Goal: Task Accomplishment & Management: Use online tool/utility

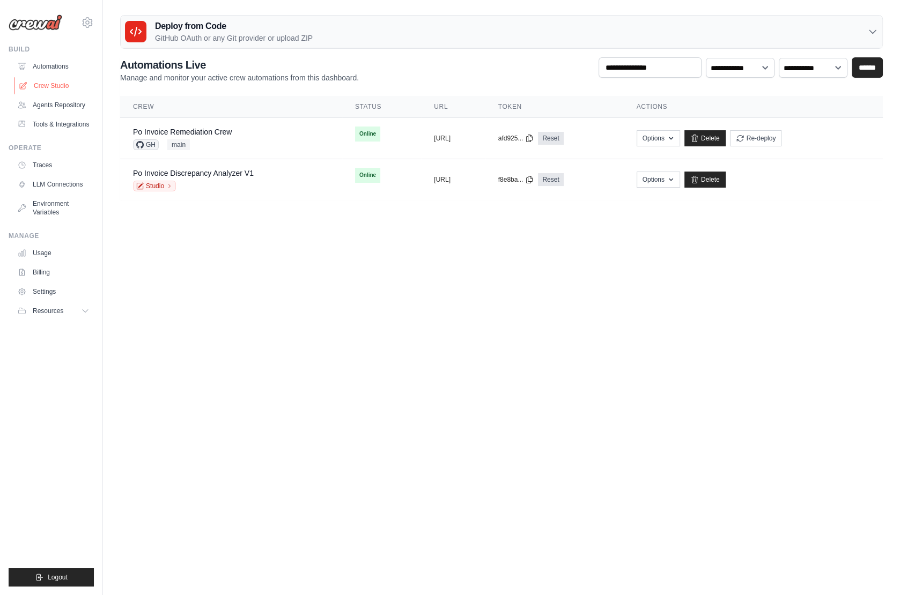
click at [60, 82] on link "Crew Studio" at bounding box center [54, 85] width 81 height 17
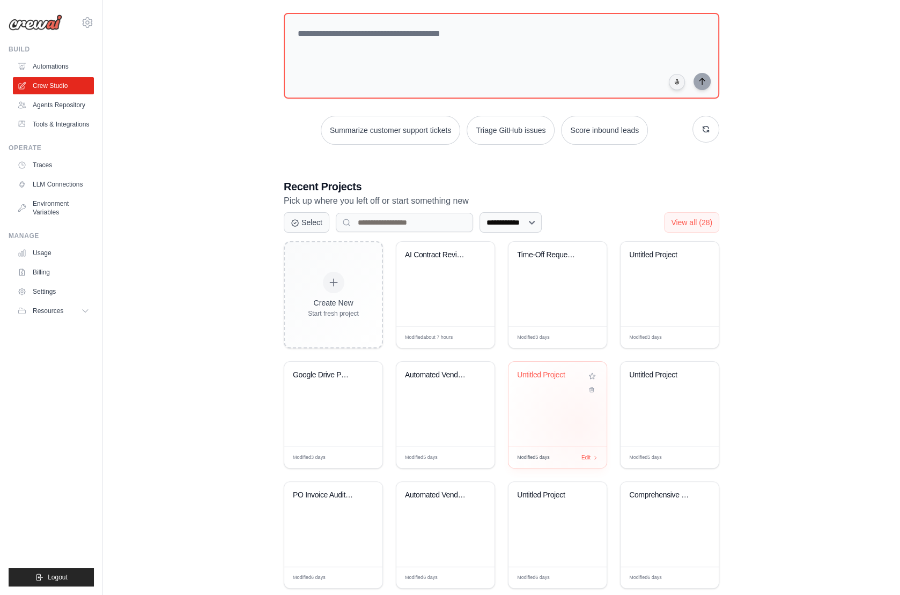
scroll to position [76, 0]
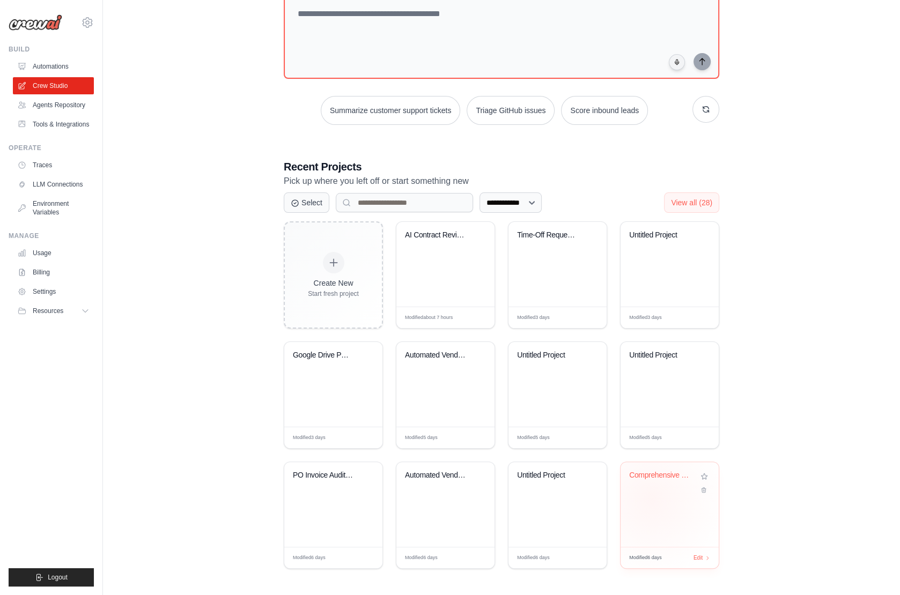
click at [652, 498] on div "Comprehensive Vendor Due Diligence ..." at bounding box center [670, 504] width 98 height 85
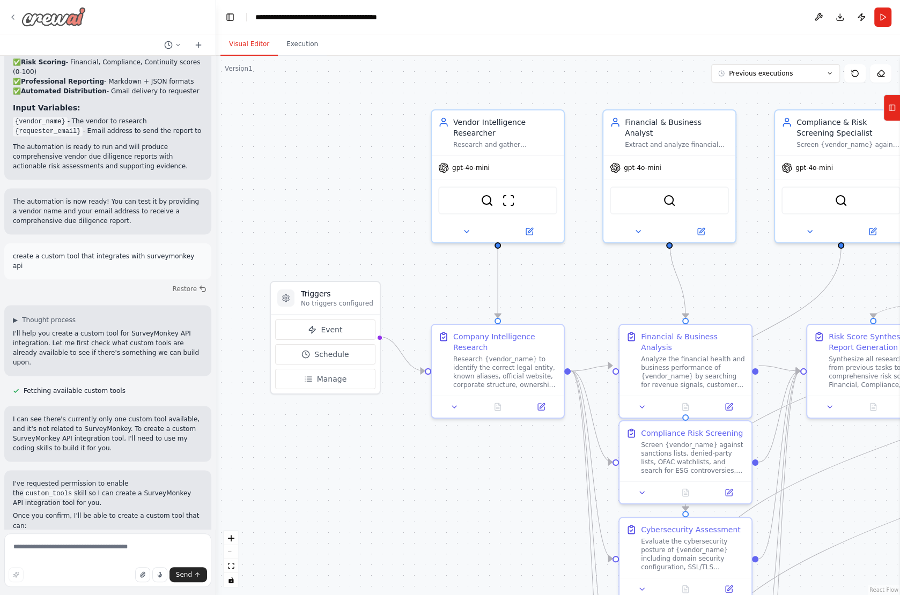
scroll to position [1548, 0]
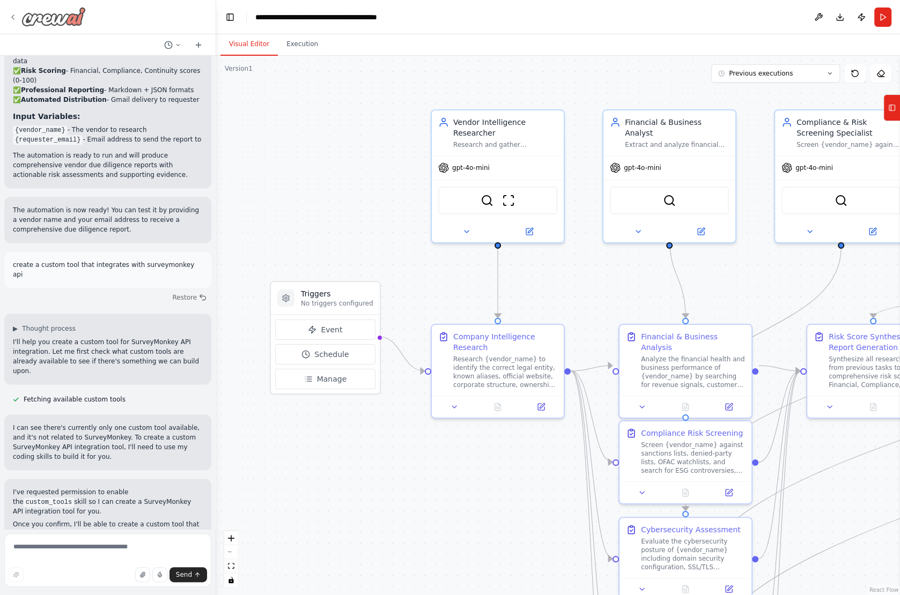
click at [12, 19] on icon at bounding box center [13, 17] width 9 height 9
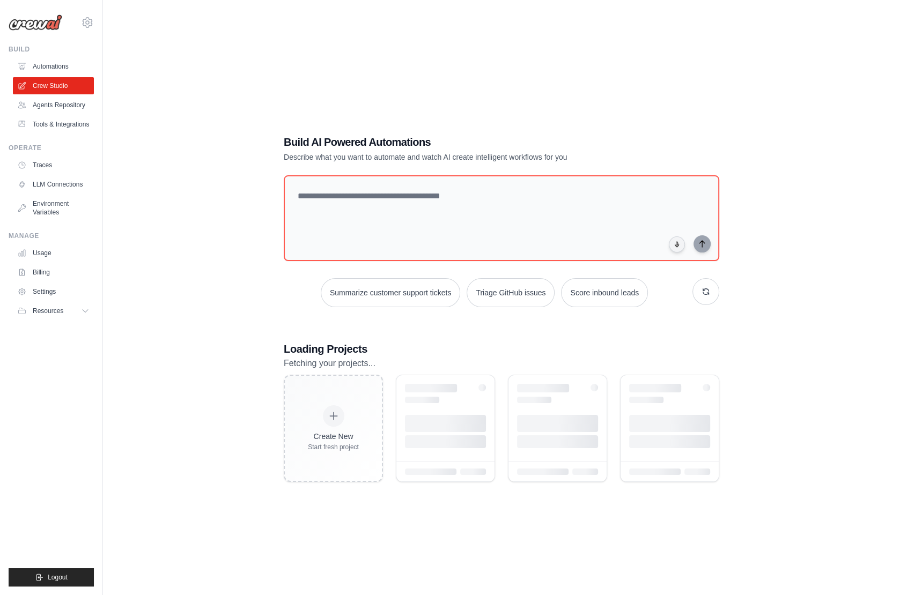
scroll to position [76, 0]
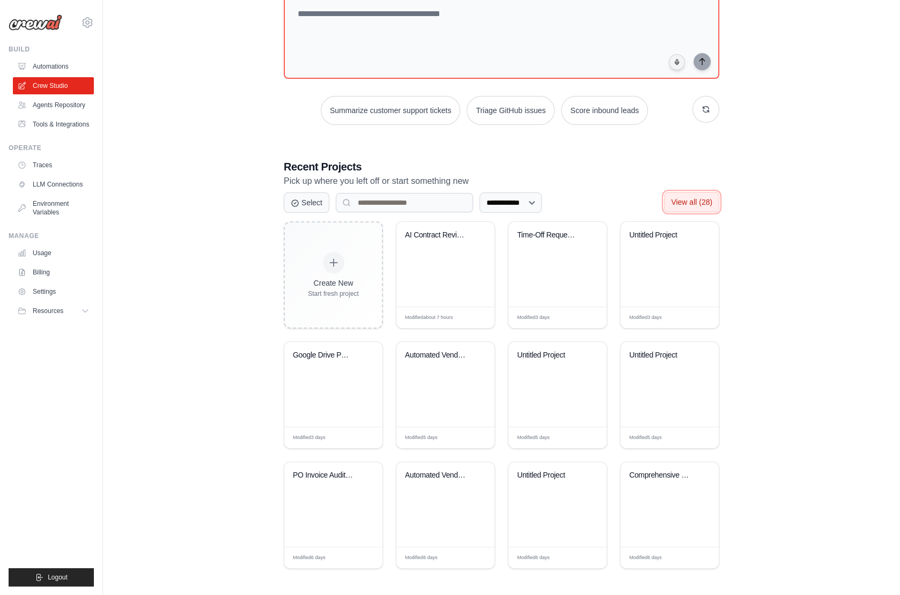
click at [683, 200] on span "View all (28)" at bounding box center [691, 202] width 41 height 9
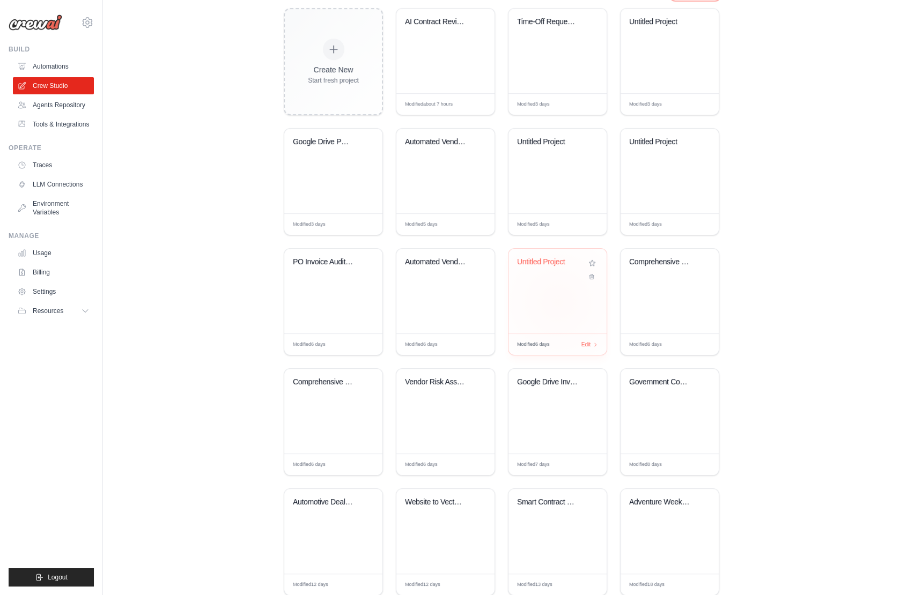
scroll to position [300, 0]
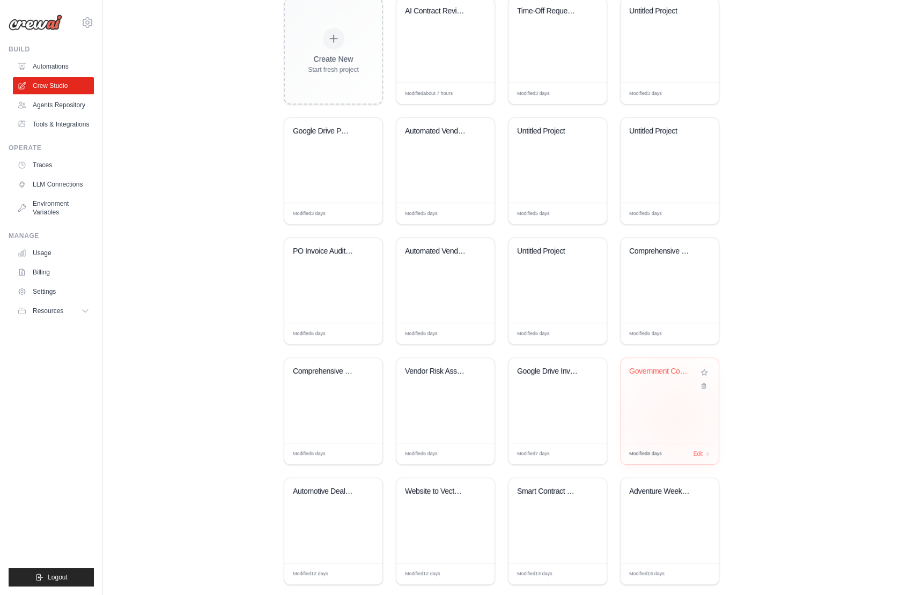
click at [675, 417] on div "Government Contracting Opportunity ..." at bounding box center [670, 400] width 98 height 85
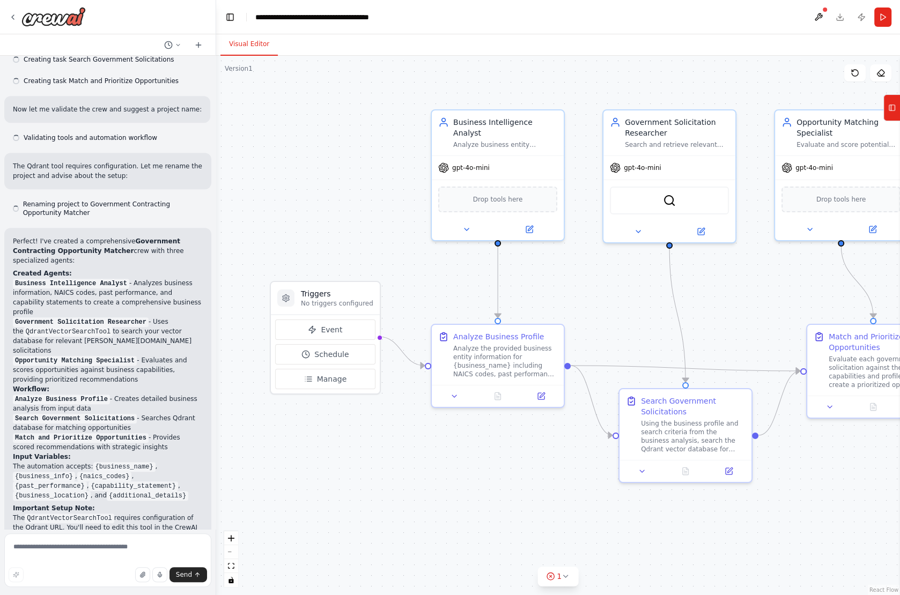
scroll to position [574, 0]
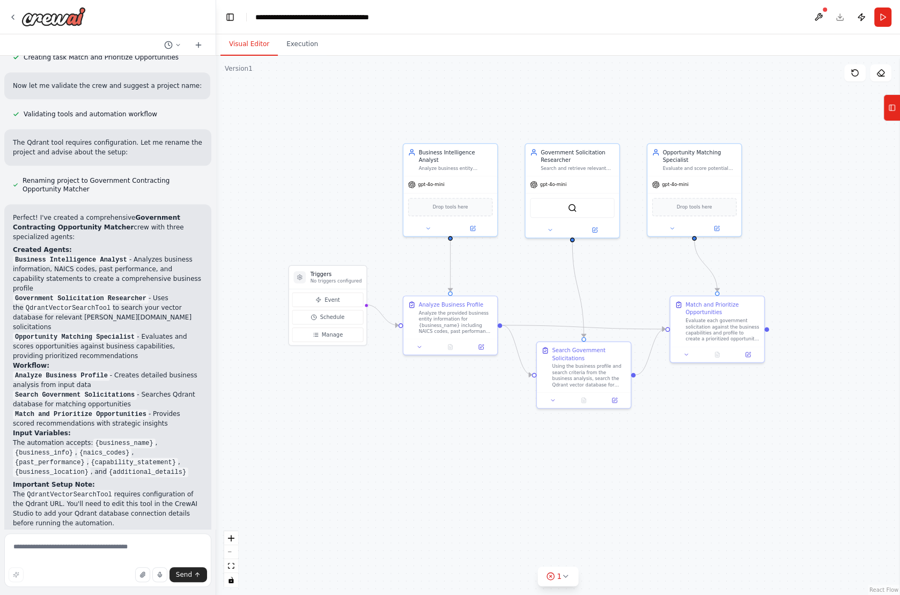
drag, startPoint x: 568, startPoint y: 274, endPoint x: 509, endPoint y: 268, distance: 59.2
click at [509, 269] on div ".deletable-edge-delete-btn { width: 20px; height: 20px; border: 0px solid #ffff…" at bounding box center [558, 326] width 684 height 540
click at [839, 17] on header "**********" at bounding box center [558, 17] width 684 height 34
click at [819, 17] on button at bounding box center [818, 17] width 17 height 19
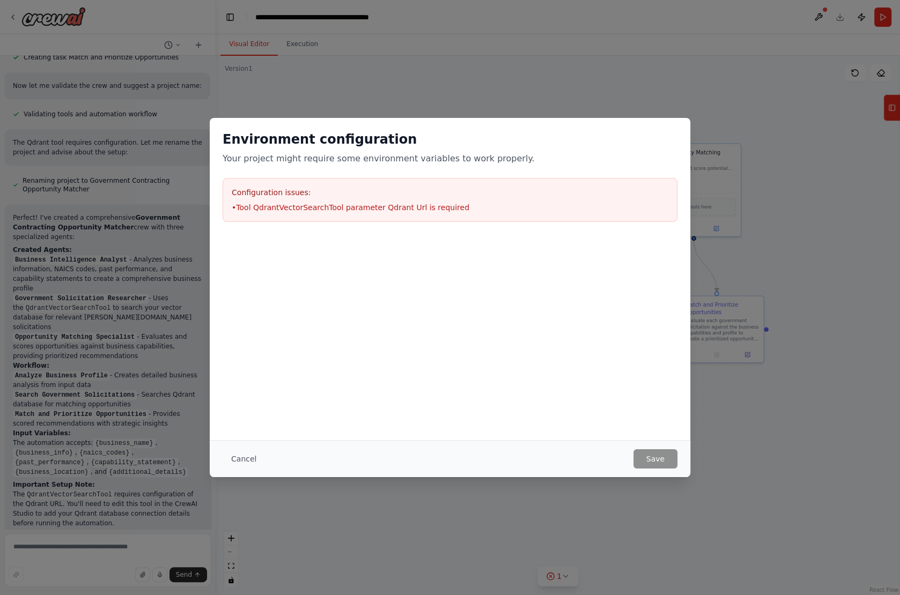
click at [736, 59] on div "Environment configuration Your project might require some environment variables…" at bounding box center [450, 297] width 900 height 595
click at [247, 457] on button "Cancel" at bounding box center [244, 459] width 42 height 19
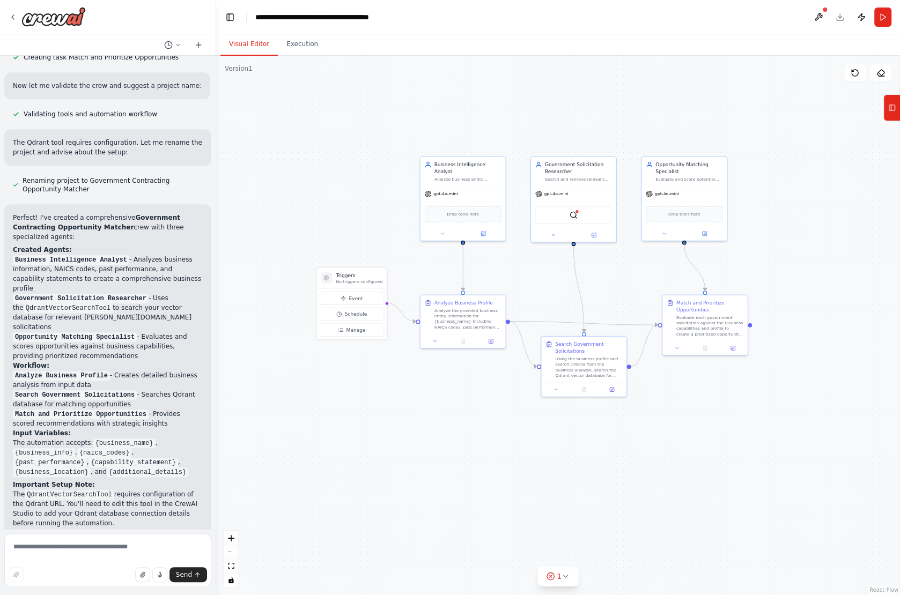
click at [839, 18] on header "**********" at bounding box center [558, 17] width 684 height 34
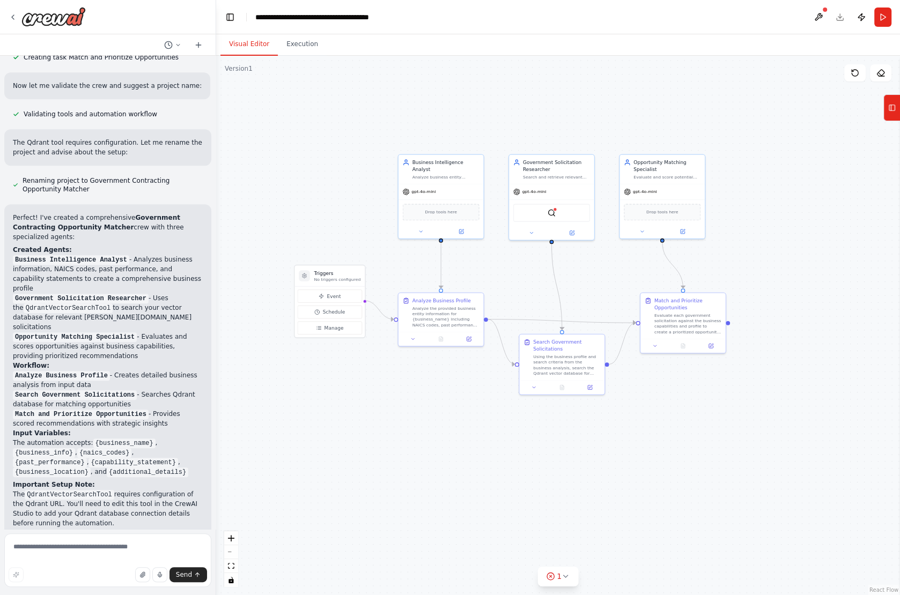
drag, startPoint x: 810, startPoint y: 216, endPoint x: 789, endPoint y: 213, distance: 22.1
click at [789, 213] on div ".deletable-edge-delete-btn { width: 20px; height: 20px; border: 0px solid #ffff…" at bounding box center [558, 326] width 684 height 540
click at [890, 110] on icon at bounding box center [892, 107] width 8 height 17
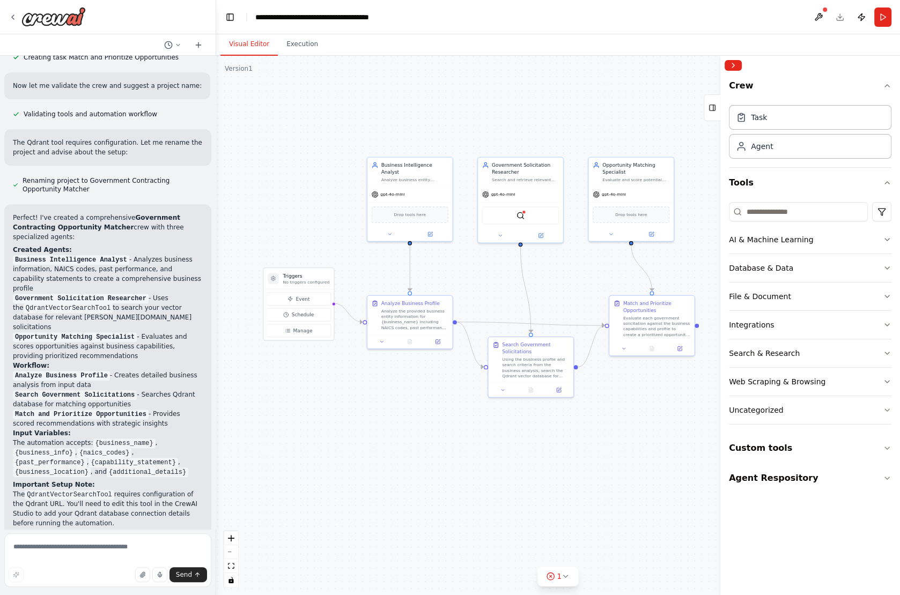
drag, startPoint x: 629, startPoint y: 122, endPoint x: 594, endPoint y: 124, distance: 34.4
click at [594, 124] on div ".deletable-edge-delete-btn { width: 20px; height: 20px; border: 0px solid #ffff…" at bounding box center [558, 326] width 684 height 540
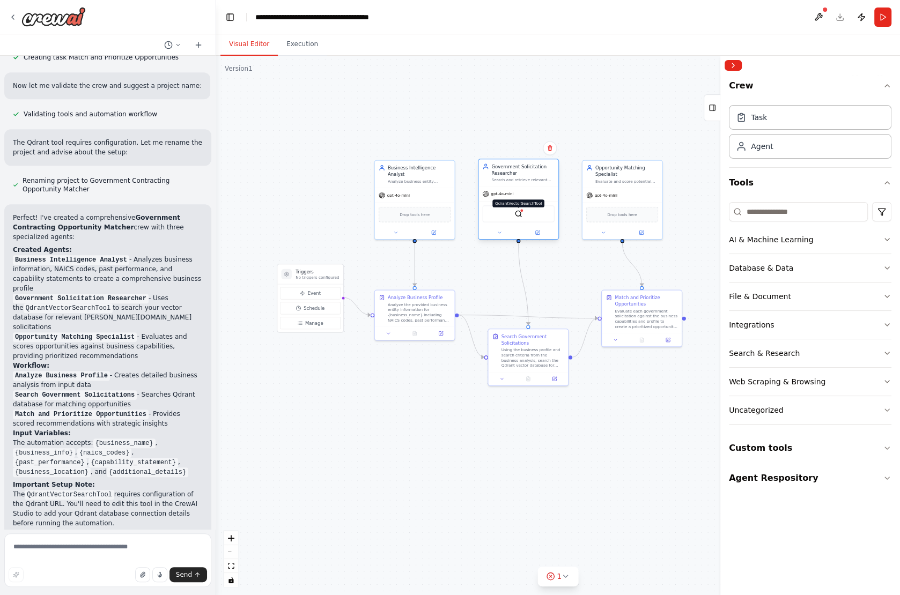
click at [519, 213] on img at bounding box center [518, 214] width 8 height 8
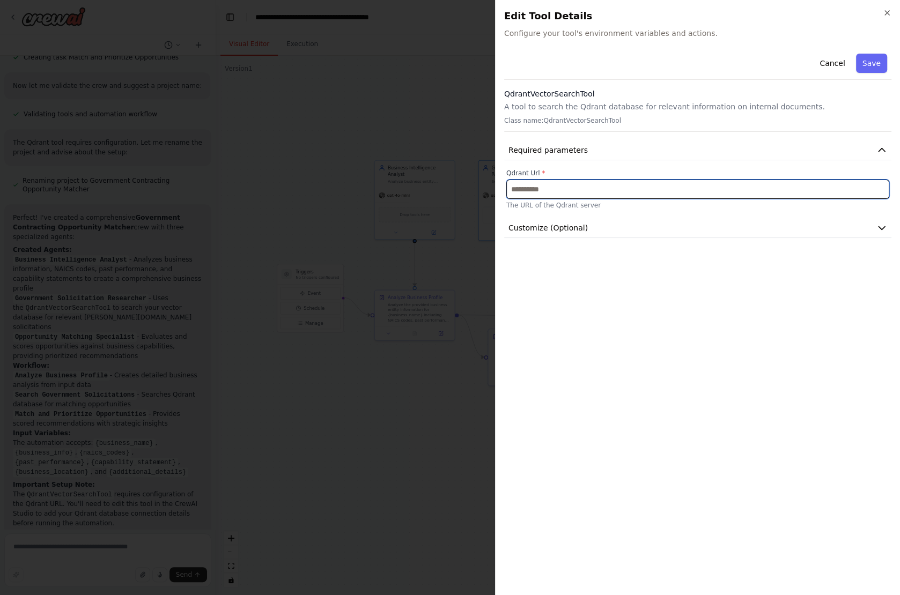
click at [541, 183] on input "text" at bounding box center [697, 189] width 383 height 19
click at [556, 228] on span "Customize (Optional)" at bounding box center [548, 228] width 79 height 11
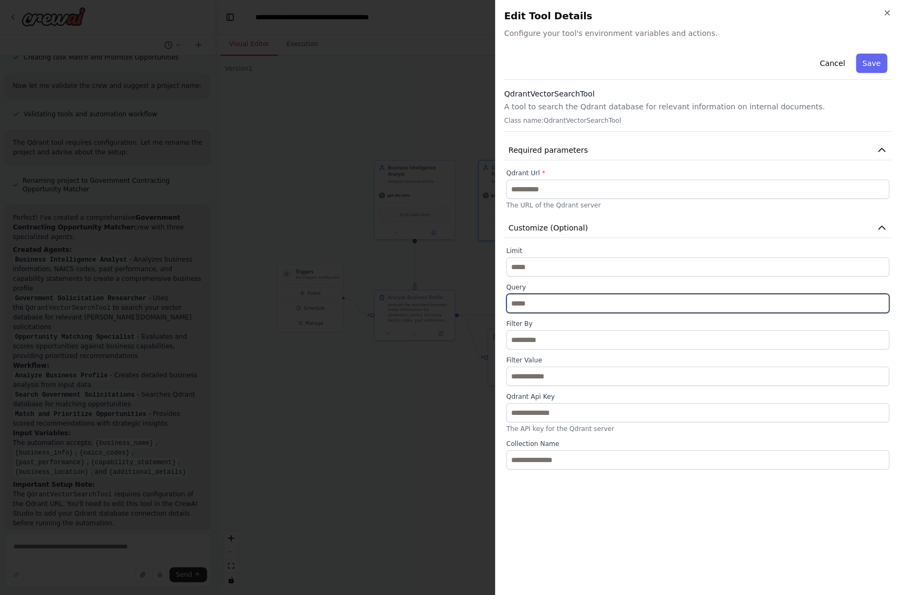
click at [537, 301] on input "text" at bounding box center [697, 303] width 383 height 19
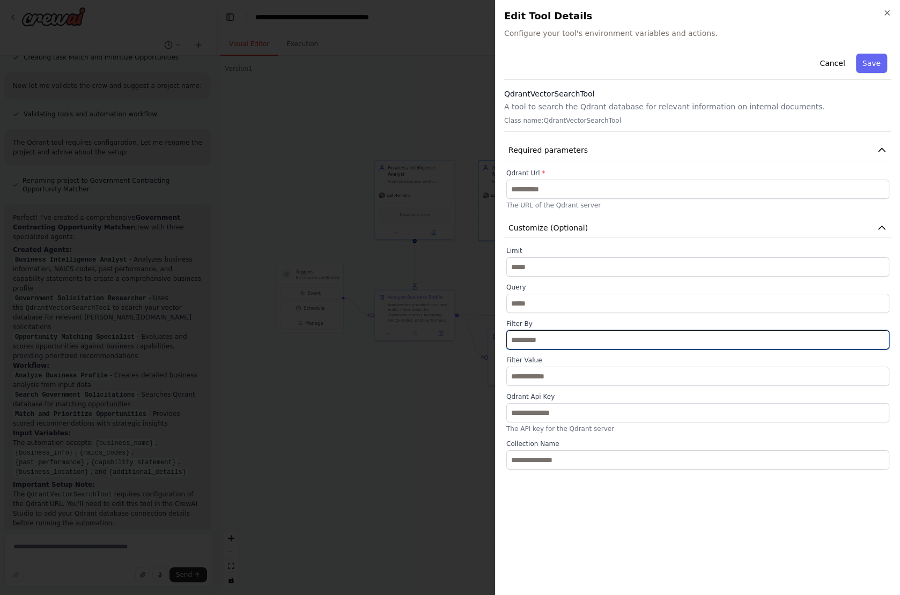
click at [546, 336] on input "text" at bounding box center [697, 339] width 383 height 19
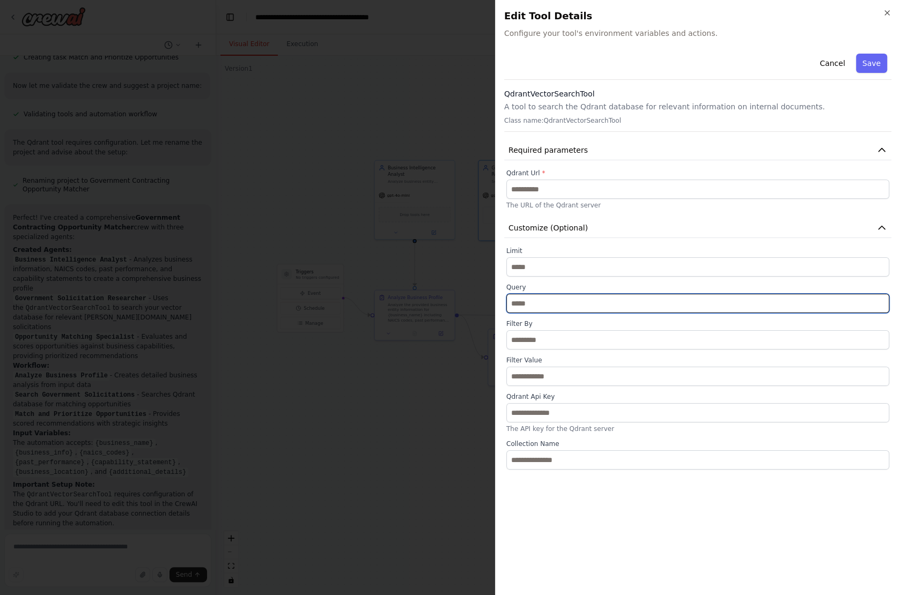
click at [540, 304] on input "text" at bounding box center [697, 303] width 383 height 19
click at [540, 307] on input "text" at bounding box center [697, 303] width 383 height 19
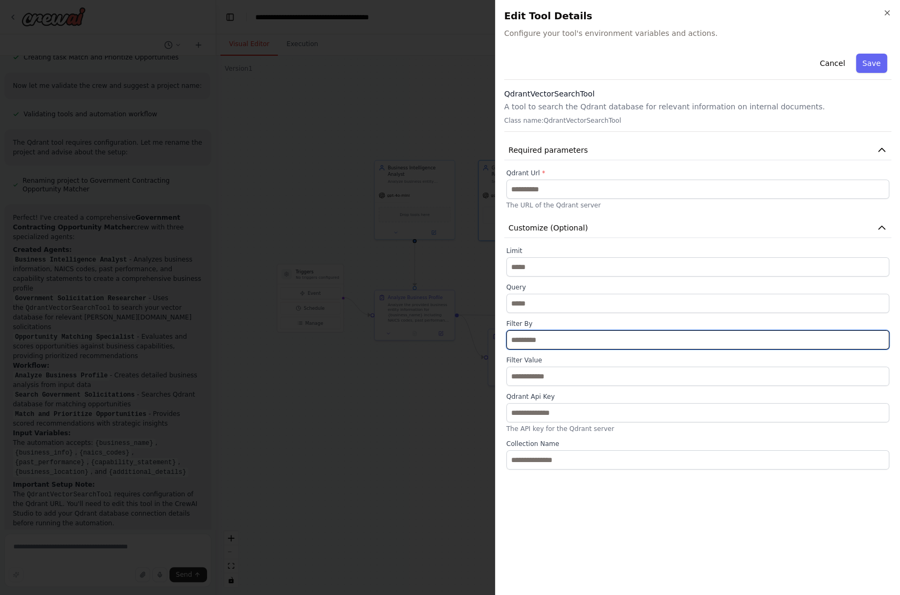
click at [546, 340] on input "text" at bounding box center [697, 339] width 383 height 19
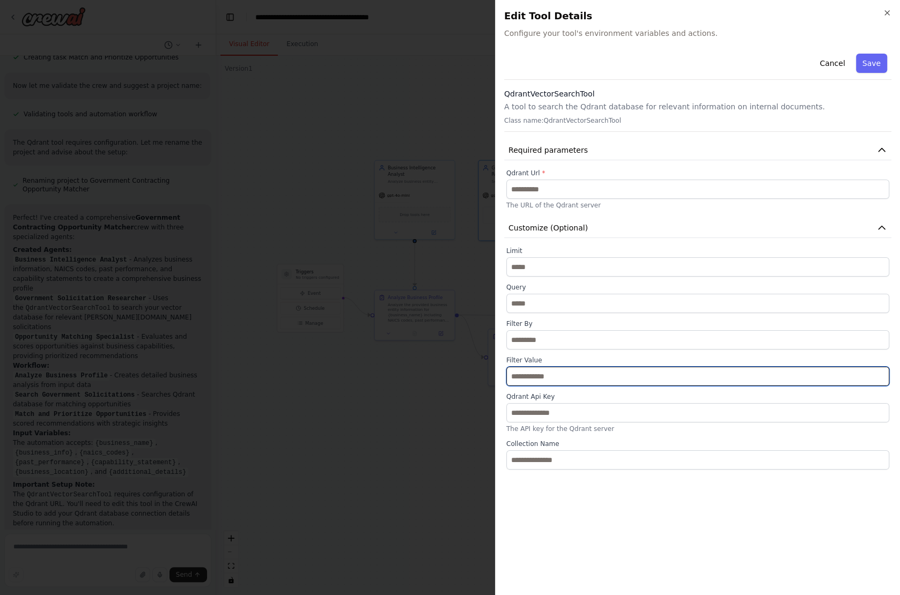
click at [546, 376] on input "text" at bounding box center [697, 376] width 383 height 19
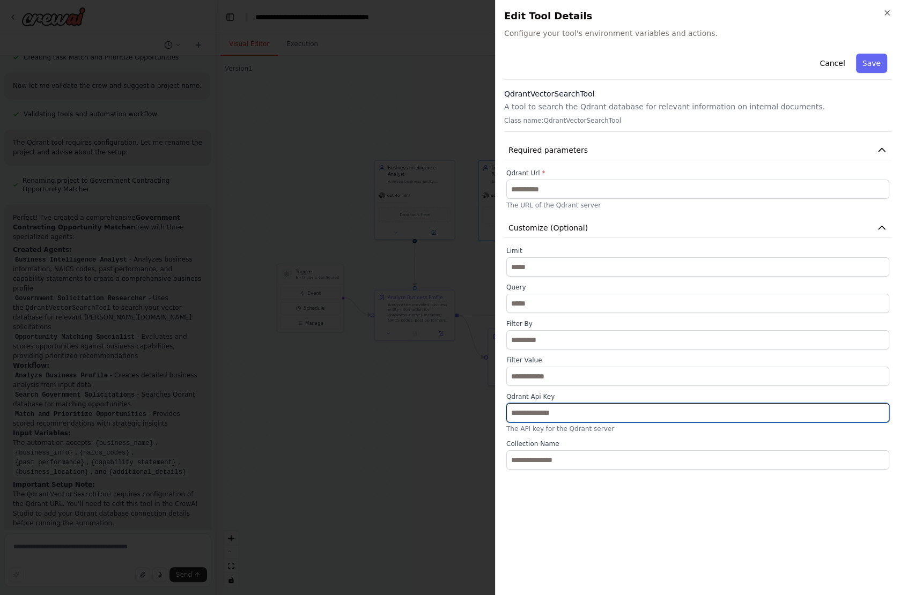
click at [552, 410] on input "text" at bounding box center [697, 412] width 383 height 19
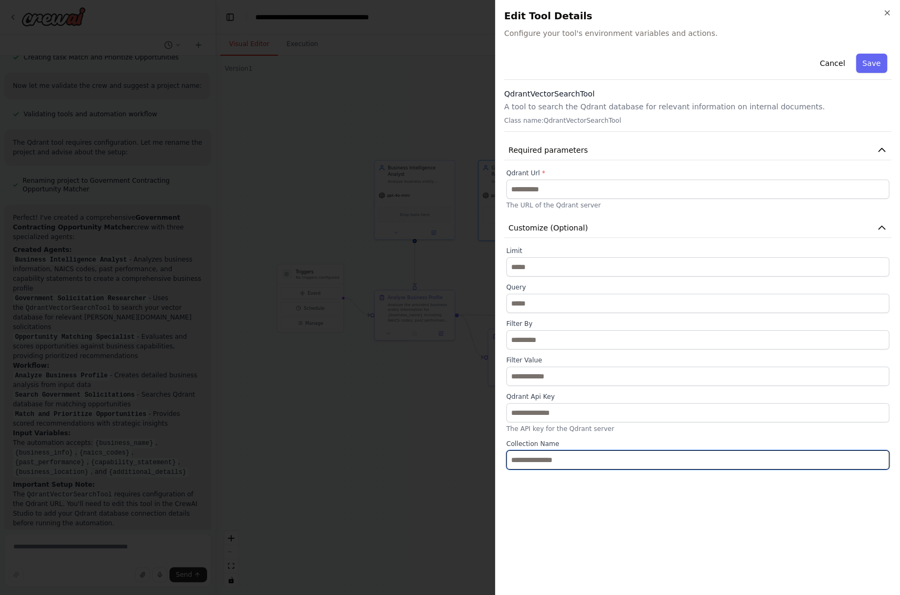
click at [576, 460] on input "text" at bounding box center [697, 460] width 383 height 19
type input "**********"
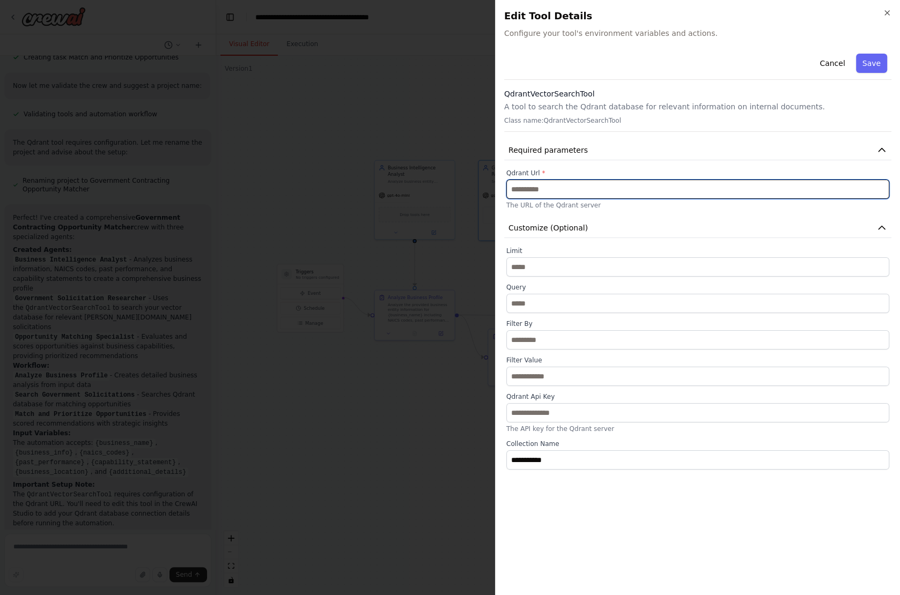
click at [541, 188] on input "text" at bounding box center [697, 189] width 383 height 19
click at [564, 187] on input "text" at bounding box center [697, 189] width 383 height 19
paste input "**********"
type input "**********"
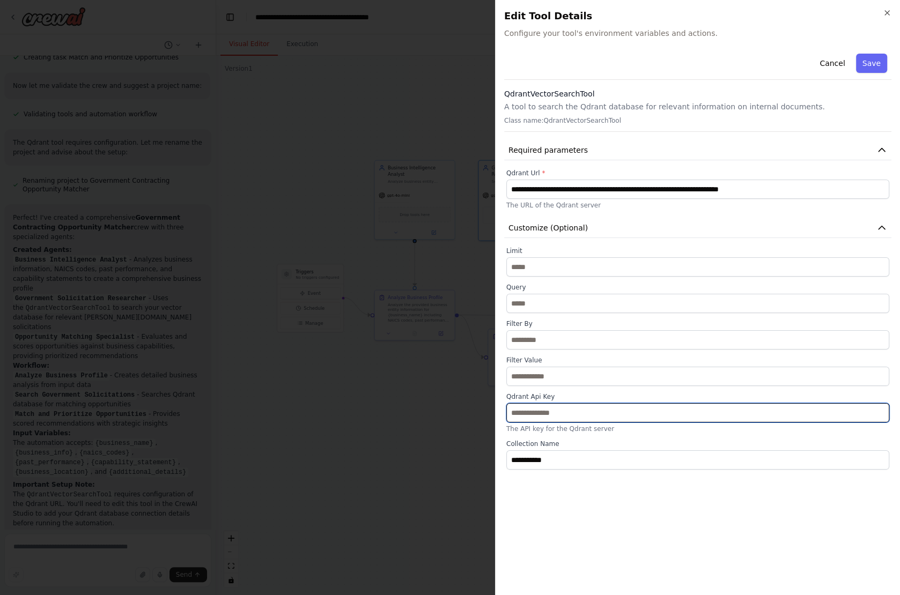
click at [580, 410] on input "text" at bounding box center [697, 412] width 383 height 19
click at [551, 412] on input "text" at bounding box center [697, 412] width 383 height 19
paste input "**********"
type input "**********"
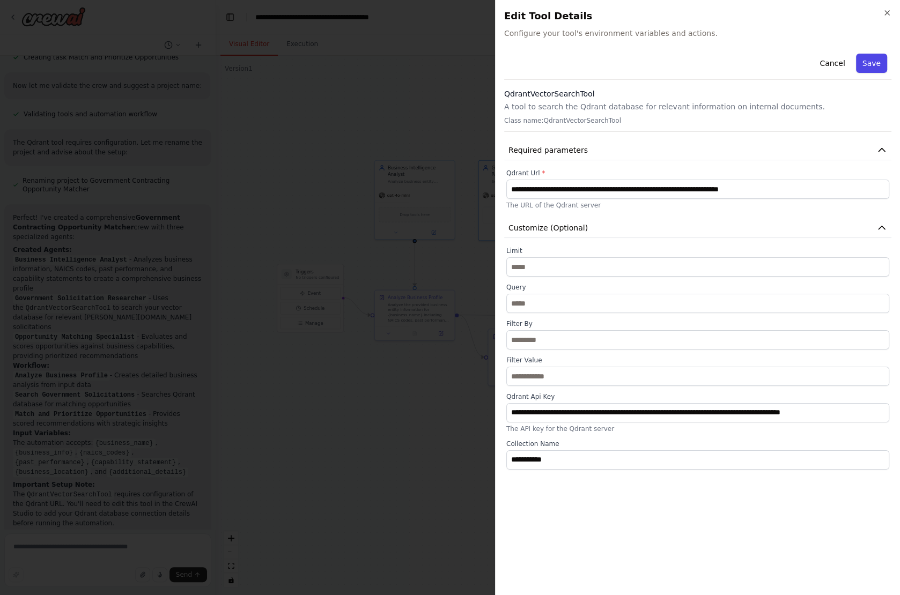
scroll to position [0, 0]
click at [872, 66] on button "Save" at bounding box center [871, 63] width 31 height 19
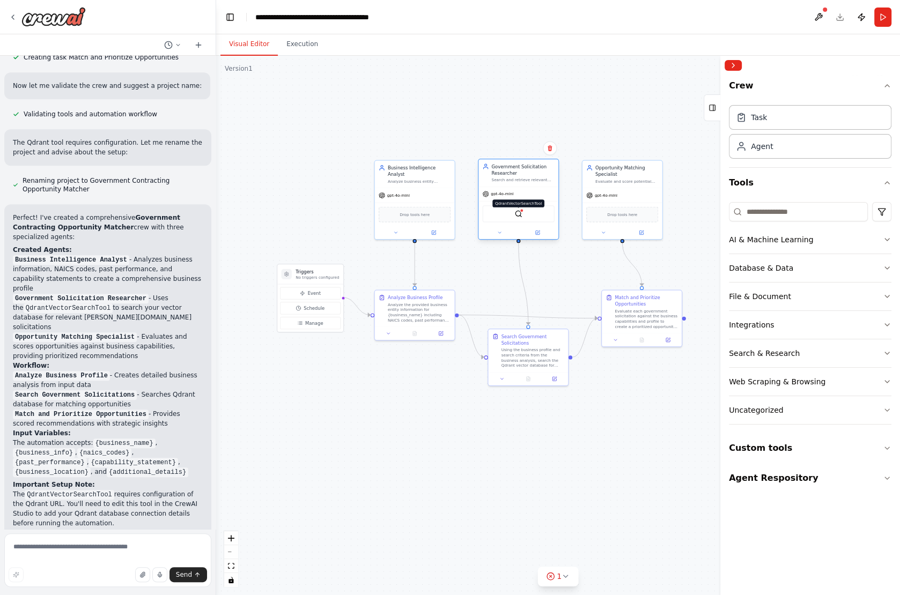
click at [517, 216] on img at bounding box center [518, 214] width 8 height 8
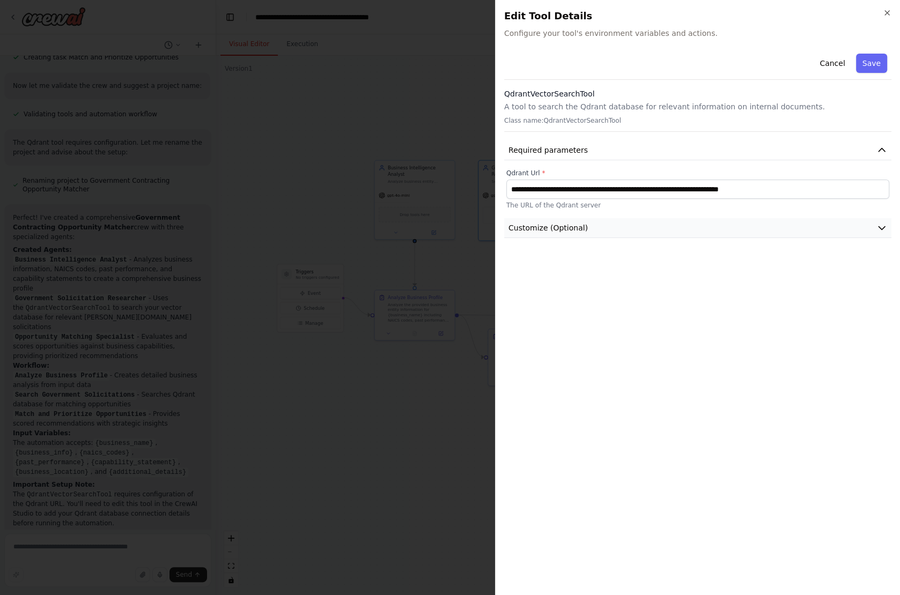
click at [559, 227] on span "Customize (Optional)" at bounding box center [548, 228] width 79 height 11
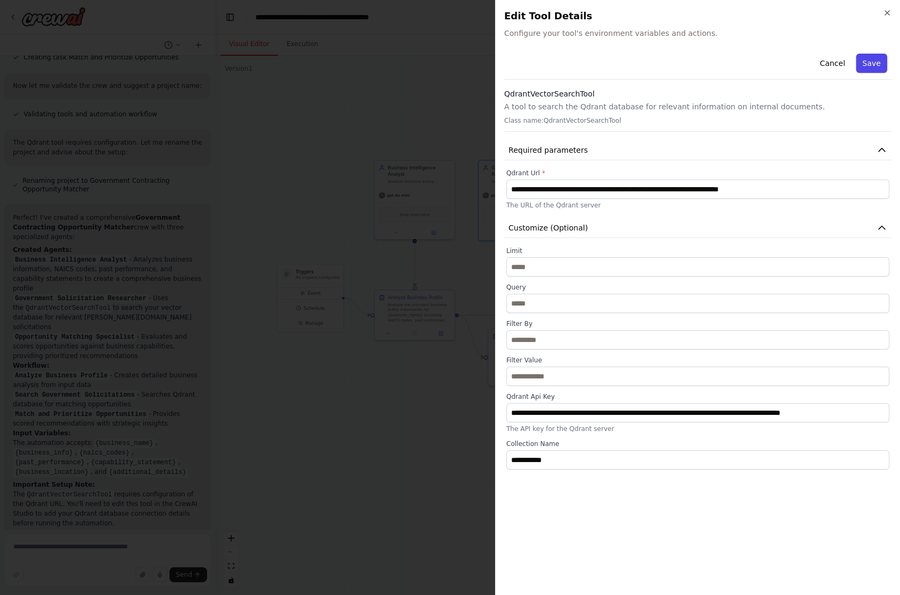
click at [869, 61] on button "Save" at bounding box center [871, 63] width 31 height 19
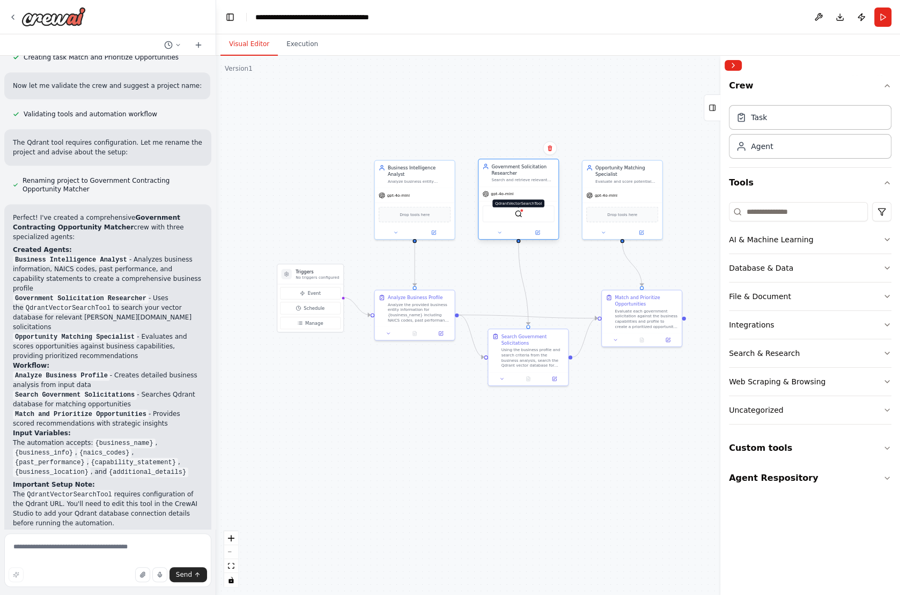
click at [517, 210] on img at bounding box center [518, 214] width 8 height 8
click at [880, 17] on button "Run" at bounding box center [882, 17] width 17 height 19
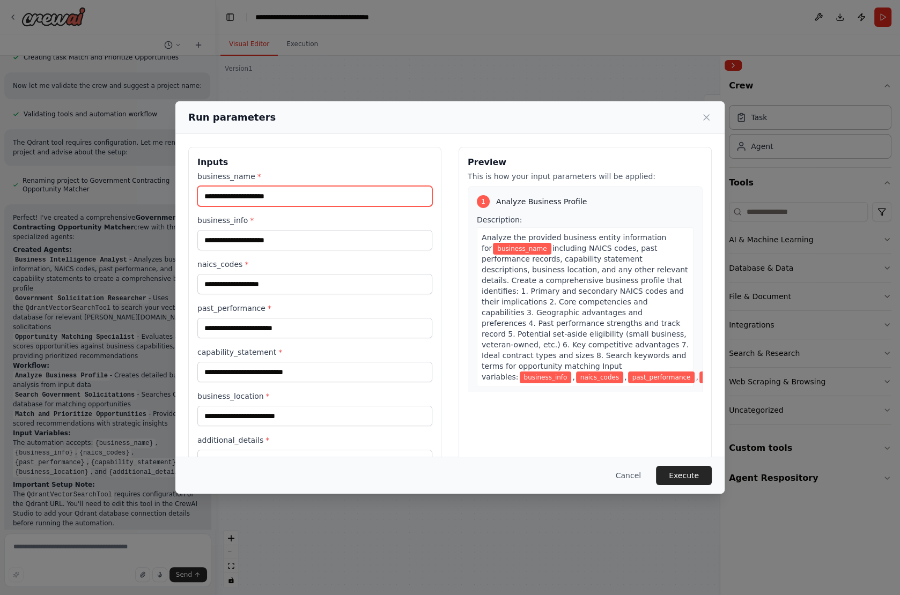
click at [294, 193] on input "business_name *" at bounding box center [314, 196] width 235 height 20
click at [285, 191] on input "business_name *" at bounding box center [314, 196] width 235 height 20
type input "**********"
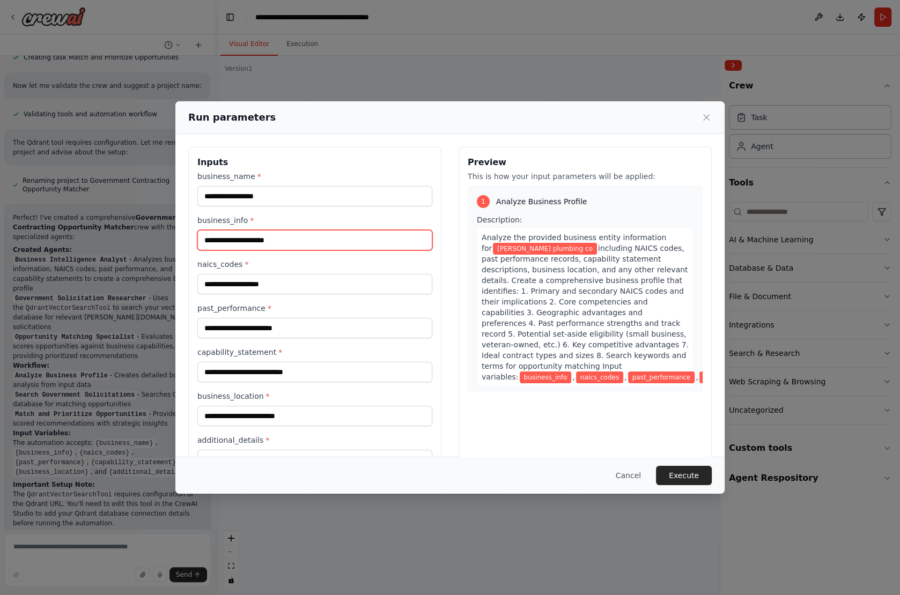
click at [259, 239] on input "business_info *" at bounding box center [314, 240] width 235 height 20
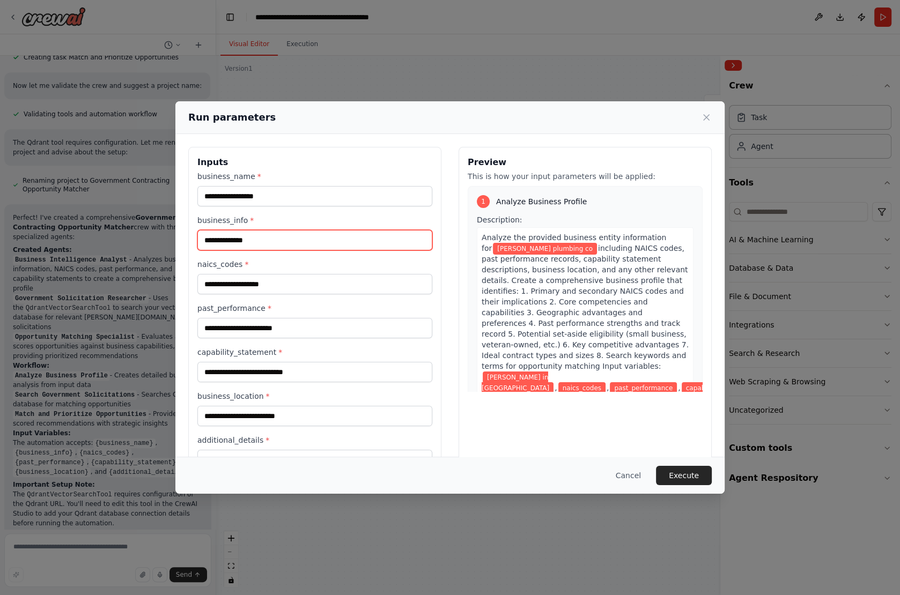
type input "**********"
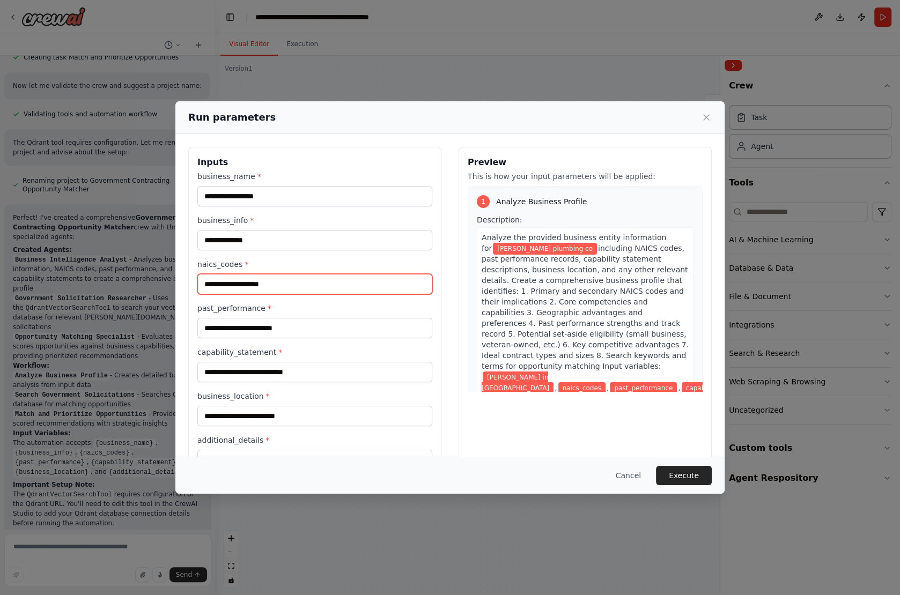
click at [249, 281] on input "naics_codes *" at bounding box center [314, 284] width 235 height 20
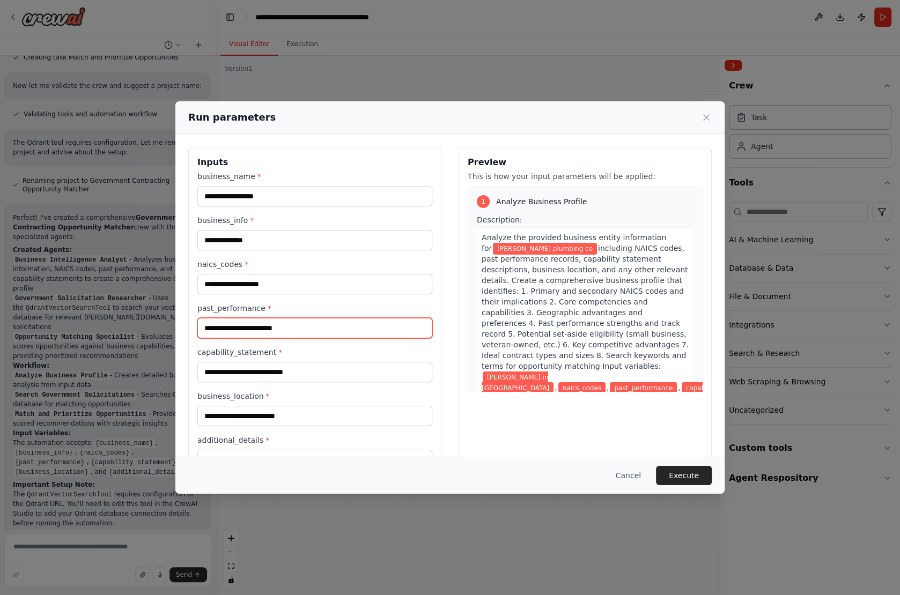
click at [314, 330] on input "past_performance *" at bounding box center [314, 328] width 235 height 20
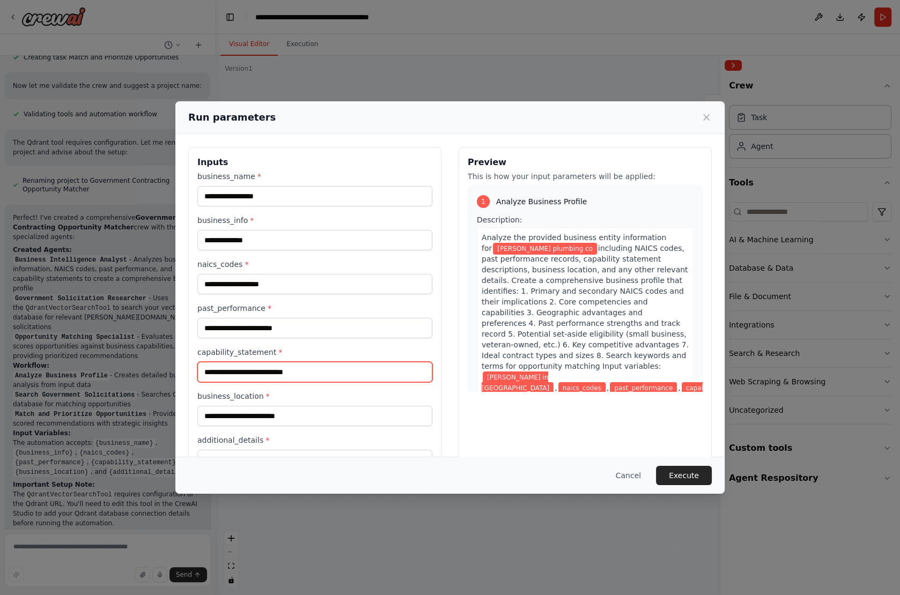
click at [314, 372] on input "capability_statement *" at bounding box center [314, 372] width 235 height 20
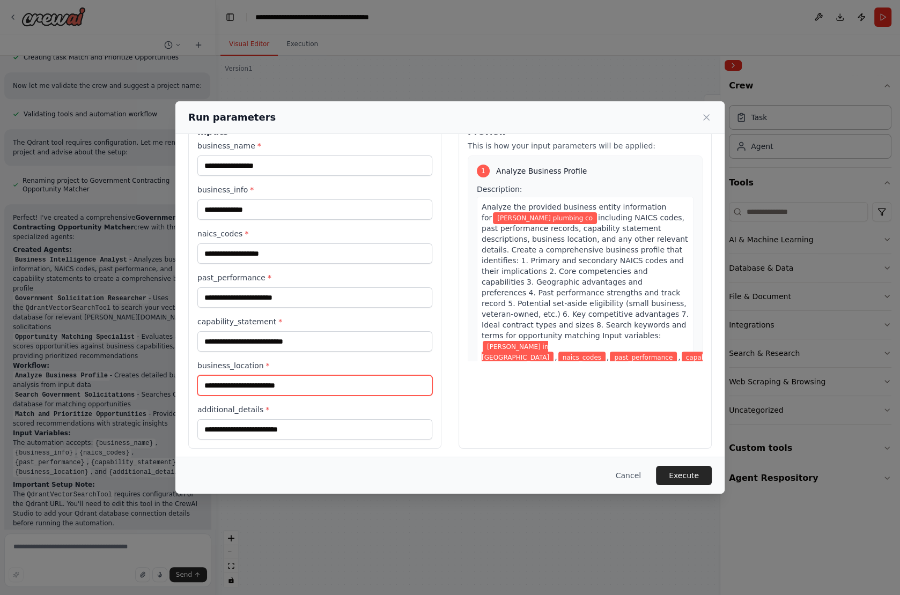
click at [301, 375] on input "business_location *" at bounding box center [314, 385] width 235 height 20
type input "********"
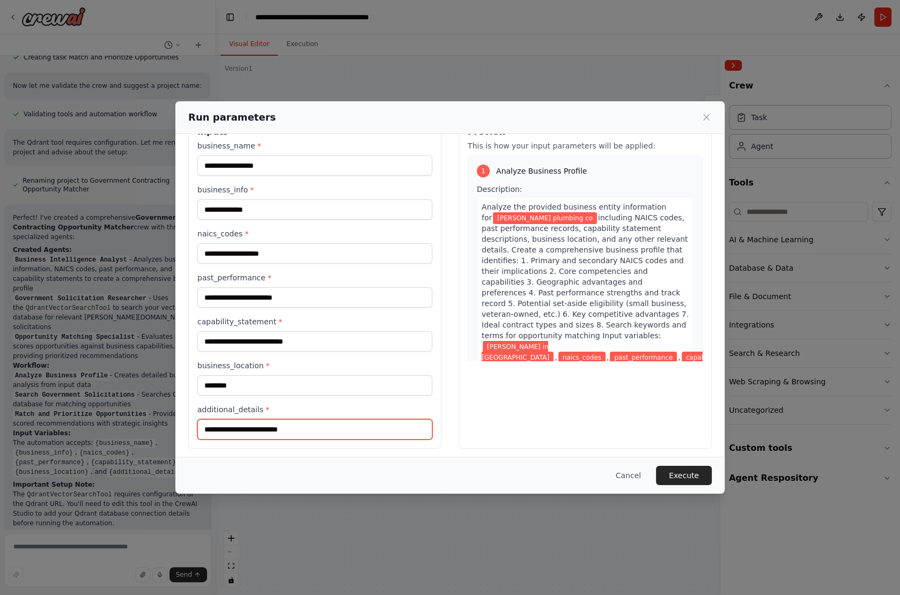
click at [275, 431] on input "additional_details *" at bounding box center [314, 429] width 235 height 20
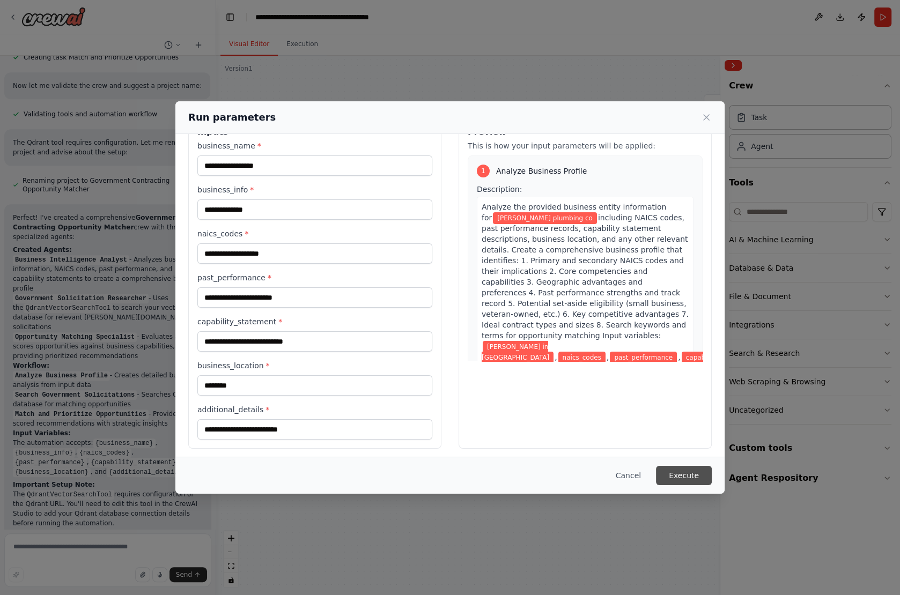
click at [684, 475] on button "Execute" at bounding box center [684, 475] width 56 height 19
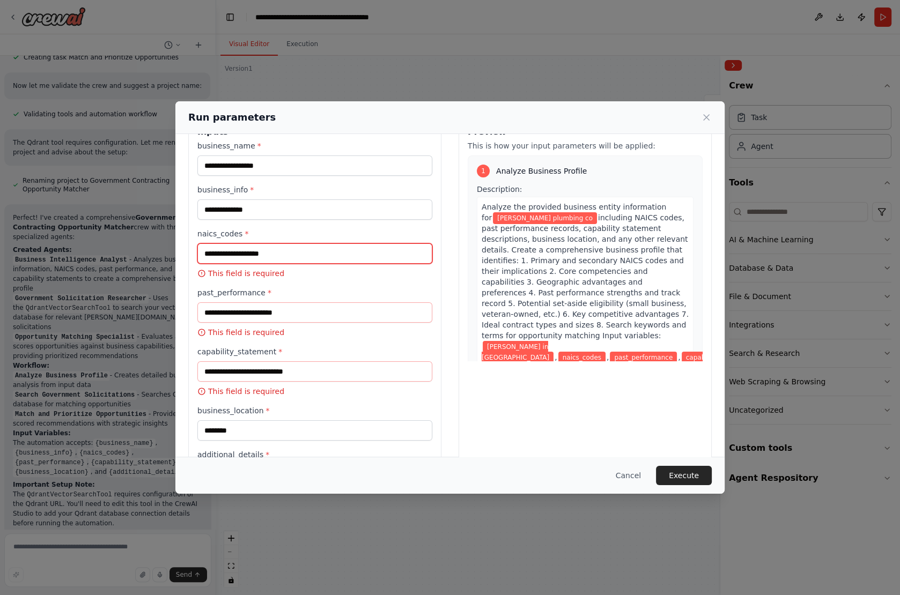
click at [260, 253] on input "naics_codes *" at bounding box center [314, 254] width 235 height 20
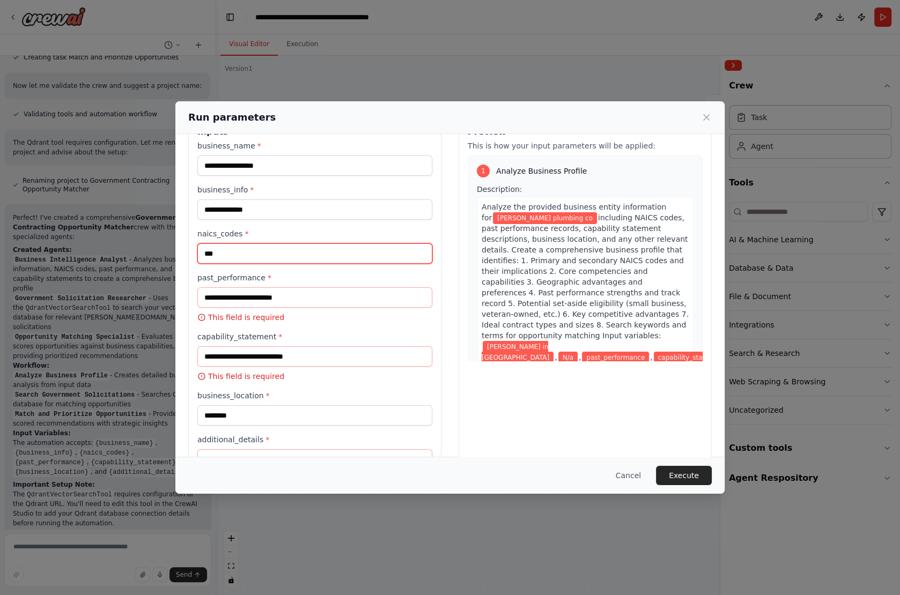
type input "***"
click at [222, 292] on input "past_performance *" at bounding box center [314, 298] width 235 height 20
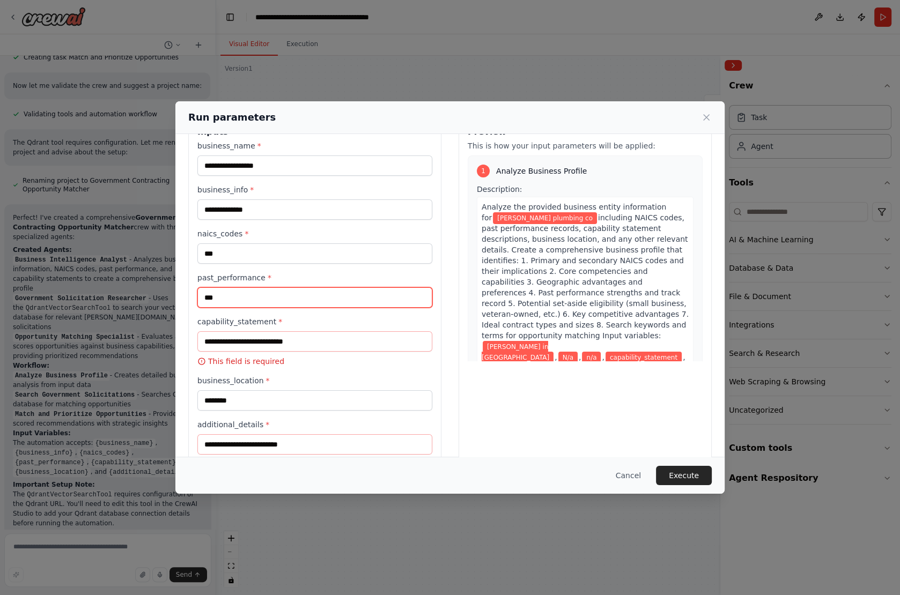
type input "***"
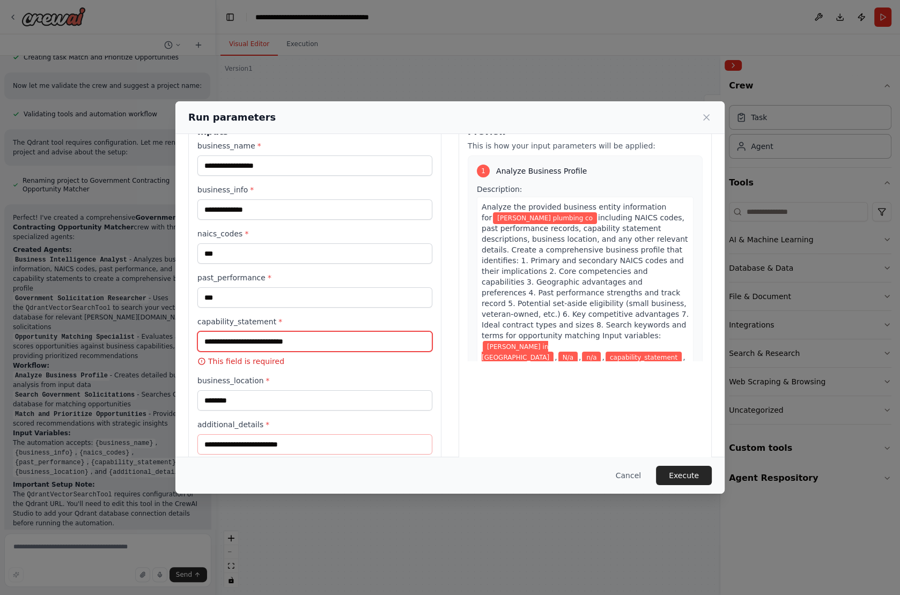
click at [222, 342] on input "capability_statement *" at bounding box center [314, 341] width 235 height 20
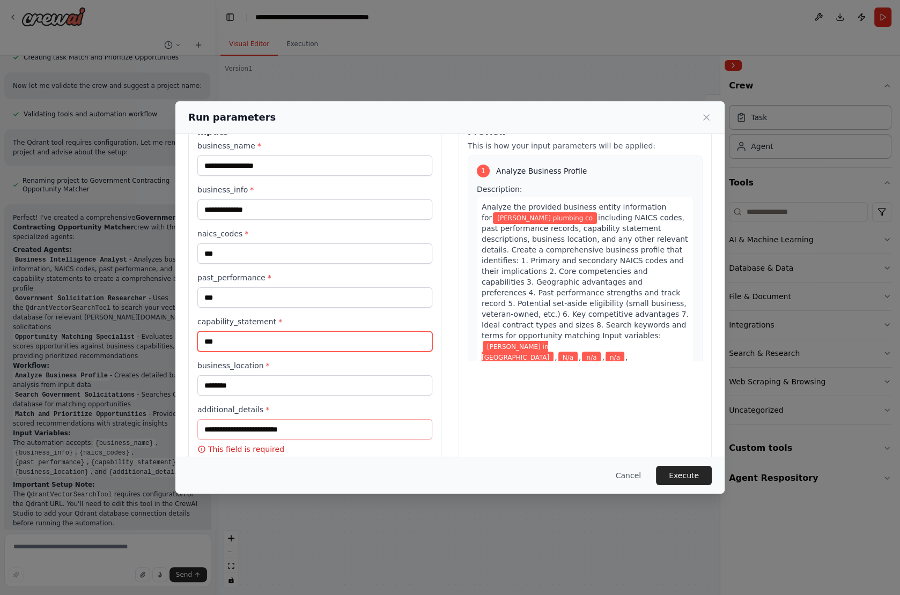
type input "***"
click at [215, 425] on input "additional_details *" at bounding box center [314, 429] width 235 height 20
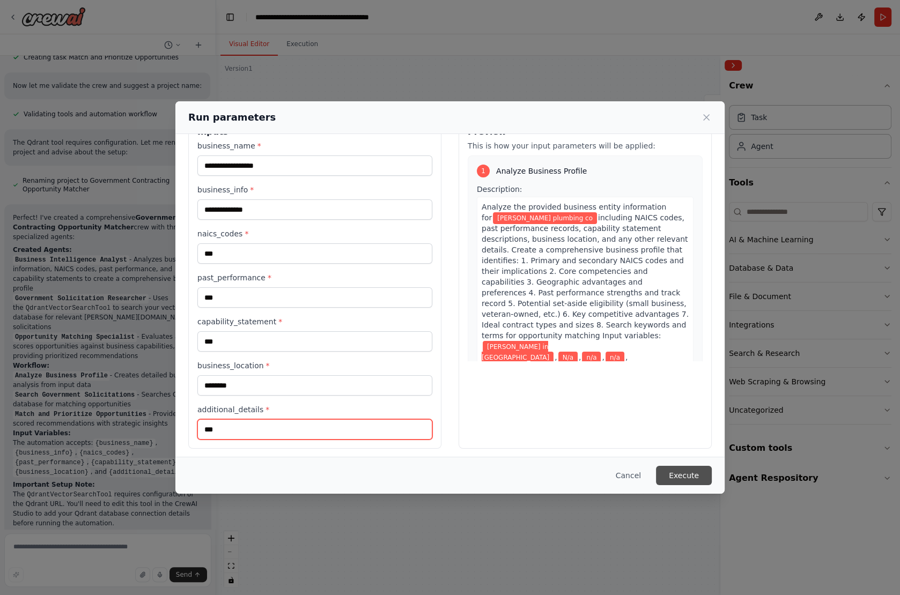
type input "***"
click at [681, 473] on button "Execute" at bounding box center [684, 475] width 56 height 19
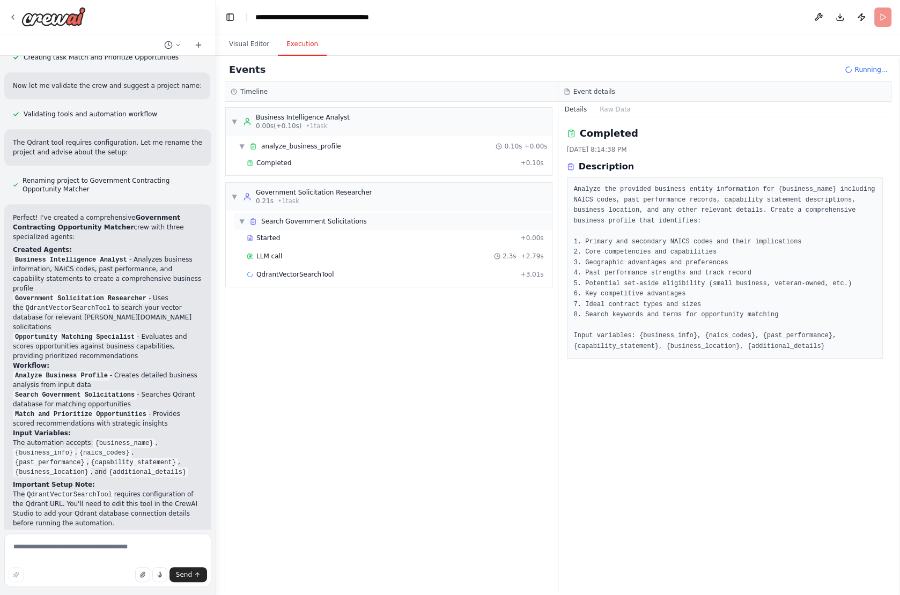
click at [290, 218] on span "Search Government Solicitations" at bounding box center [314, 221] width 106 height 9
click at [282, 219] on span "Search Government Solicitations" at bounding box center [314, 221] width 106 height 9
click at [272, 270] on span "QdrantVectorSearchTool" at bounding box center [294, 274] width 77 height 9
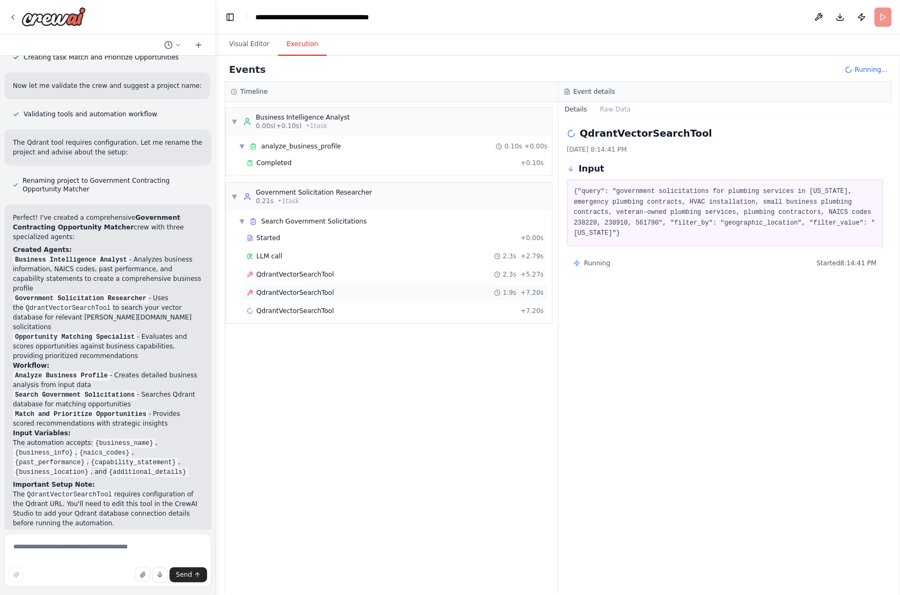
click at [333, 289] on div "QdrantVectorSearchTool 1.9s + 7.20s" at bounding box center [395, 293] width 297 height 9
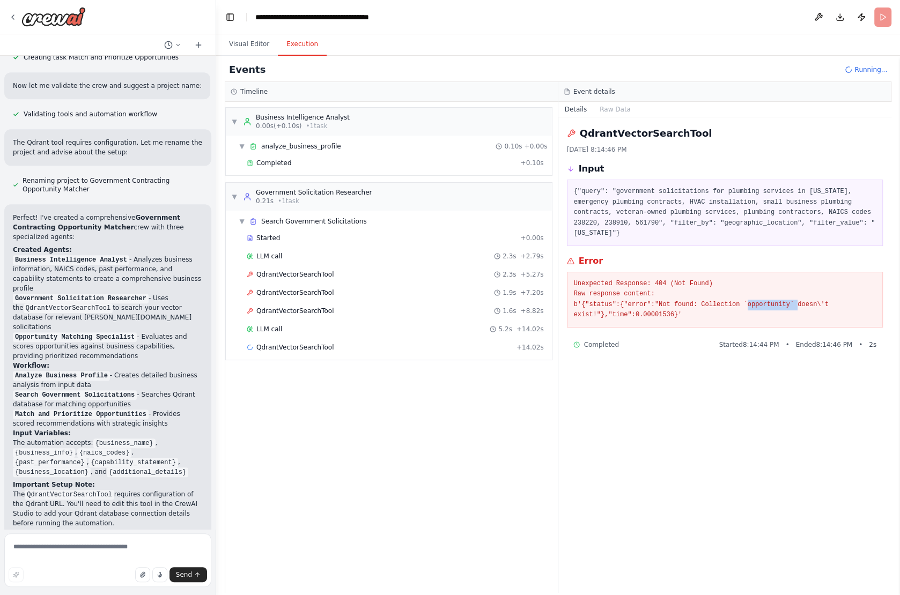
drag, startPoint x: 748, startPoint y: 306, endPoint x: 796, endPoint y: 305, distance: 47.7
click at [797, 305] on pre "Unexpected Response: 404 (Not Found) Raw response content: b'{"status":{"error"…" at bounding box center [725, 300] width 303 height 42
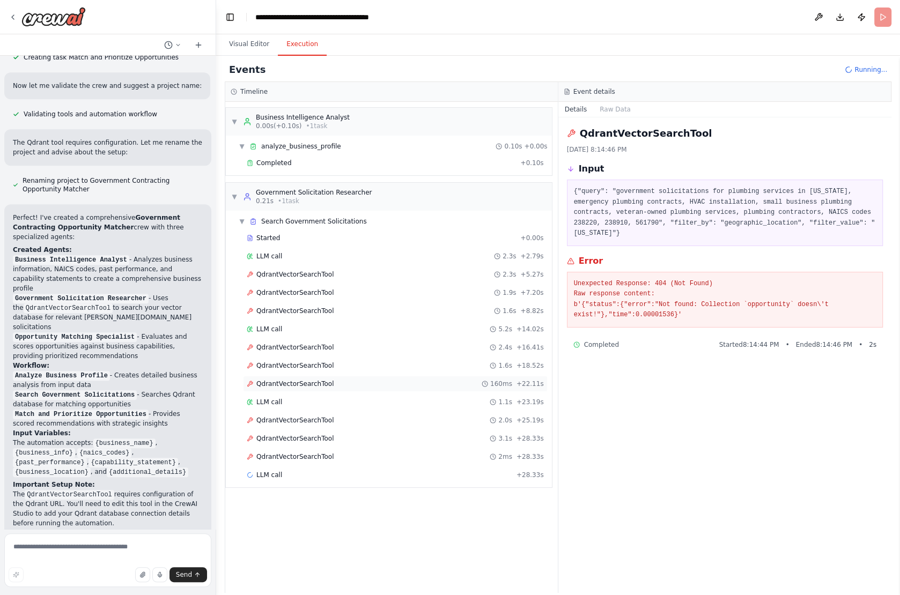
click at [298, 376] on div "QdrantVectorSearchTool 160ms + 22.11s" at bounding box center [395, 384] width 305 height 16
click at [292, 362] on span "QdrantVectorSearchTool" at bounding box center [294, 366] width 77 height 9
drag, startPoint x: 660, startPoint y: 306, endPoint x: 765, endPoint y: 308, distance: 104.6
click at [764, 308] on pre "Unexpected Response: 404 (Not Found) Raw response content: b'{"status":{"error"…" at bounding box center [725, 300] width 303 height 42
click at [763, 298] on pre "Unexpected Response: 404 (Not Found) Raw response content: b'{"status":{"error"…" at bounding box center [725, 300] width 303 height 42
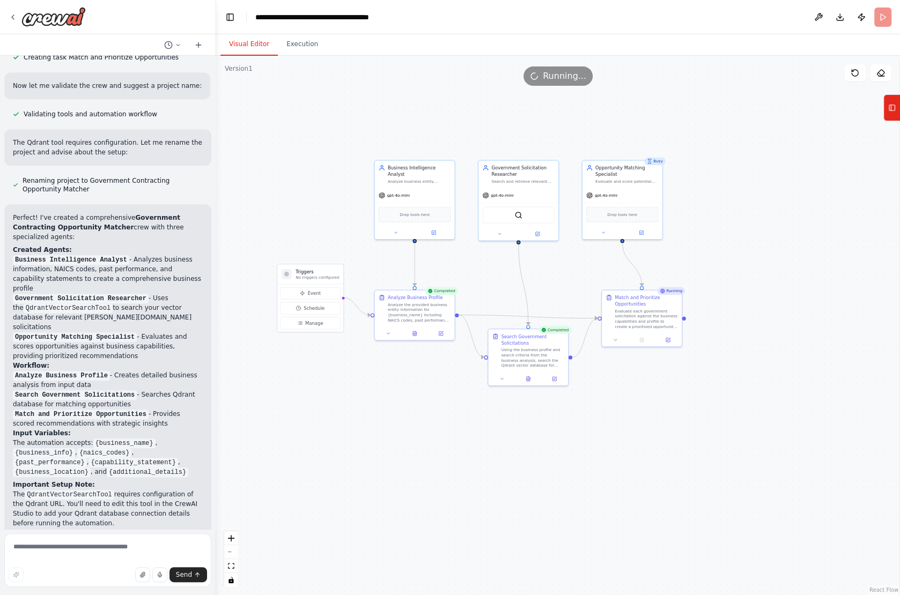
click at [260, 47] on button "Visual Editor" at bounding box center [248, 44] width 57 height 23
click at [518, 214] on img at bounding box center [518, 214] width 8 height 8
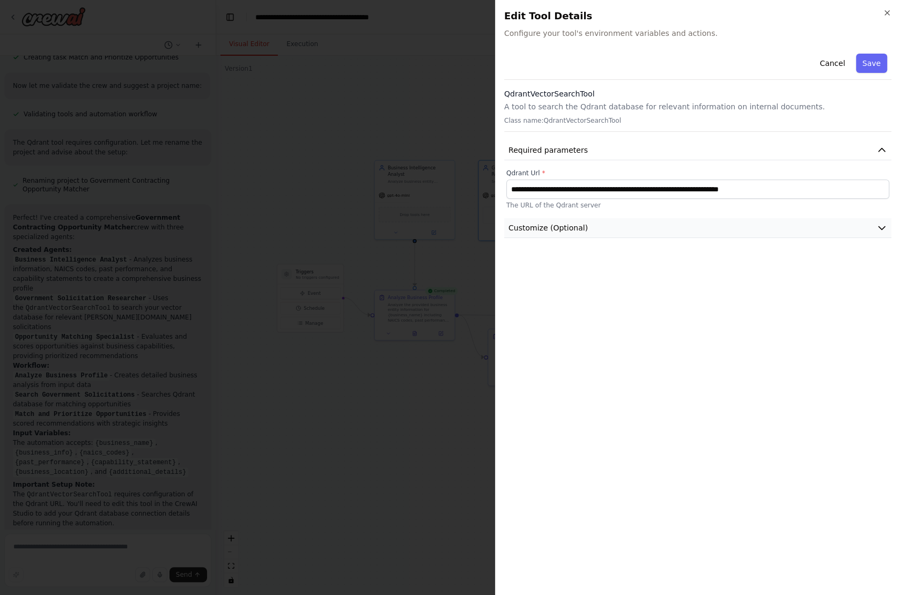
click at [619, 231] on button "Customize (Optional)" at bounding box center [697, 228] width 387 height 20
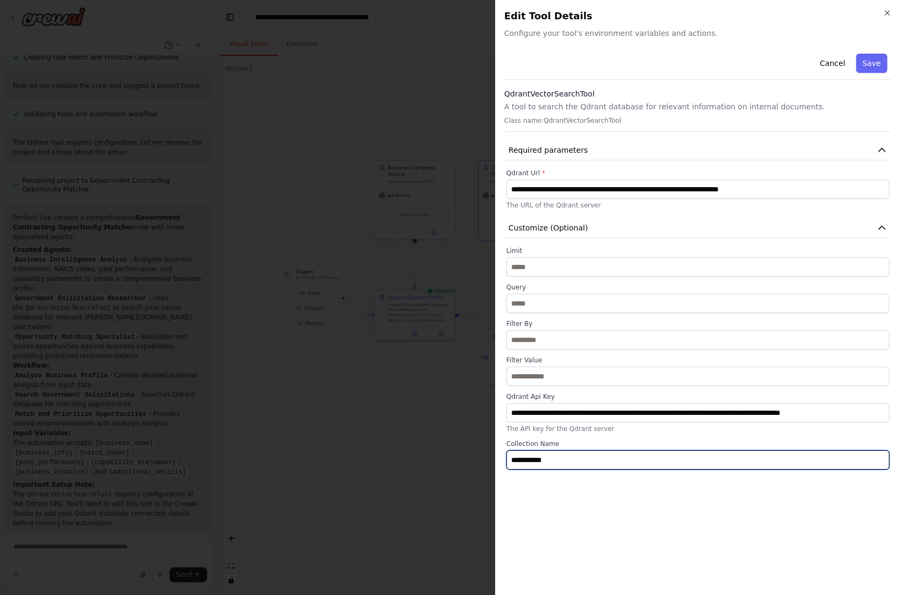
click at [568, 463] on input "**********" at bounding box center [697, 460] width 383 height 19
drag, startPoint x: 601, startPoint y: 461, endPoint x: 424, endPoint y: 444, distance: 178.4
click at [424, 444] on body "Create a crew that takes in information about a business entity - annalaysises …" at bounding box center [450, 297] width 900 height 595
paste input "**"
type input "**********"
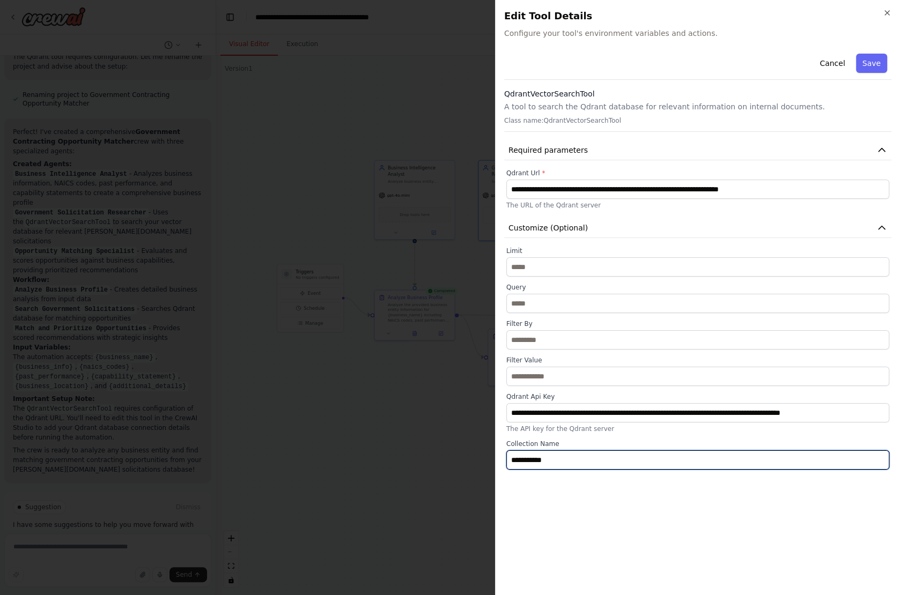
scroll to position [661, 0]
drag, startPoint x: 578, startPoint y: 459, endPoint x: 353, endPoint y: 444, distance: 225.3
click at [353, 444] on body "Create a crew that takes in information about a business entity - annalaysises …" at bounding box center [450, 297] width 900 height 595
paste input "**********"
type input "**********"
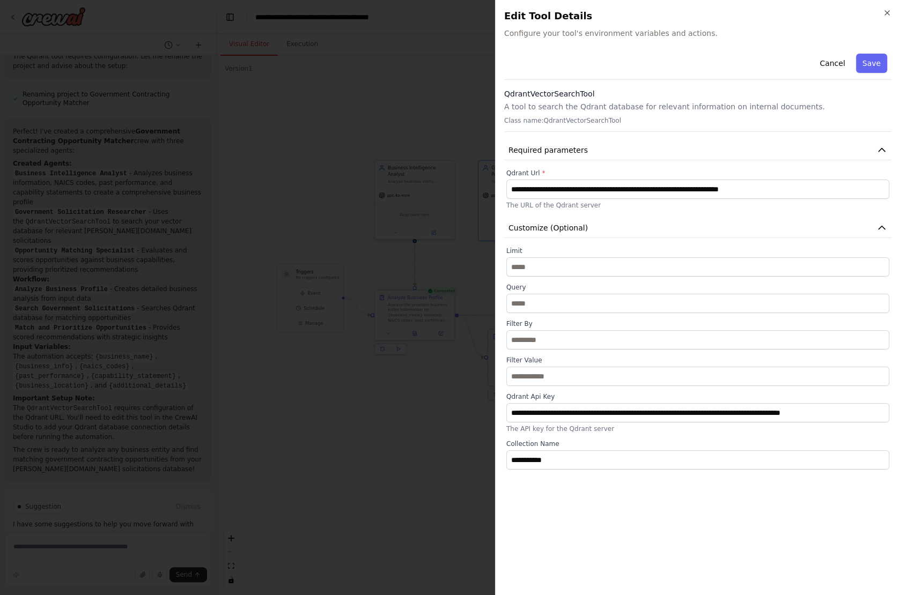
click at [879, 74] on div "Cancel Save" at bounding box center [697, 64] width 387 height 31
click at [876, 65] on button "Save" at bounding box center [871, 63] width 31 height 19
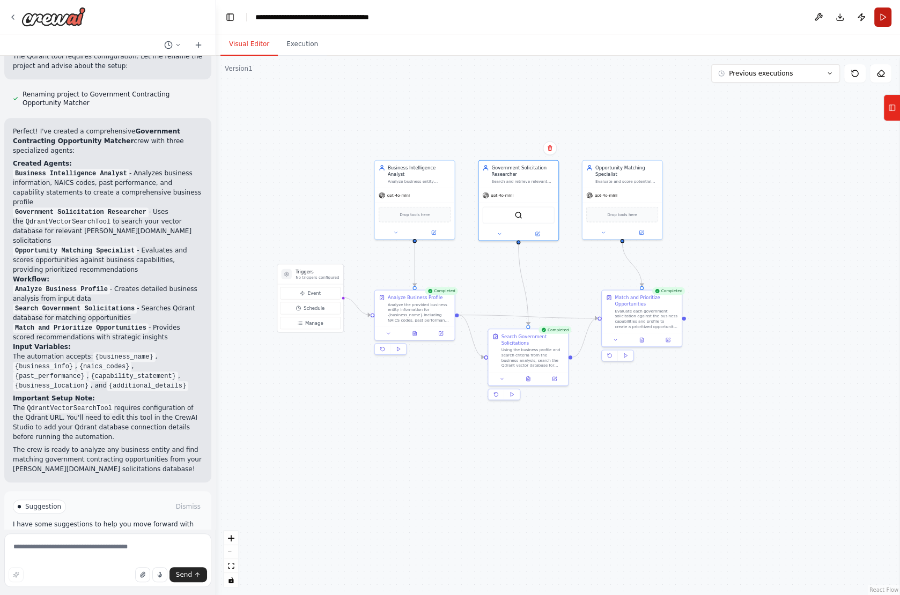
click at [886, 19] on button "Run" at bounding box center [882, 17] width 17 height 19
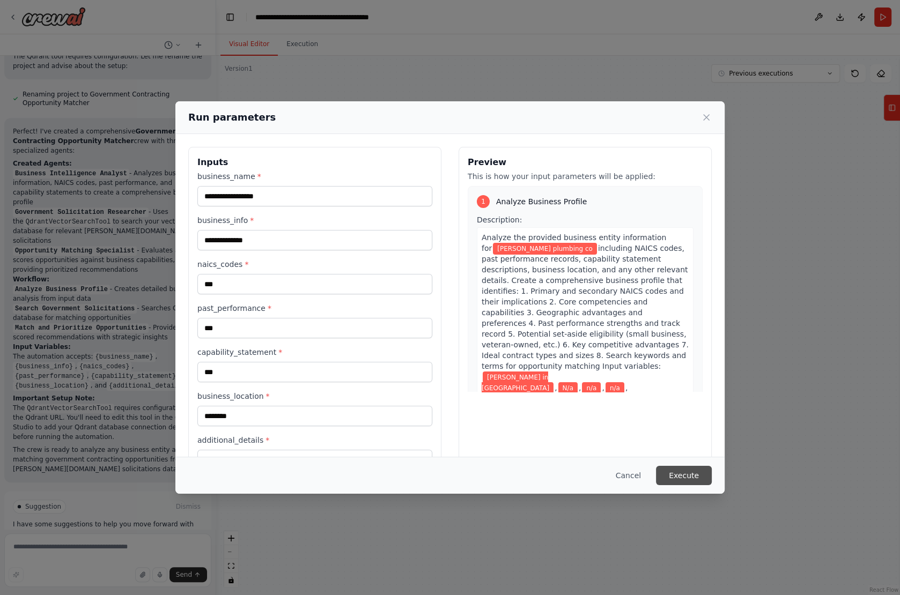
click at [690, 481] on button "Execute" at bounding box center [684, 475] width 56 height 19
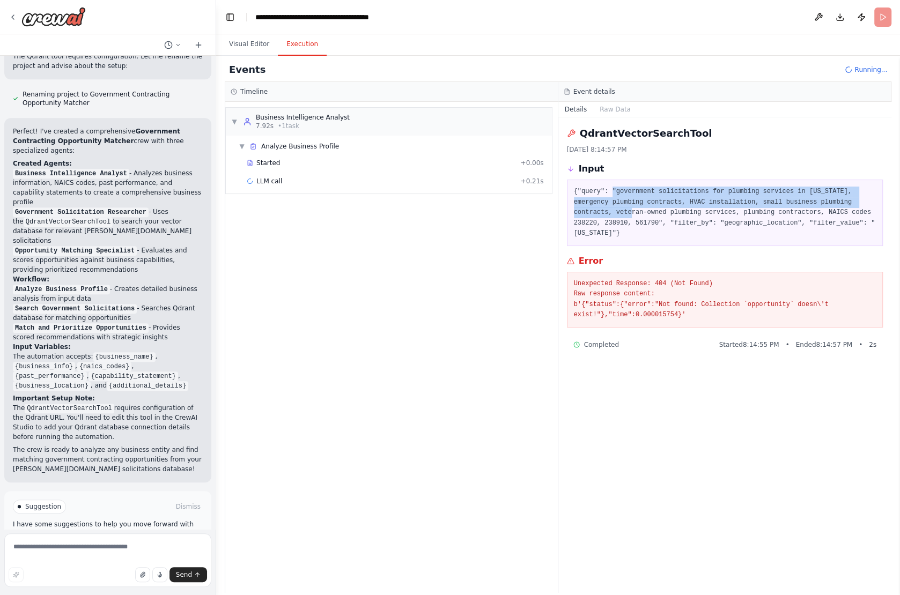
drag, startPoint x: 610, startPoint y: 190, endPoint x: 637, endPoint y: 212, distance: 33.9
click at [637, 212] on pre "{"query": "government solicitations for plumbing services in New York, emergenc…" at bounding box center [725, 213] width 303 height 53
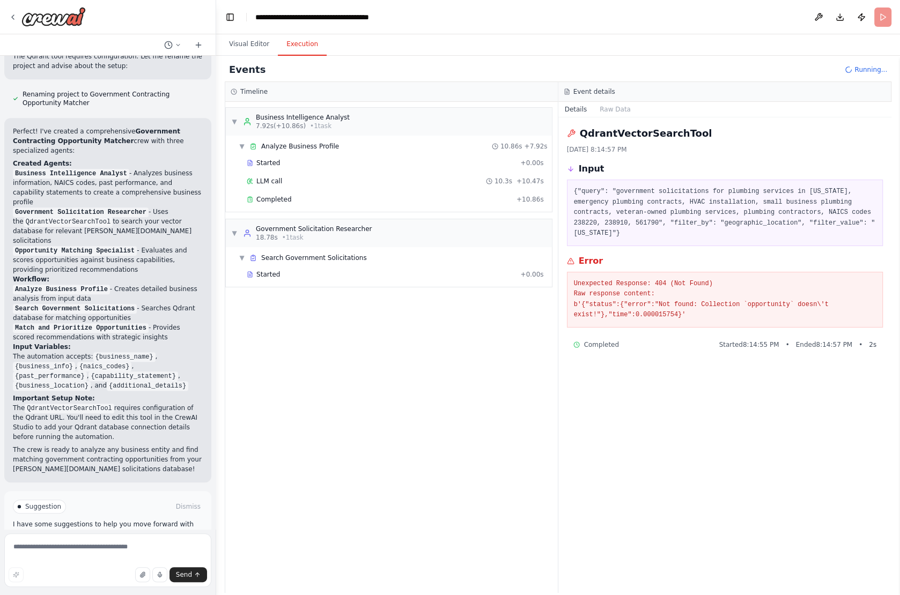
click at [274, 183] on span "LLM call" at bounding box center [269, 181] width 26 height 9
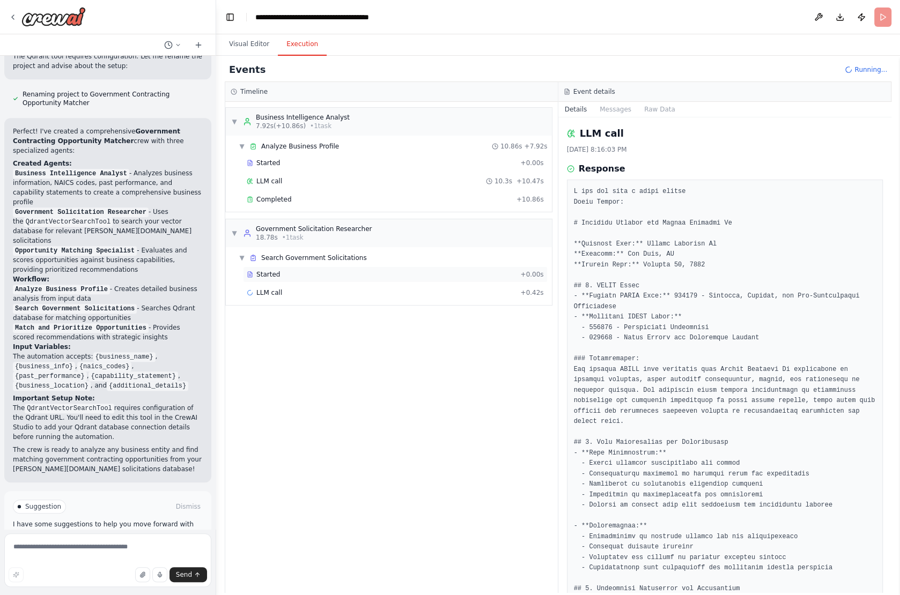
click at [276, 276] on div "Started + 0.00s" at bounding box center [395, 275] width 305 height 16
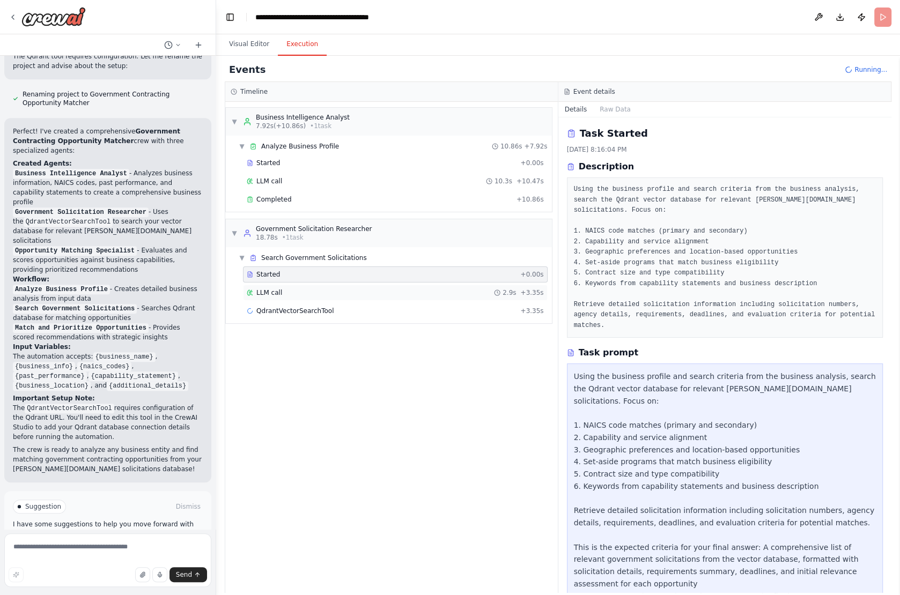
click at [278, 293] on span "LLM call" at bounding box center [269, 293] width 26 height 9
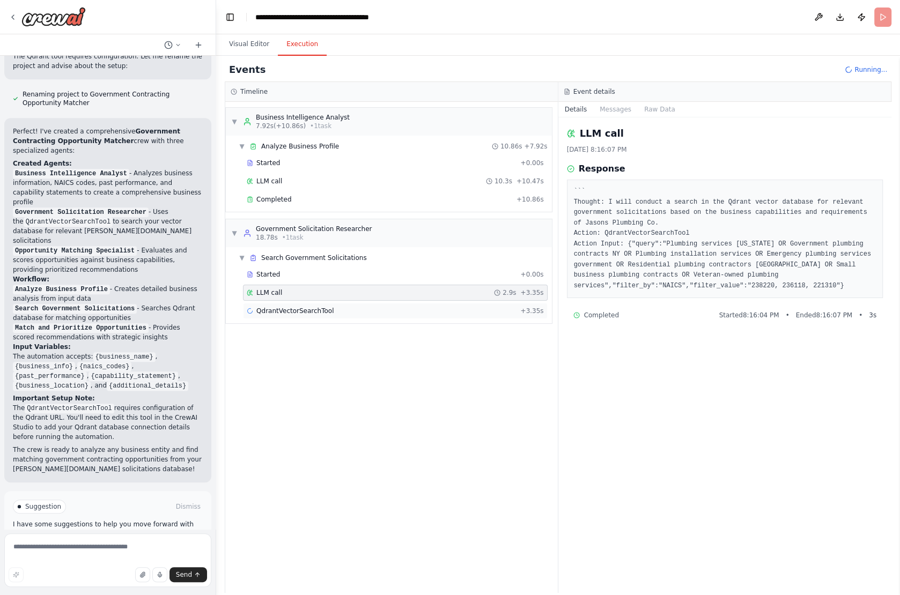
click at [285, 311] on span "QdrantVectorSearchTool" at bounding box center [294, 311] width 77 height 9
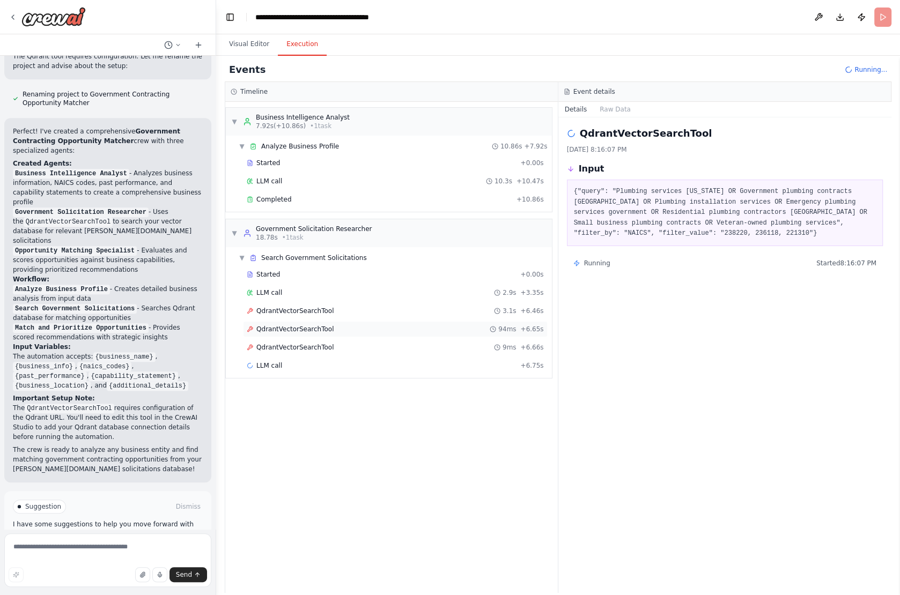
click at [315, 325] on span "QdrantVectorSearchTool" at bounding box center [294, 329] width 77 height 9
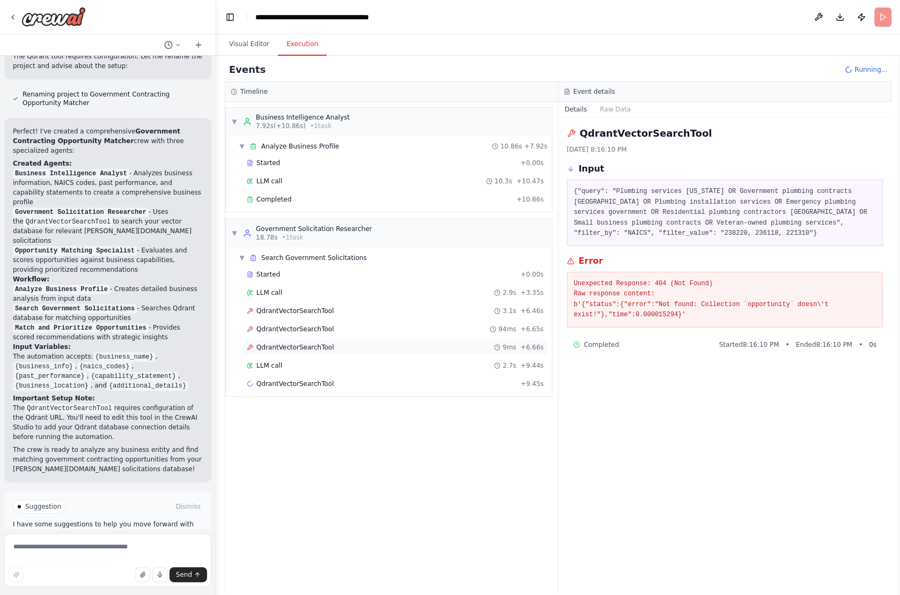
click at [314, 343] on span "QdrantVectorSearchTool" at bounding box center [294, 347] width 77 height 9
click at [310, 325] on span "QdrantVectorSearchTool" at bounding box center [294, 329] width 77 height 9
click at [322, 340] on div "QdrantVectorSearchTool 9ms + 6.66s" at bounding box center [395, 348] width 305 height 16
click at [312, 380] on span "QdrantVectorSearchTool" at bounding box center [294, 384] width 77 height 9
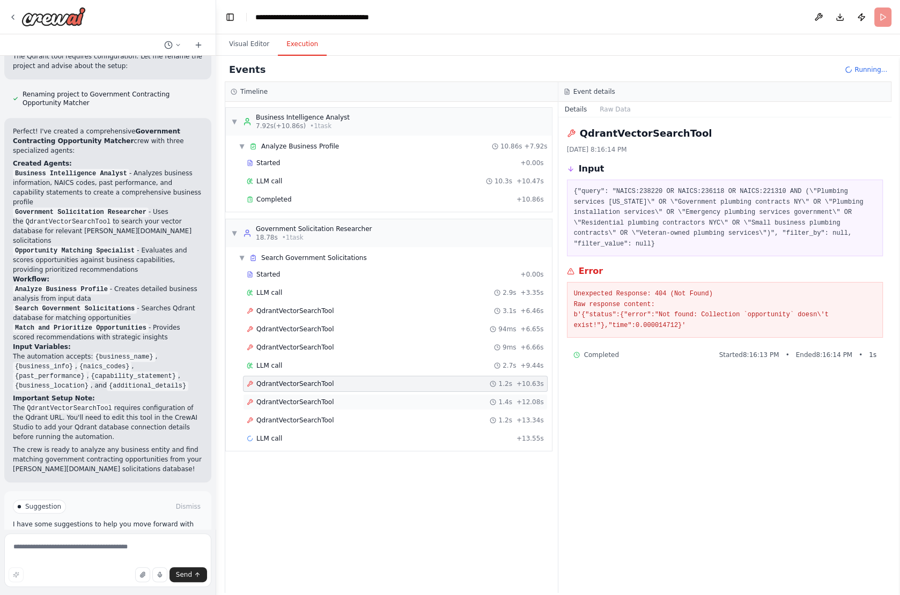
click at [310, 401] on div "QdrantVectorSearchTool 1.4s + 12.08s" at bounding box center [395, 402] width 305 height 16
click at [248, 43] on button "Visual Editor" at bounding box center [248, 44] width 57 height 23
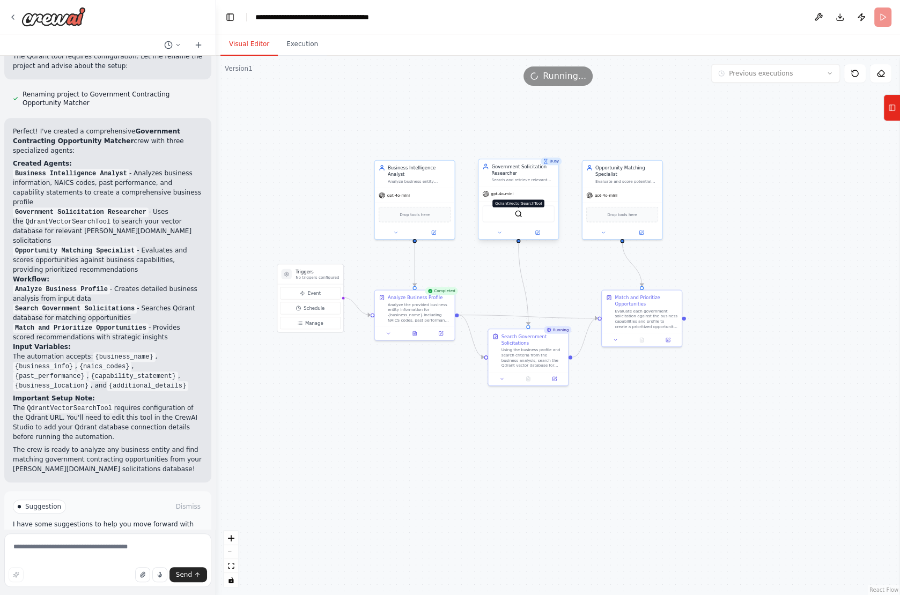
click at [514, 216] on img at bounding box center [518, 214] width 8 height 8
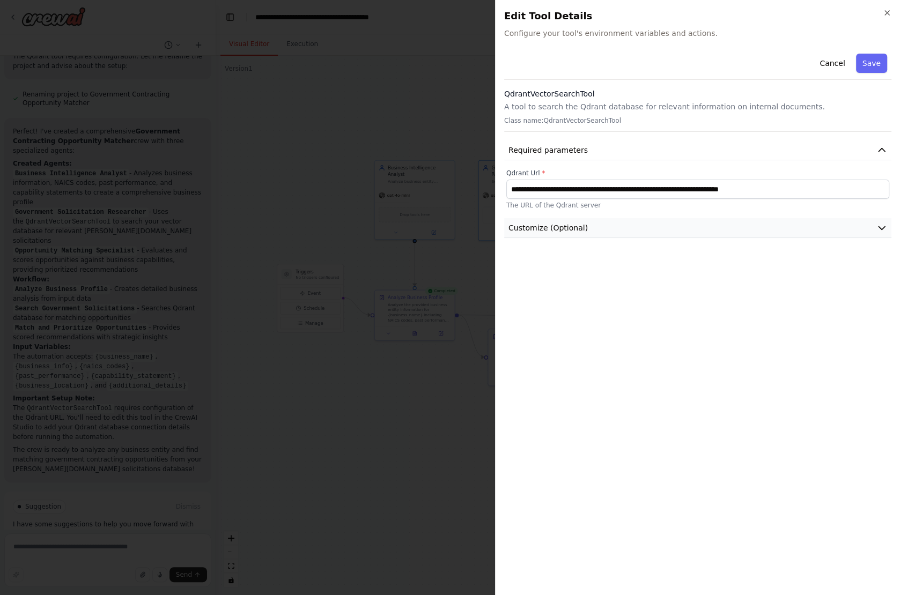
click at [673, 225] on button "Customize (Optional)" at bounding box center [697, 228] width 387 height 20
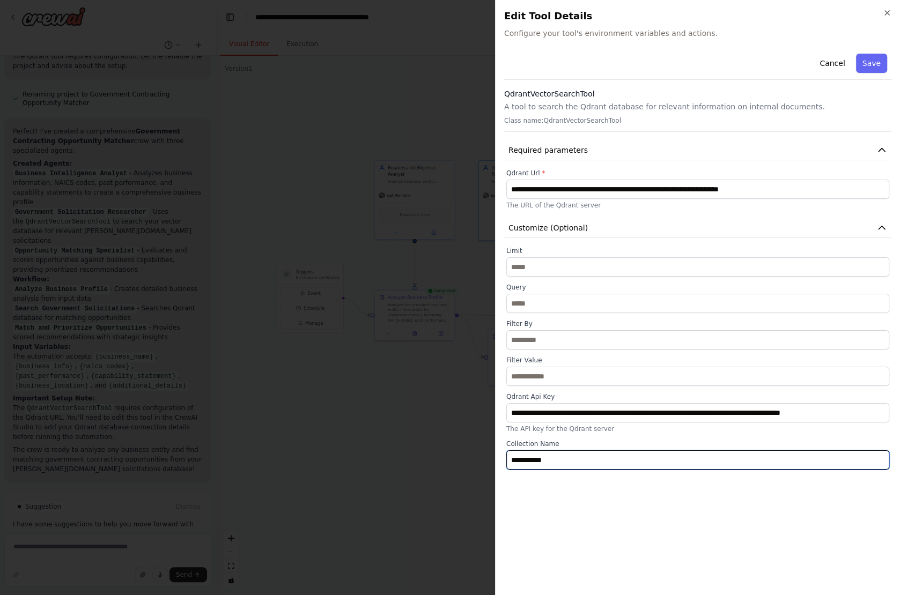
click at [580, 461] on input "**********" at bounding box center [697, 460] width 383 height 19
drag, startPoint x: 580, startPoint y: 461, endPoint x: 416, endPoint y: 452, distance: 165.0
click at [416, 452] on body "Create a crew that takes in information about a business entity - annalaysises …" at bounding box center [450, 297] width 900 height 595
paste input "**"
click at [588, 457] on input "**********" at bounding box center [697, 460] width 383 height 19
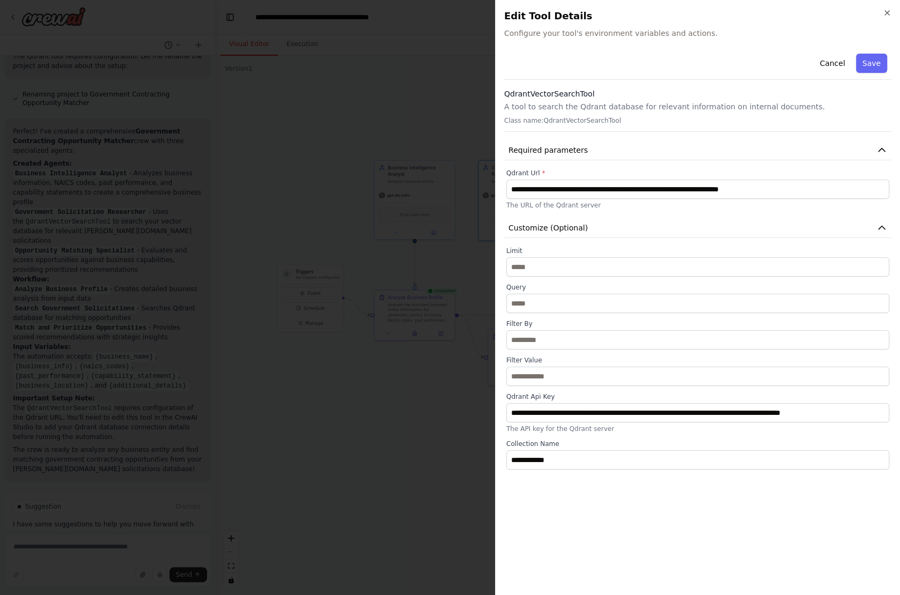
click at [591, 507] on div "**********" at bounding box center [697, 317] width 387 height 537
type input "**********"
drag, startPoint x: 563, startPoint y: 460, endPoint x: 419, endPoint y: 453, distance: 143.9
click at [419, 453] on body "Create a crew that takes in information about a business entity - annalaysises …" at bounding box center [450, 297] width 900 height 595
paste input "**********"
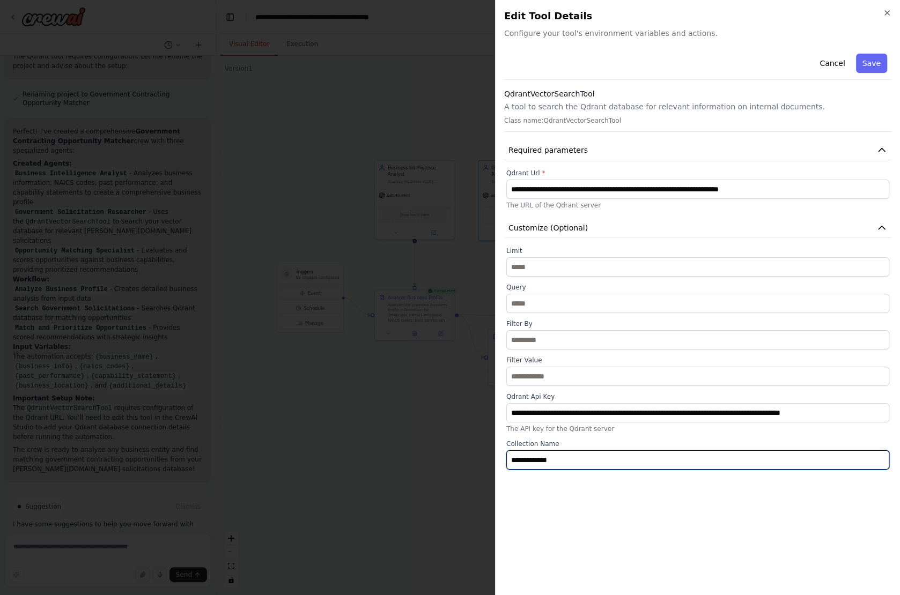
type input "**********"
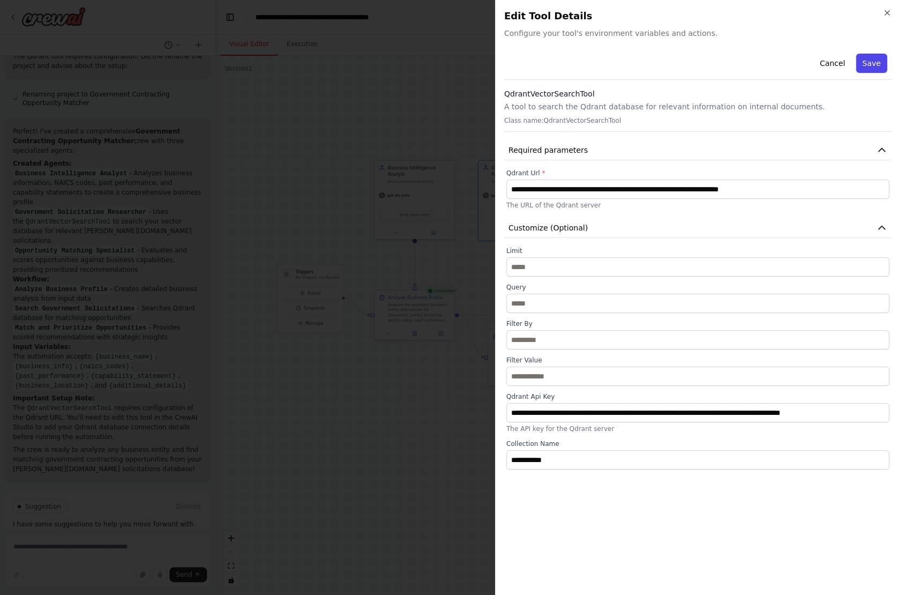
click at [868, 64] on button "Save" at bounding box center [871, 63] width 31 height 19
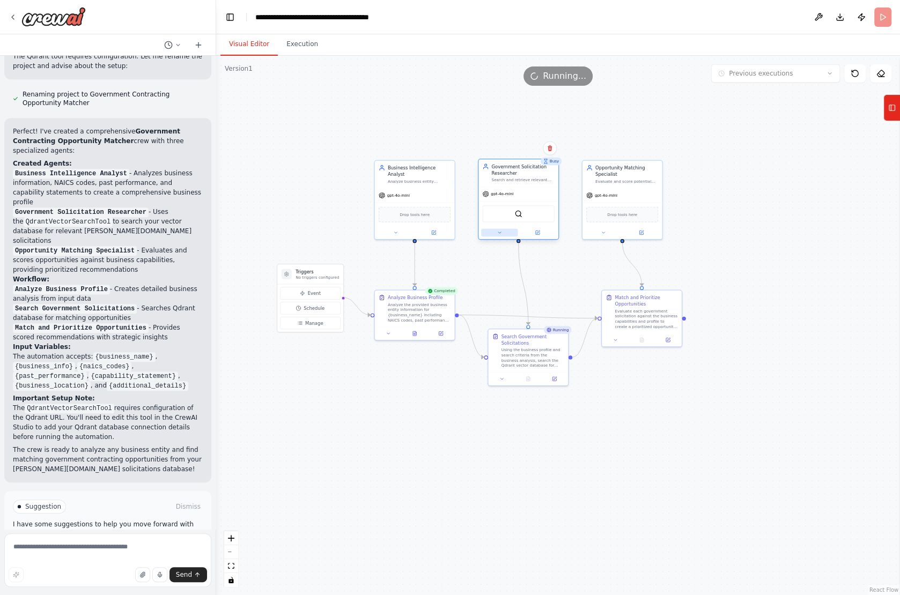
click at [501, 232] on icon at bounding box center [499, 232] width 5 height 5
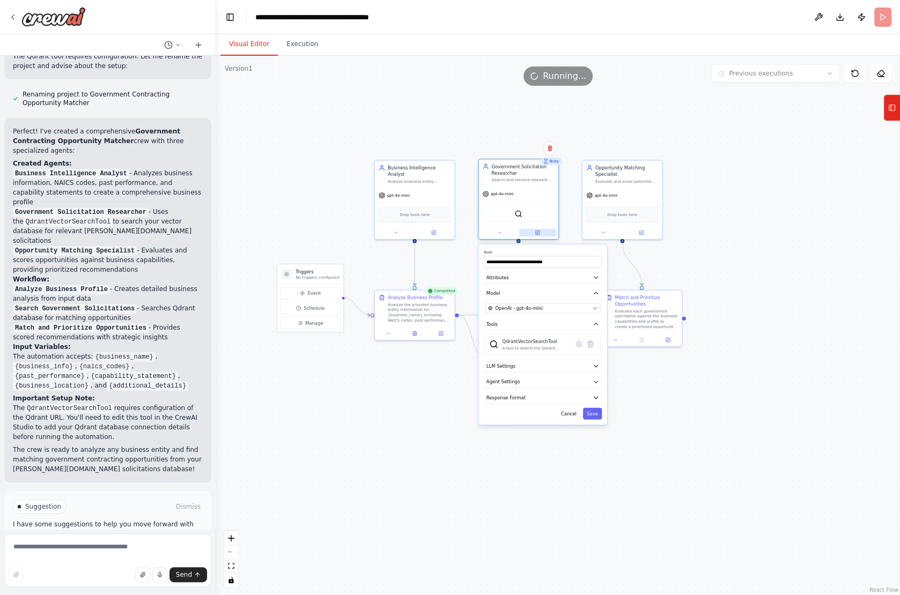
click at [535, 231] on icon at bounding box center [537, 232] width 5 height 5
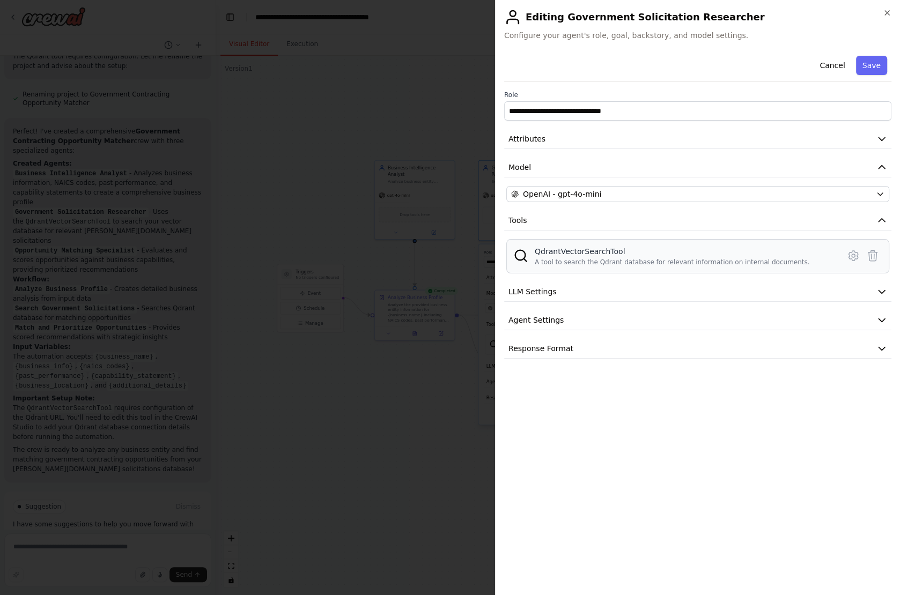
click at [604, 249] on div "QdrantVectorSearchTool" at bounding box center [672, 251] width 275 height 11
click at [856, 253] on icon at bounding box center [853, 255] width 13 height 13
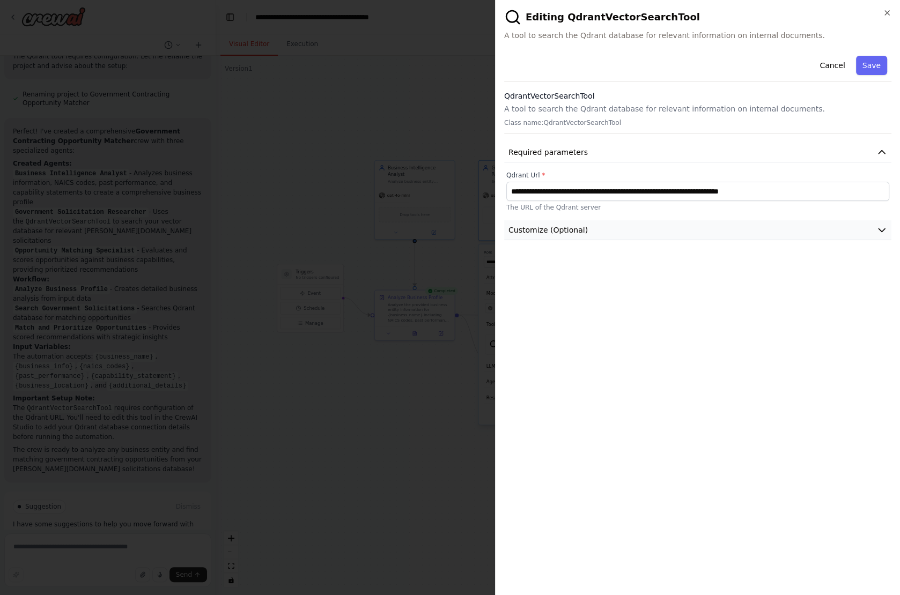
click at [620, 227] on button "Customize (Optional)" at bounding box center [697, 230] width 387 height 20
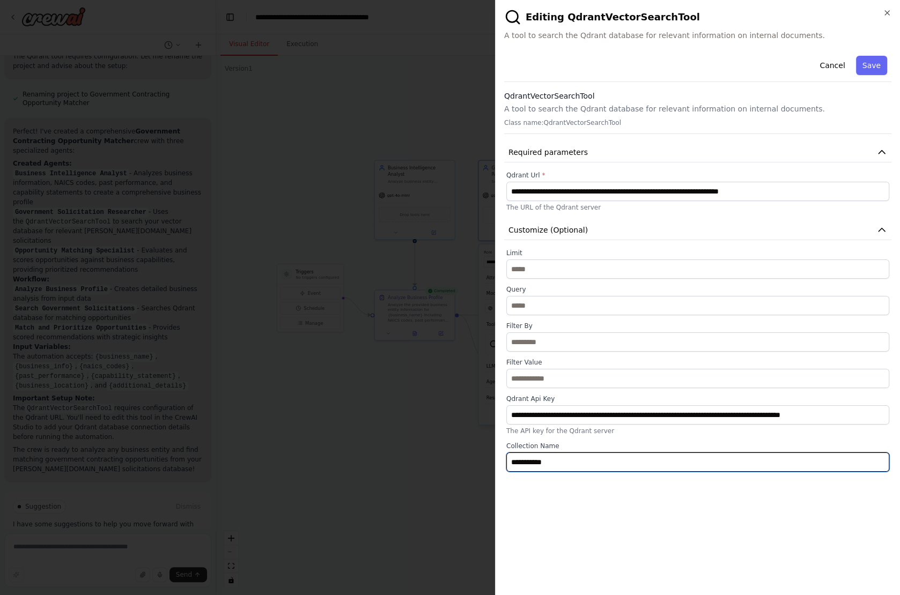
click at [566, 466] on input "**********" at bounding box center [697, 462] width 383 height 19
drag, startPoint x: 566, startPoint y: 466, endPoint x: 501, endPoint y: 465, distance: 65.4
click at [501, 465] on div "**********" at bounding box center [697, 297] width 405 height 595
paste input "**********"
type input "**********"
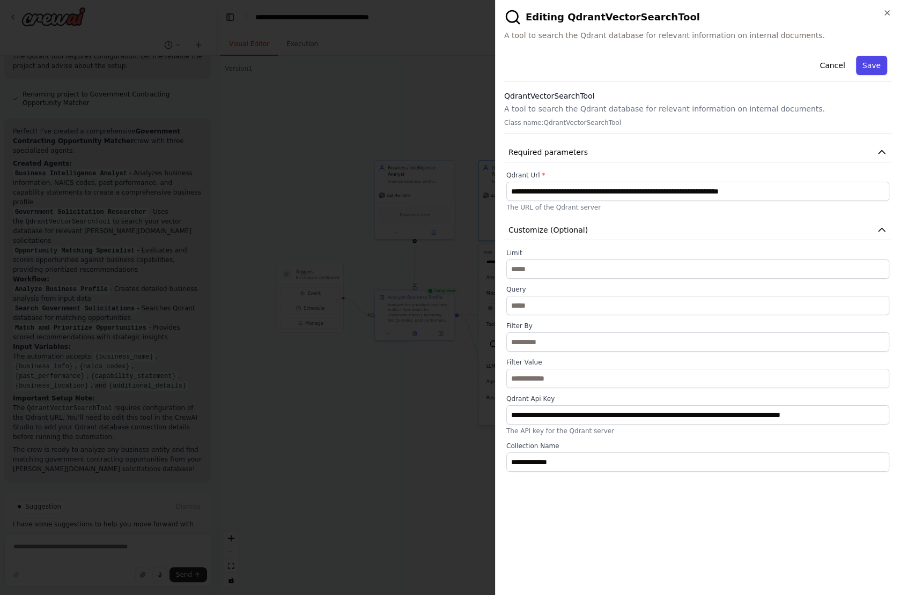
click at [876, 65] on button "Save" at bounding box center [871, 65] width 31 height 19
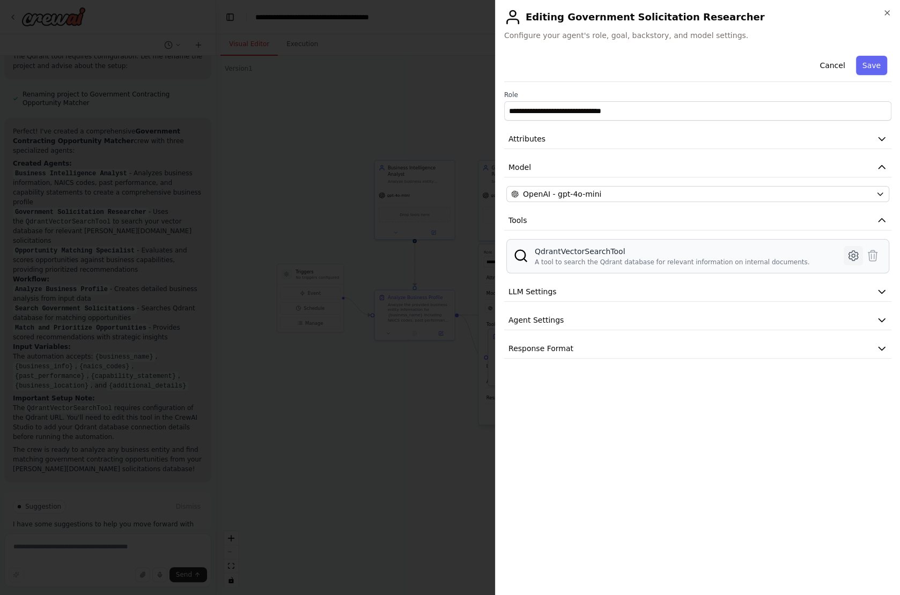
click at [856, 253] on icon at bounding box center [853, 255] width 13 height 13
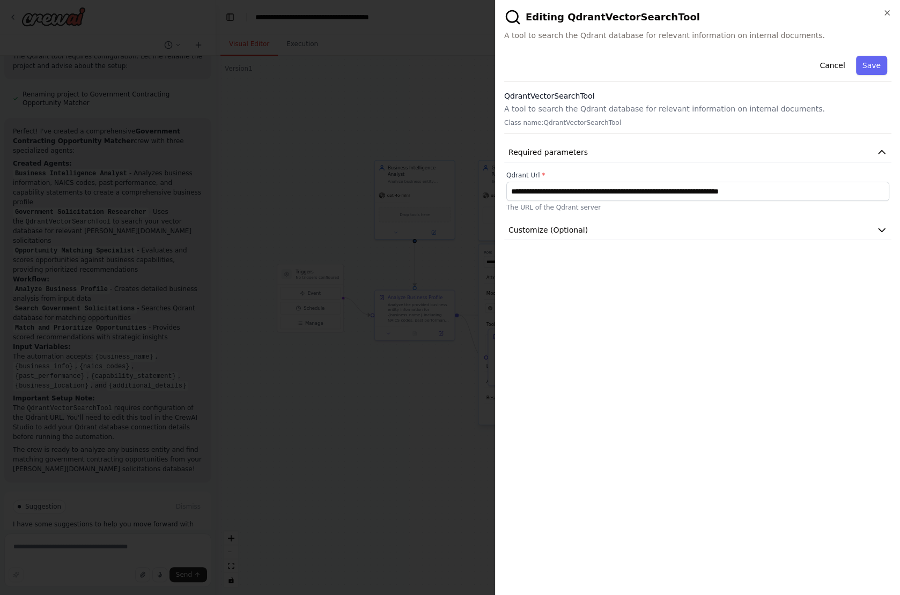
click at [589, 240] on div "**********" at bounding box center [697, 318] width 387 height 535
click at [588, 229] on button "Customize (Optional)" at bounding box center [697, 230] width 387 height 20
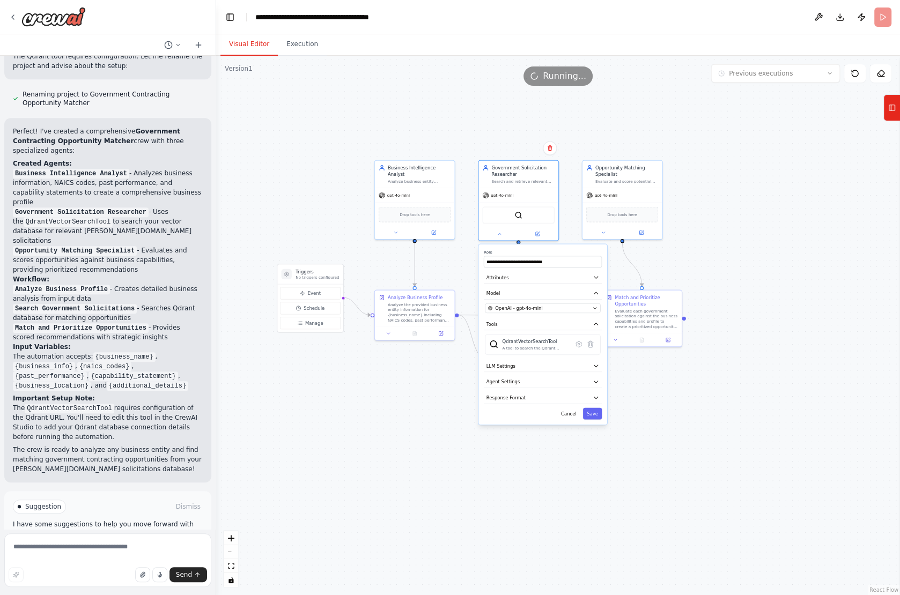
click at [478, 127] on div ".deletable-edge-delete-btn { width: 20px; height: 20px; border: 0px solid #ffff…" at bounding box center [558, 326] width 684 height 540
click at [310, 43] on button "Execution" at bounding box center [302, 44] width 49 height 23
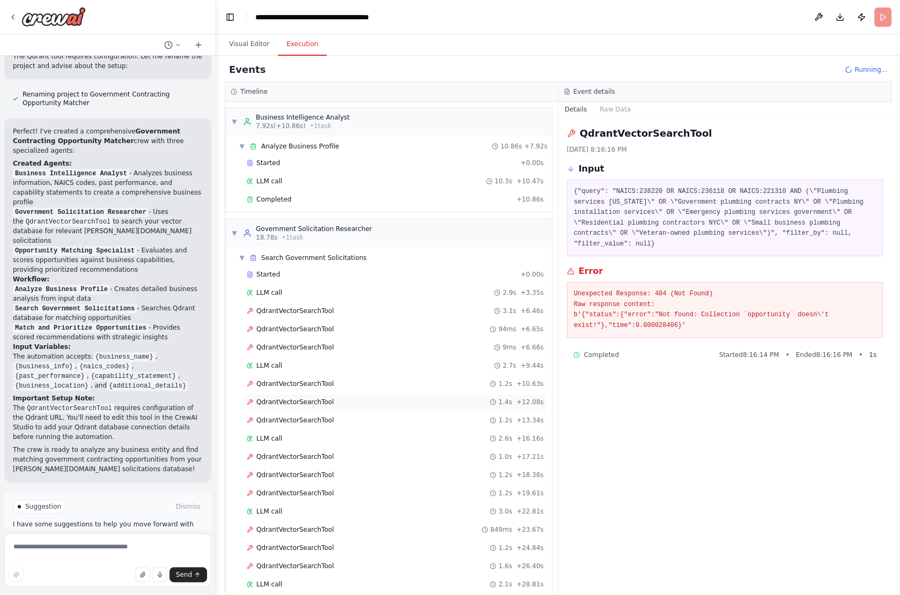
scroll to position [75, 0]
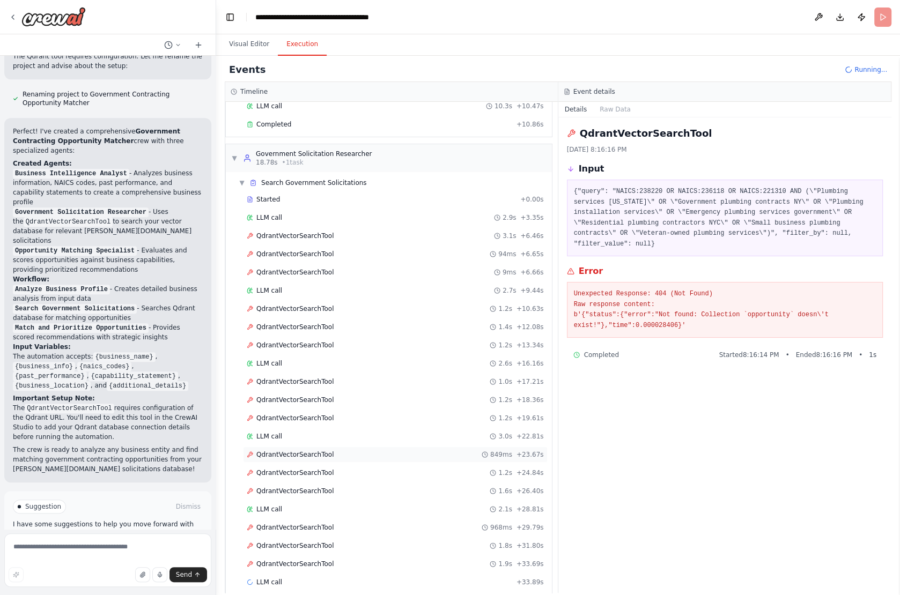
click at [284, 452] on div "QdrantVectorSearchTool 849ms + 23.67s" at bounding box center [395, 455] width 305 height 16
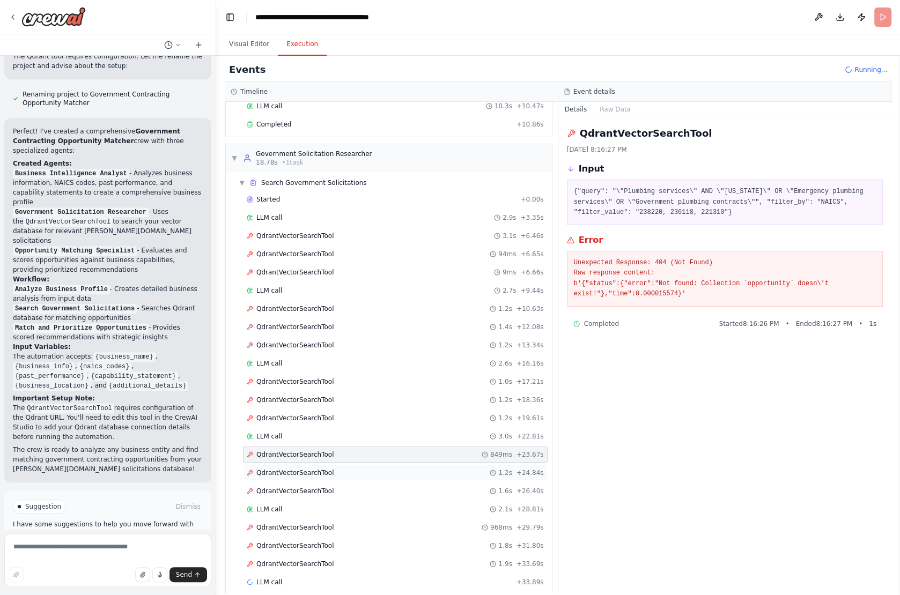
click at [281, 467] on div "QdrantVectorSearchTool 1.2s + 24.84s" at bounding box center [395, 473] width 305 height 16
click at [282, 487] on span "QdrantVectorSearchTool" at bounding box center [294, 491] width 77 height 9
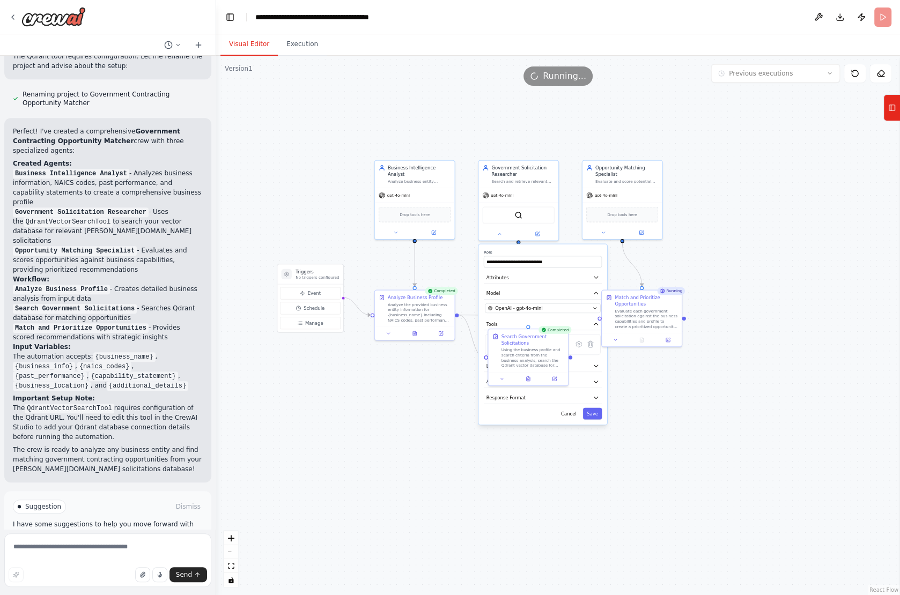
click at [248, 36] on button "Visual Editor" at bounding box center [248, 44] width 57 height 23
click at [740, 252] on div ".deletable-edge-delete-btn { width: 20px; height: 20px; border: 0px solid #ffff…" at bounding box center [558, 326] width 684 height 540
click at [503, 232] on button at bounding box center [499, 233] width 36 height 8
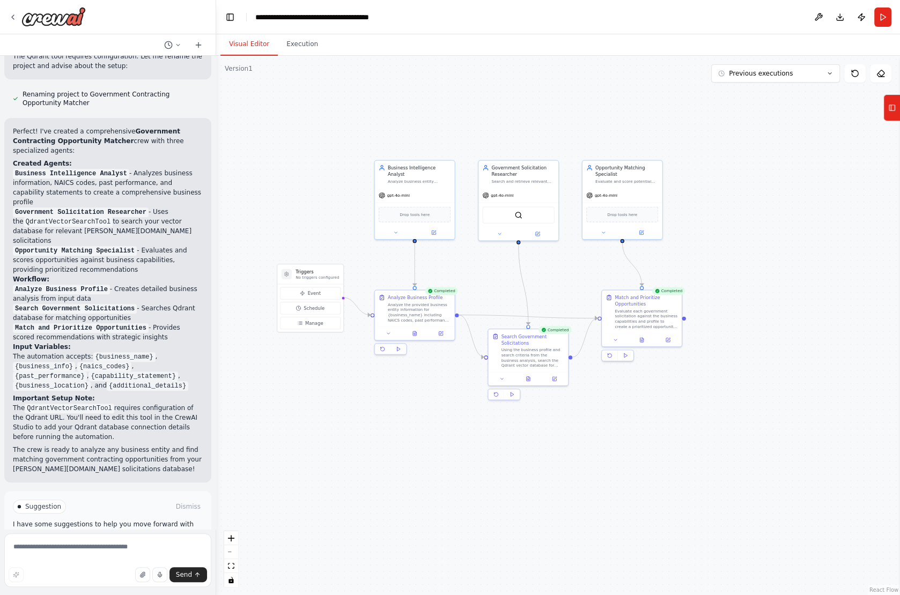
click at [681, 36] on div "Visual Editor Execution" at bounding box center [558, 44] width 684 height 21
click at [657, 38] on div "Visual Editor Execution" at bounding box center [558, 44] width 684 height 21
click at [717, 28] on header "**********" at bounding box center [558, 17] width 684 height 34
click at [879, 17] on button "Run" at bounding box center [882, 17] width 17 height 19
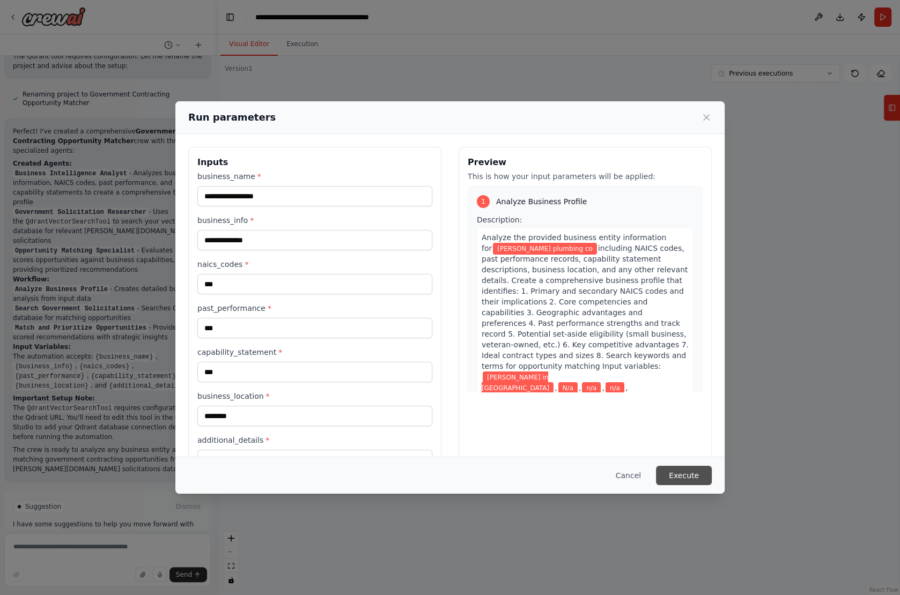
click at [693, 484] on button "Execute" at bounding box center [684, 475] width 56 height 19
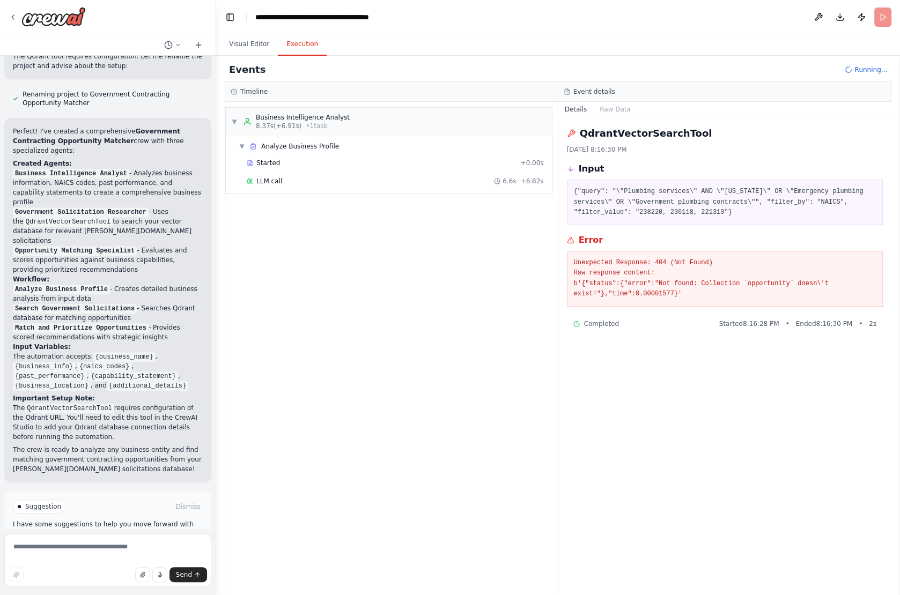
click at [303, 181] on div "LLM call 6.6s + 6.82s" at bounding box center [395, 181] width 297 height 9
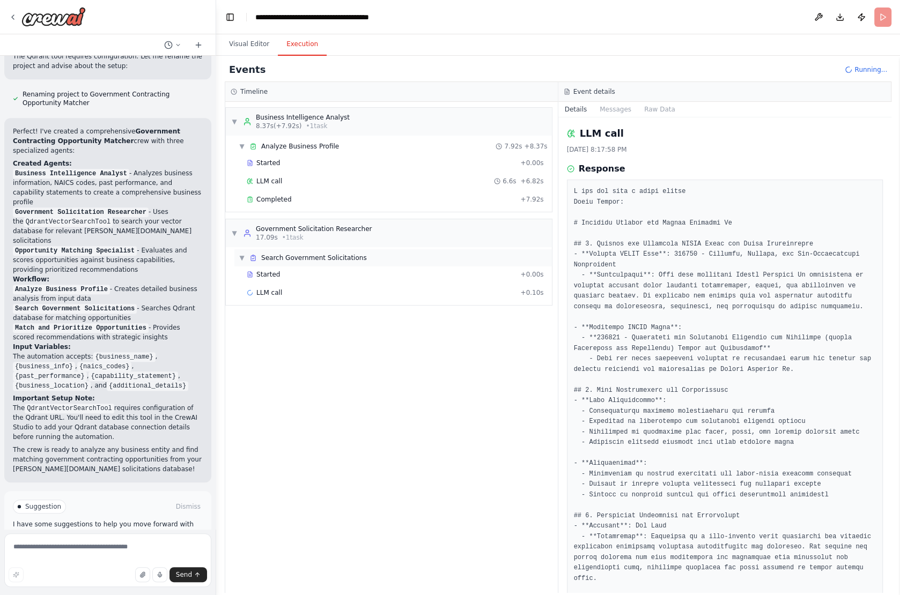
click at [286, 259] on span "Search Government Solicitations" at bounding box center [314, 258] width 106 height 9
click at [281, 256] on span "Search Government Solicitations" at bounding box center [314, 258] width 106 height 9
click at [276, 275] on span "Started" at bounding box center [268, 274] width 24 height 9
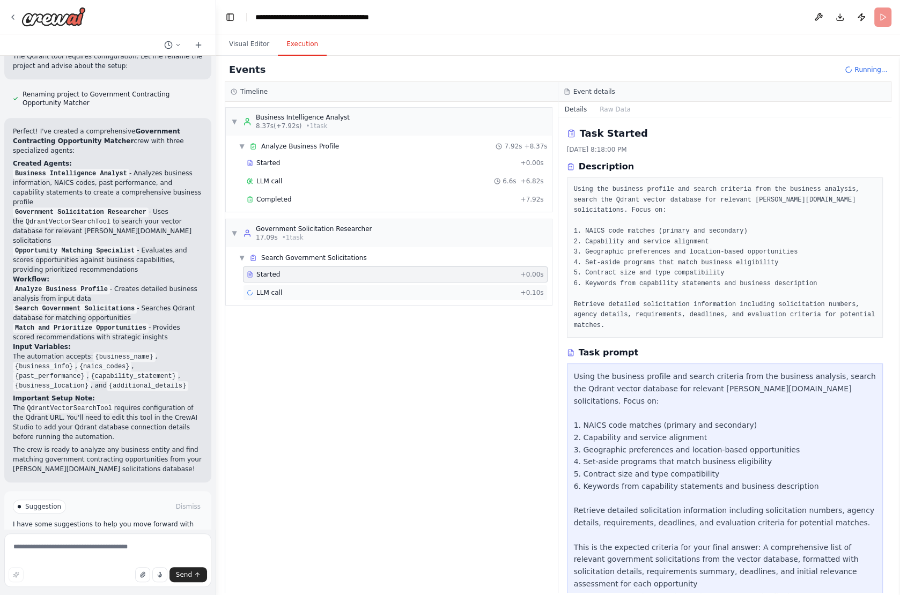
click at [276, 292] on span "LLM call" at bounding box center [269, 293] width 26 height 9
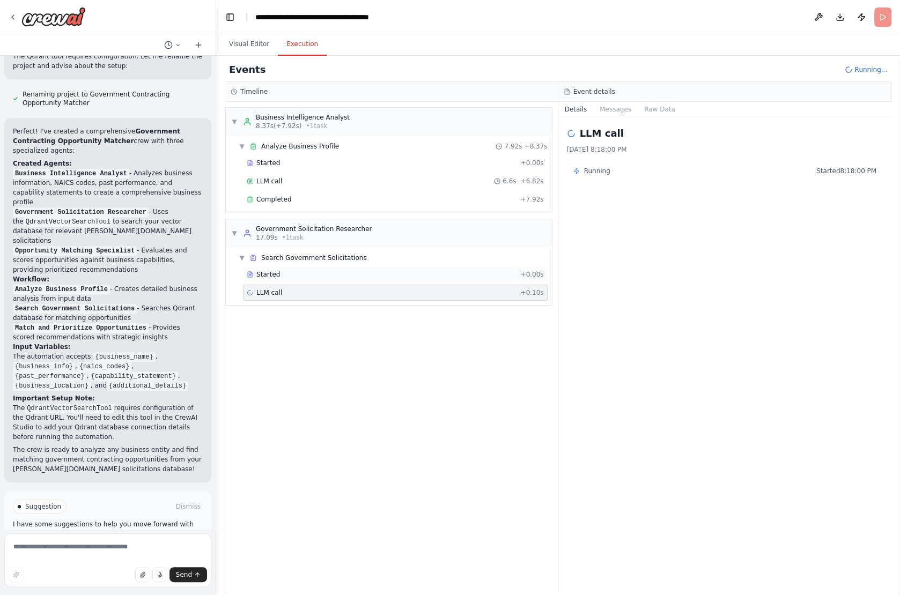
click at [306, 270] on div "Started" at bounding box center [381, 274] width 269 height 9
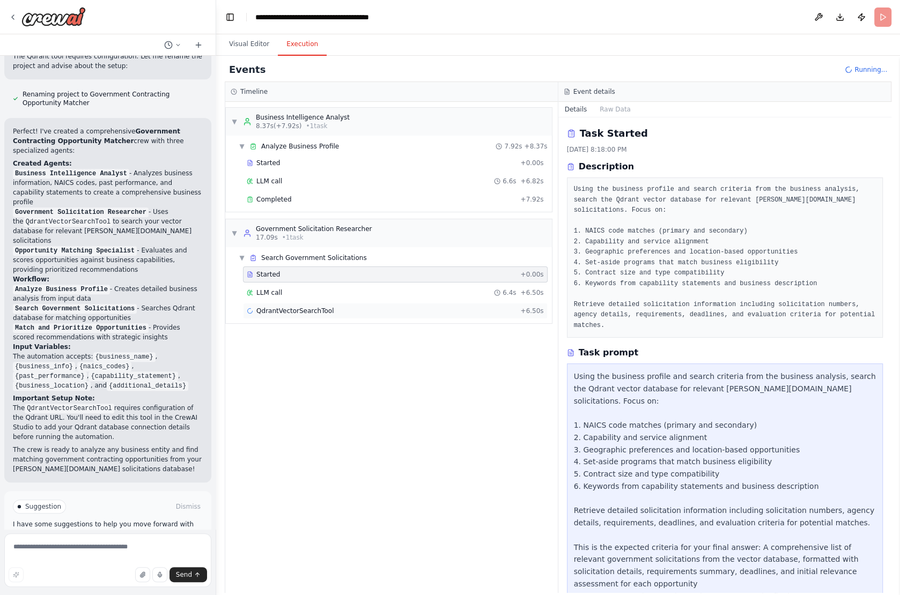
click at [329, 307] on span "QdrantVectorSearchTool" at bounding box center [294, 311] width 77 height 9
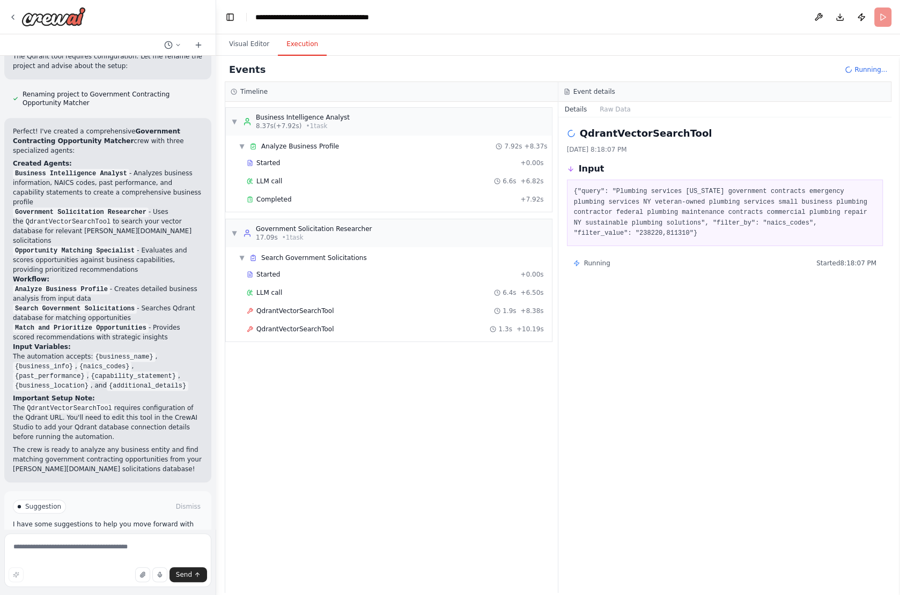
drag, startPoint x: 610, startPoint y: 188, endPoint x: 674, endPoint y: 198, distance: 65.2
click at [674, 198] on pre "{"query": "Plumbing services New York government contracts emergency plumbing s…" at bounding box center [725, 213] width 303 height 53
click at [316, 307] on span "QdrantVectorSearchTool" at bounding box center [294, 311] width 77 height 9
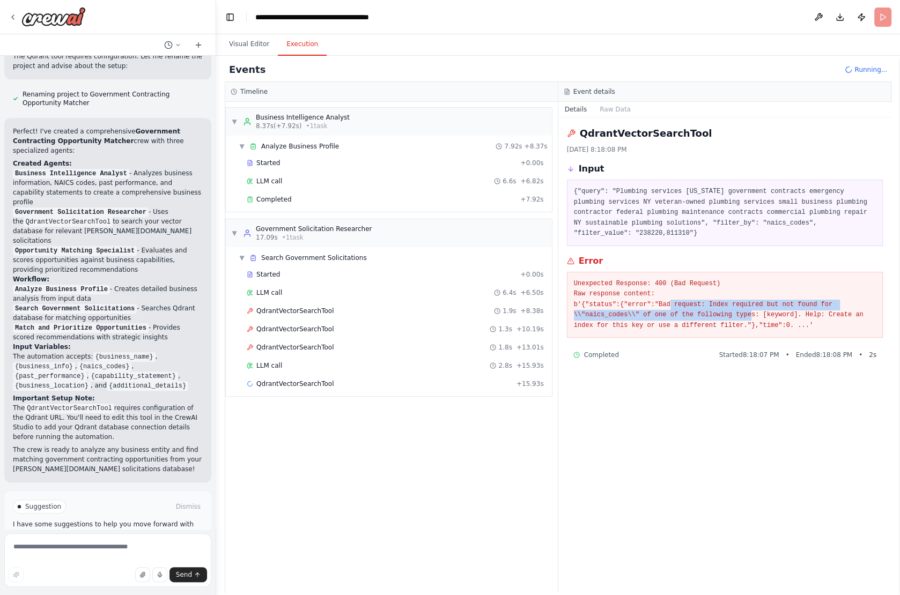
drag, startPoint x: 672, startPoint y: 303, endPoint x: 752, endPoint y: 316, distance: 81.7
click at [752, 316] on pre "Unexpected Response: 400 (Bad Request) Raw response content: b'{"status":{"erro…" at bounding box center [725, 305] width 303 height 53
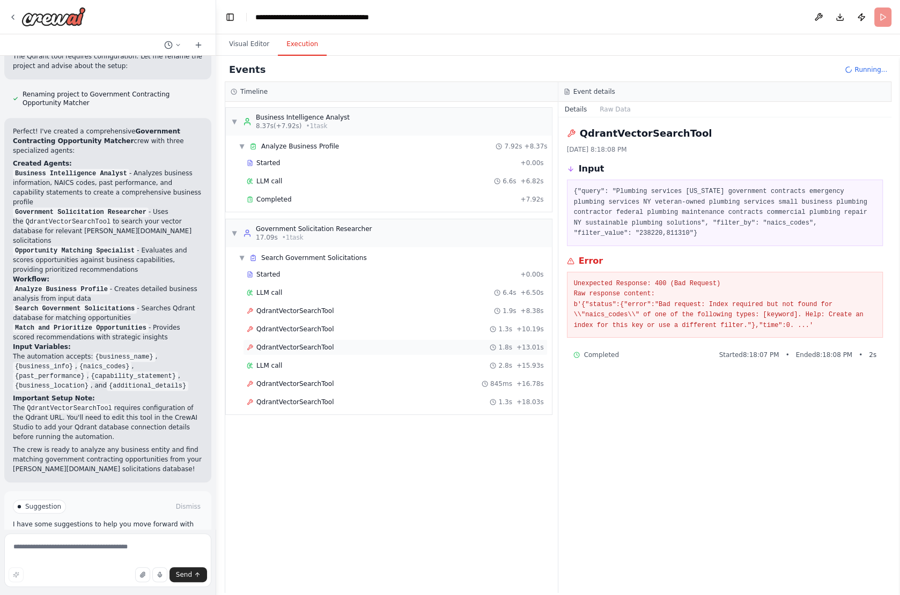
click at [345, 344] on div "QdrantVectorSearchTool 1.8s + 13.01s" at bounding box center [395, 347] width 297 height 9
click at [341, 340] on div "QdrantVectorSearchTool 1.8s + 13.01s" at bounding box center [395, 348] width 305 height 16
click at [322, 380] on span "QdrantVectorSearchTool" at bounding box center [294, 384] width 77 height 9
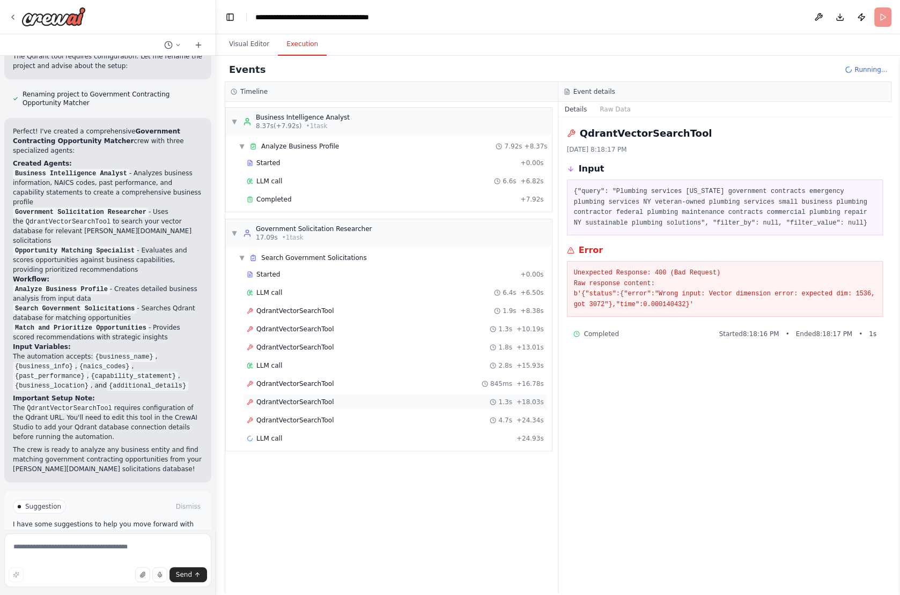
click at [311, 398] on span "QdrantVectorSearchTool" at bounding box center [294, 402] width 77 height 9
click at [310, 416] on span "QdrantVectorSearchTool" at bounding box center [294, 420] width 77 height 9
click at [280, 434] on span "LLM call" at bounding box center [269, 438] width 26 height 9
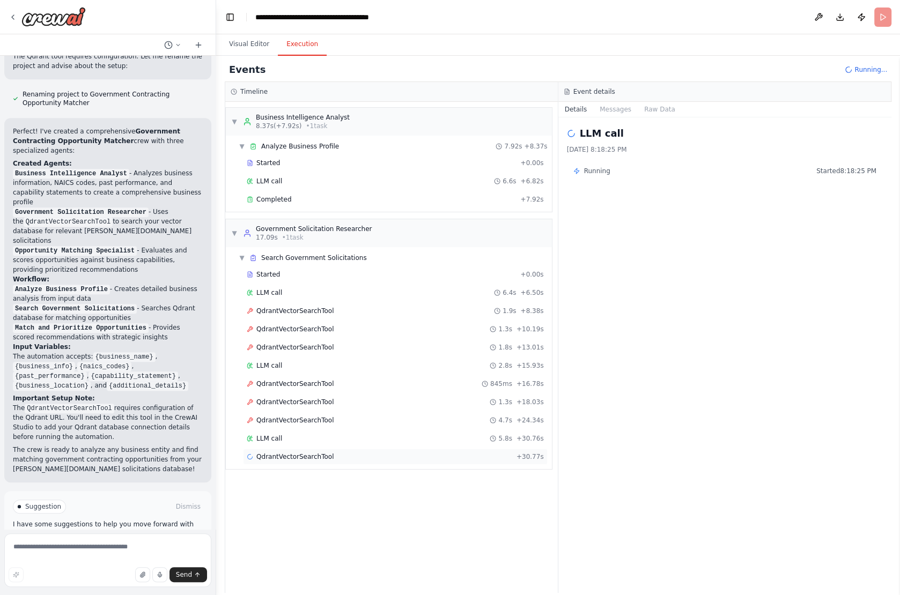
click at [305, 453] on span "QdrantVectorSearchTool" at bounding box center [294, 457] width 77 height 9
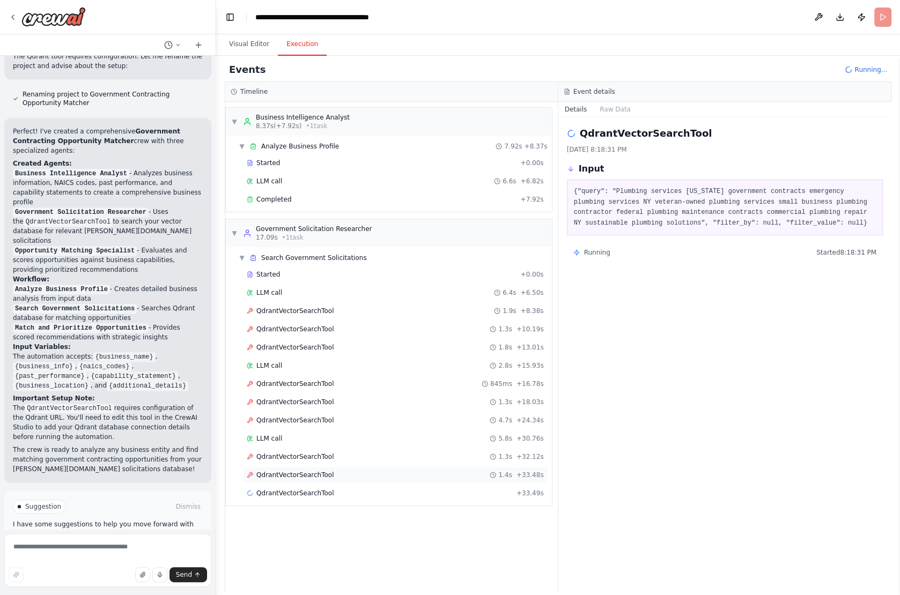
click at [320, 467] on div "QdrantVectorSearchTool 1.4s + 33.48s" at bounding box center [395, 475] width 305 height 16
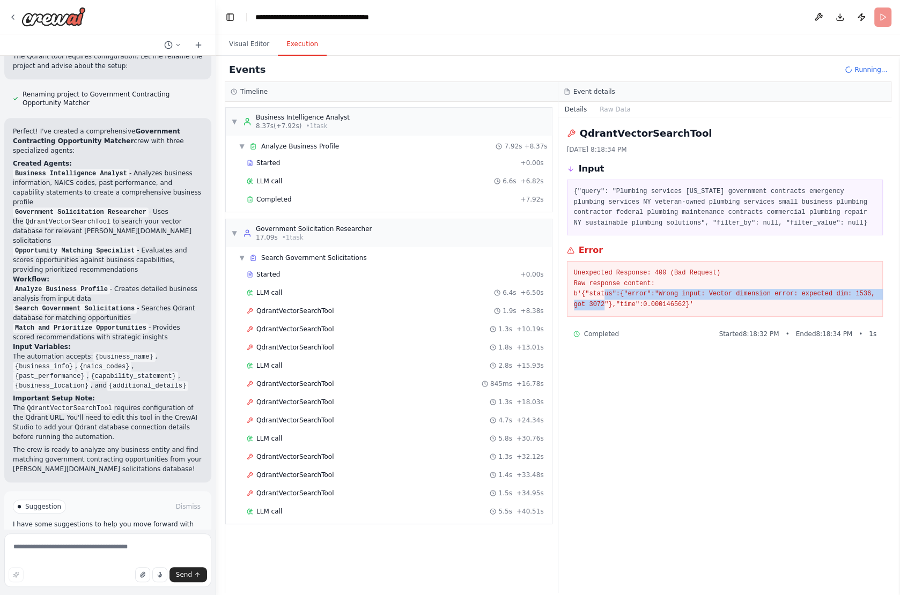
click at [602, 297] on pre "Unexpected Response: 400 (Bad Request) Raw response content: b'{"status":{"erro…" at bounding box center [725, 289] width 303 height 42
click at [756, 300] on pre "Unexpected Response: 400 (Bad Request) Raw response content: b'{"status":{"erro…" at bounding box center [725, 289] width 303 height 42
click at [297, 489] on span "QdrantVectorSearchTool" at bounding box center [294, 493] width 77 height 9
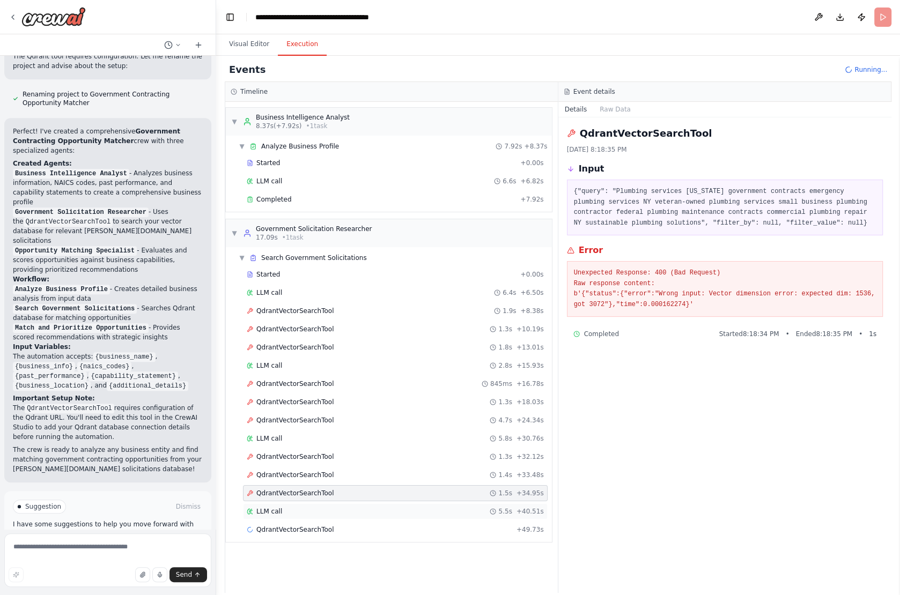
click at [288, 504] on div "LLM call 5.5s + 40.51s" at bounding box center [395, 512] width 305 height 16
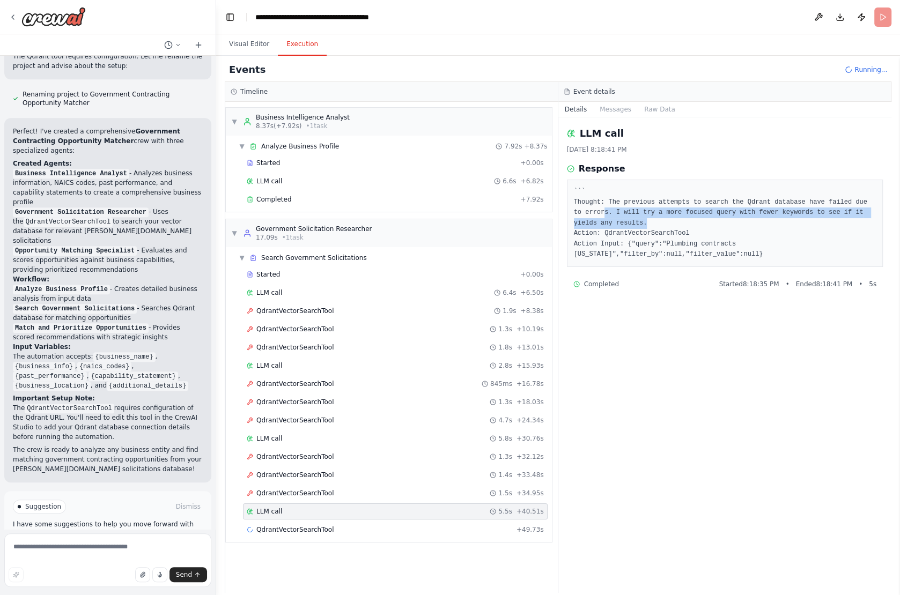
drag, startPoint x: 602, startPoint y: 211, endPoint x: 701, endPoint y: 217, distance: 98.4
click at [701, 218] on pre "``` Thought: The previous attempts to search the Qdrant database have failed du…" at bounding box center [725, 223] width 303 height 73
click at [701, 217] on pre "``` Thought: The previous attempts to search the Qdrant database have failed du…" at bounding box center [725, 223] width 303 height 73
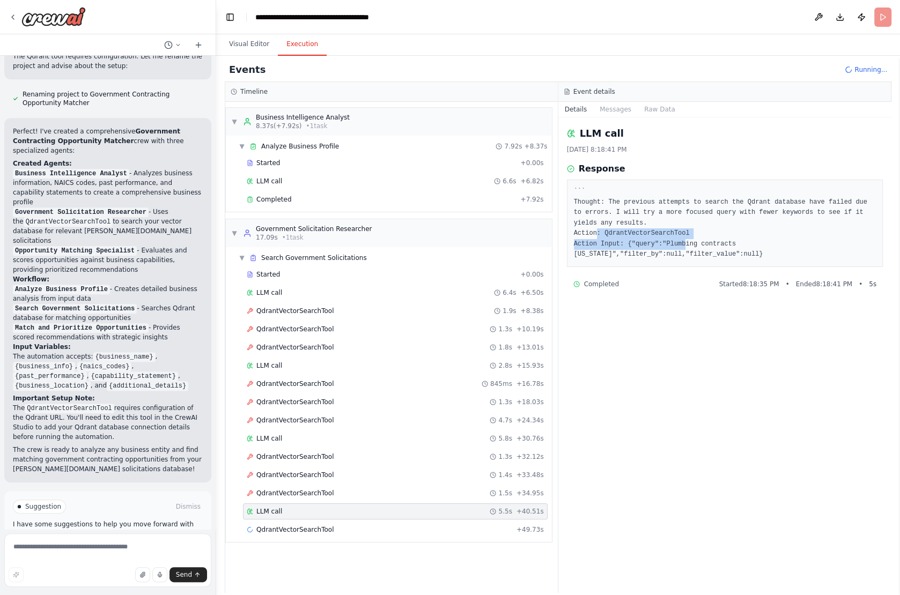
drag, startPoint x: 597, startPoint y: 231, endPoint x: 686, endPoint y: 240, distance: 89.6
click at [686, 241] on pre "``` Thought: The previous attempts to search the Qdrant database have failed du…" at bounding box center [725, 223] width 303 height 73
click at [619, 242] on pre "``` Thought: The previous attempts to search the Qdrant database have failed du…" at bounding box center [725, 223] width 303 height 73
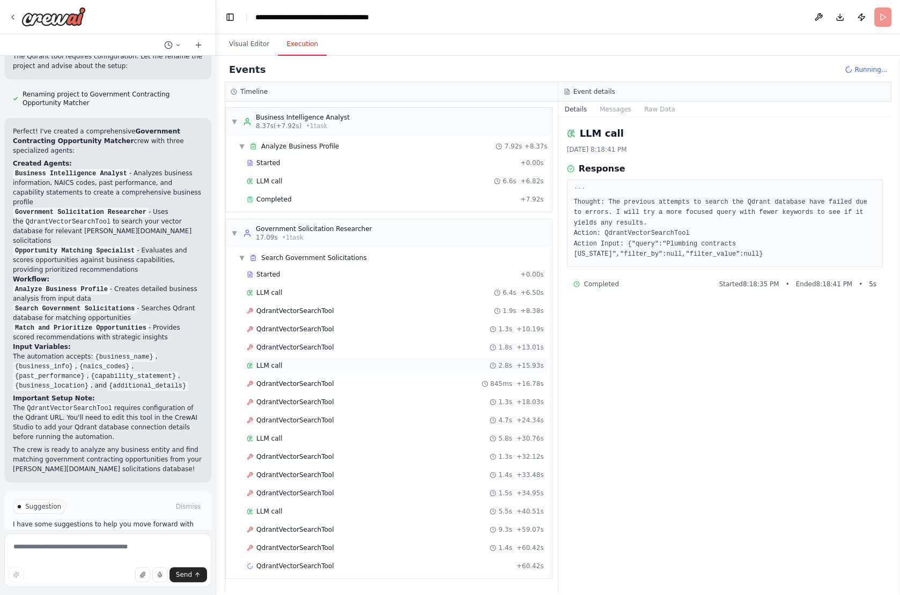
click at [284, 362] on div "LLM call 2.8s + 15.93s" at bounding box center [395, 366] width 297 height 9
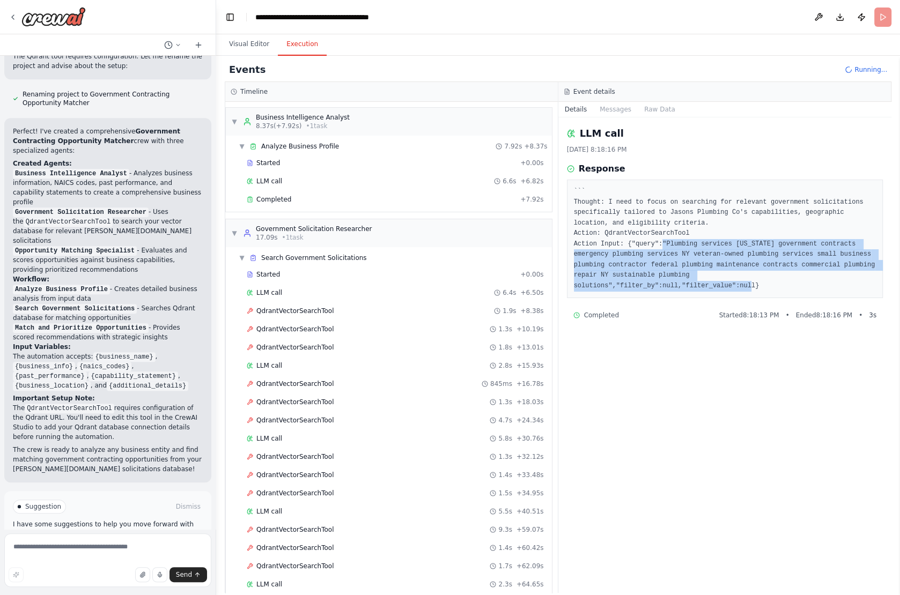
drag, startPoint x: 664, startPoint y: 244, endPoint x: 759, endPoint y: 282, distance: 102.5
click at [759, 282] on pre "``` Thought: I need to focus on searching for relevant government solicitations…" at bounding box center [725, 239] width 303 height 105
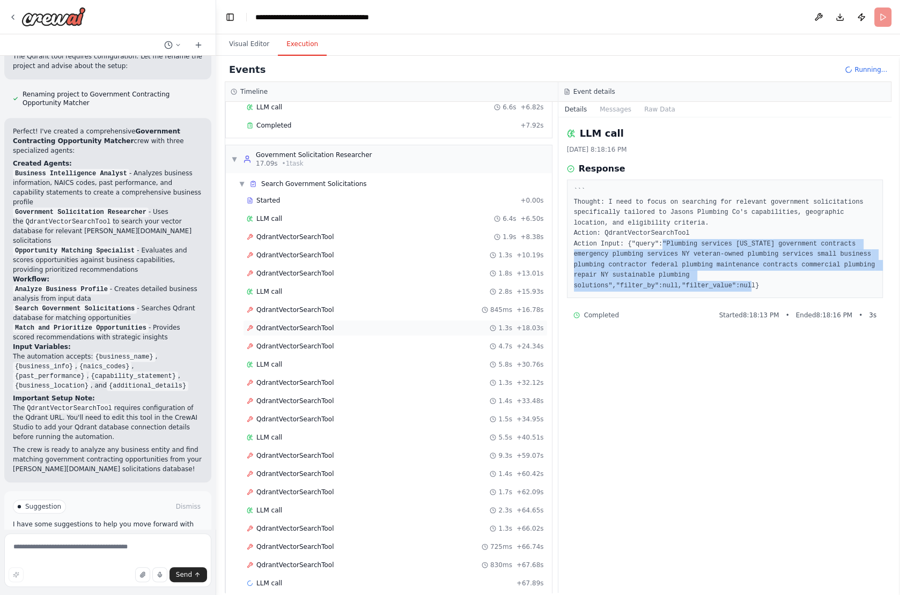
scroll to position [75, 0]
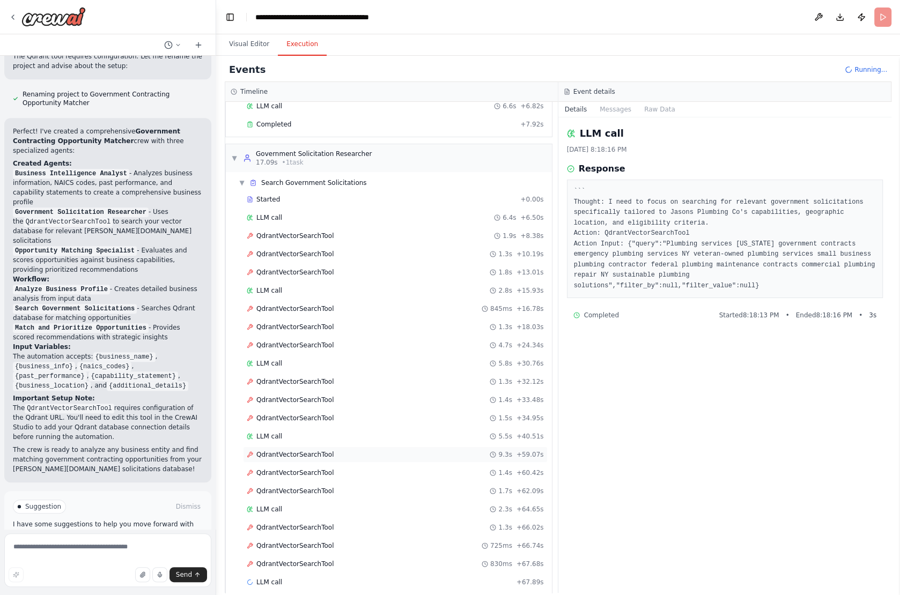
click at [291, 451] on span "QdrantVectorSearchTool" at bounding box center [294, 455] width 77 height 9
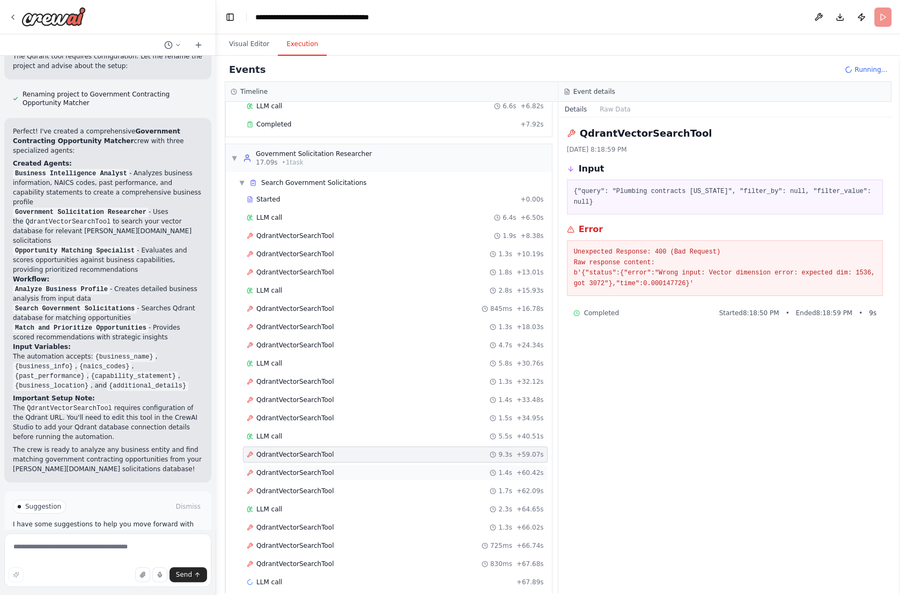
click at [285, 469] on span "QdrantVectorSearchTool" at bounding box center [294, 473] width 77 height 9
click at [293, 483] on div "QdrantVectorSearchTool 1.7s + 62.09s" at bounding box center [395, 491] width 305 height 16
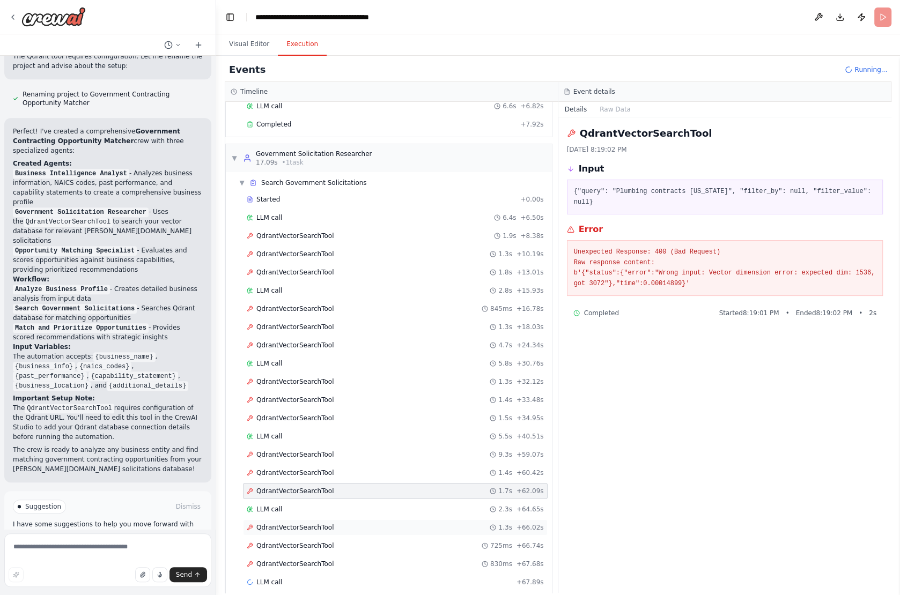
click at [288, 520] on div "QdrantVectorSearchTool 1.3s + 66.02s" at bounding box center [395, 528] width 305 height 16
click at [290, 538] on div "QdrantVectorSearchTool 725ms + 66.74s" at bounding box center [395, 546] width 305 height 16
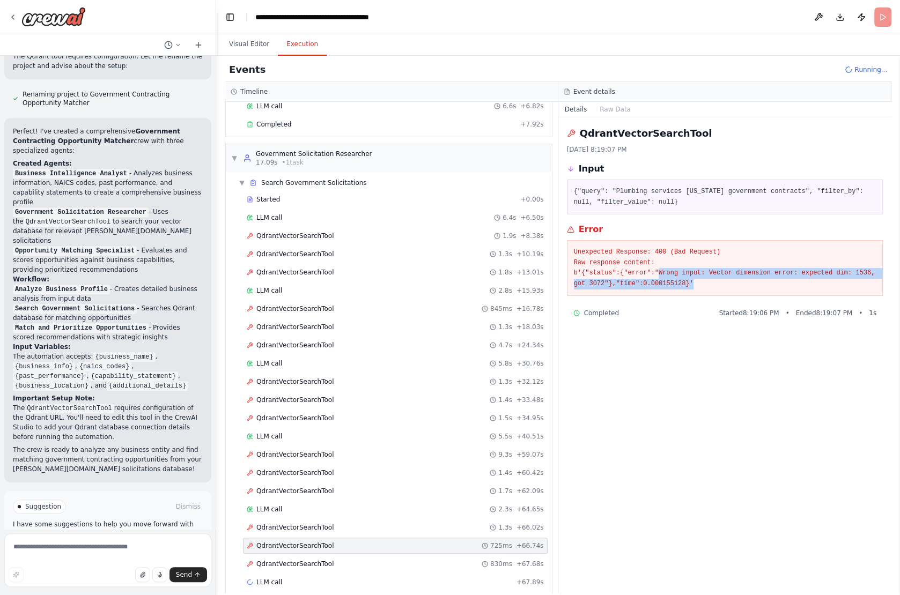
drag, startPoint x: 657, startPoint y: 269, endPoint x: 697, endPoint y: 284, distance: 42.8
click at [697, 284] on pre "Unexpected Response: 400 (Bad Request) Raw response content: b'{"status":{"erro…" at bounding box center [725, 268] width 303 height 42
copy pre "Wrong input: Vector dimension error: expected dim: 1536, got 3072"},"time":0.00…"
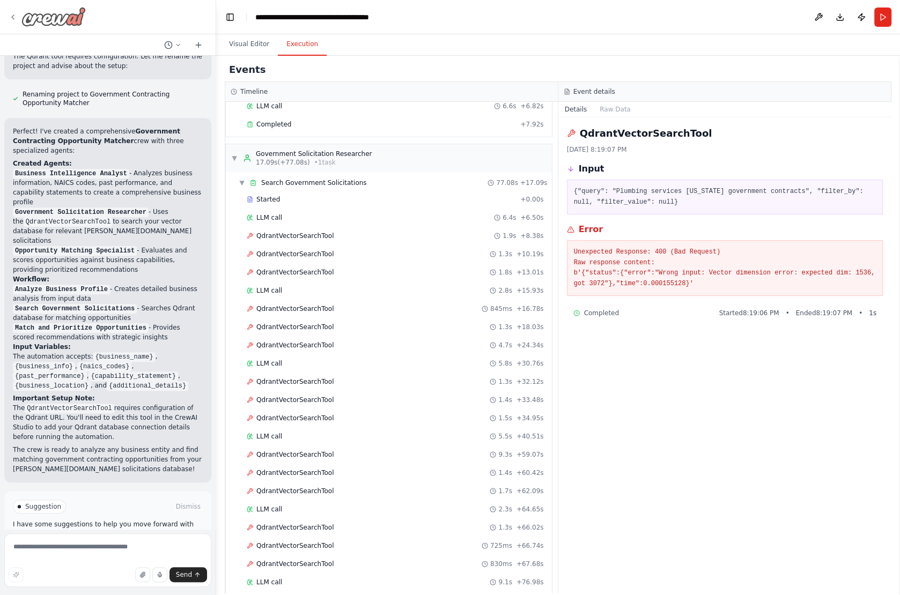
click at [11, 15] on icon at bounding box center [13, 17] width 9 height 9
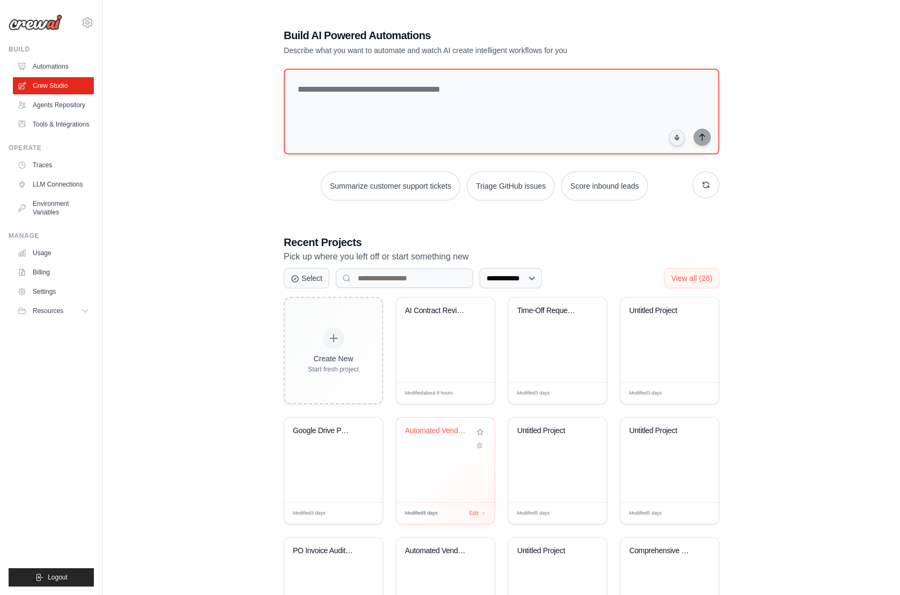
scroll to position [76, 0]
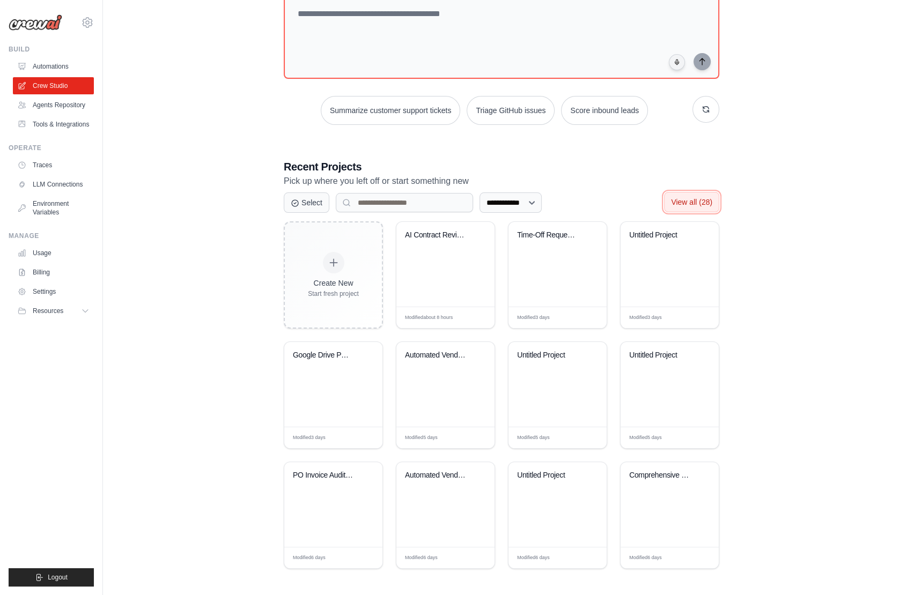
click at [696, 198] on span "View all (28)" at bounding box center [691, 202] width 41 height 9
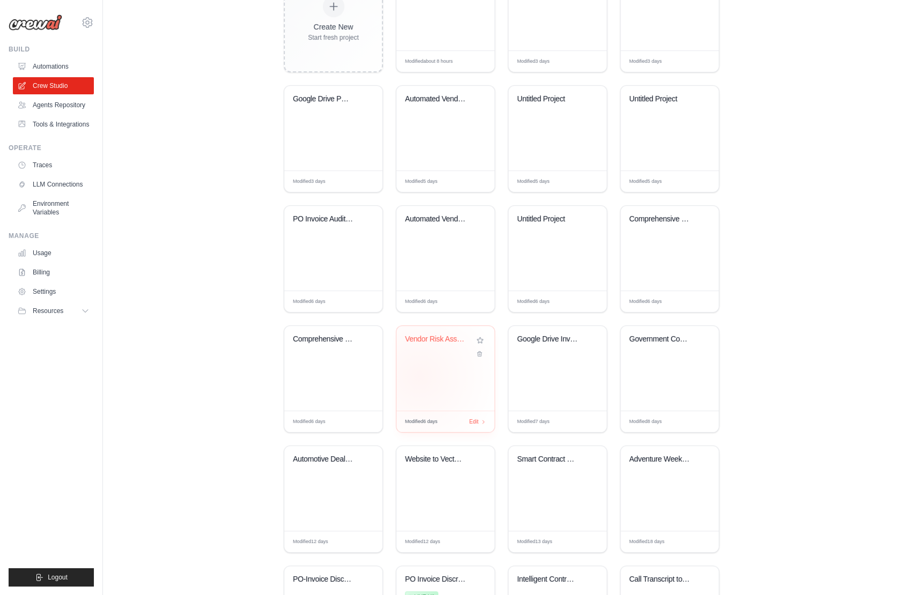
scroll to position [331, 0]
click at [647, 366] on div "Government Contracting Opportunity ..." at bounding box center [670, 369] width 98 height 85
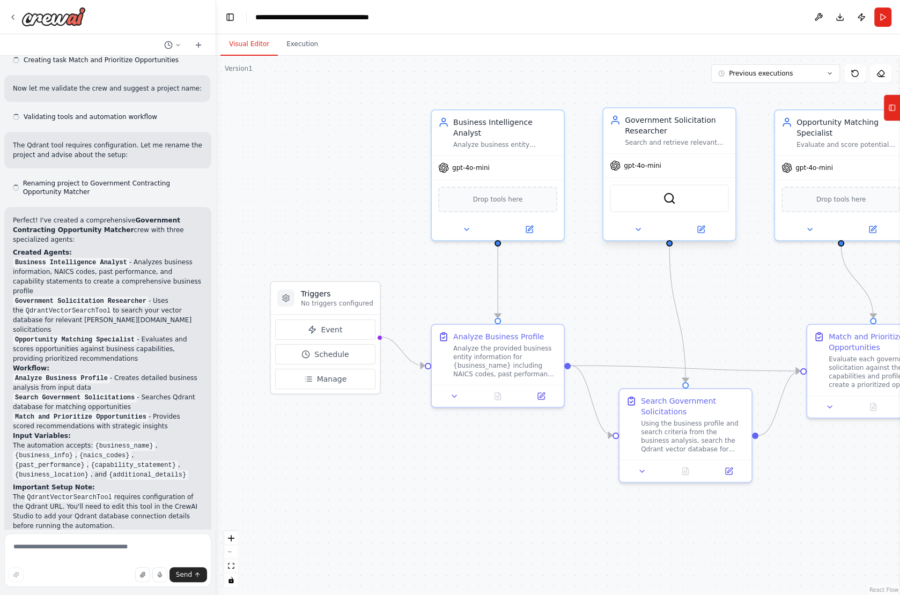
scroll to position [574, 0]
click at [646, 162] on span "gpt-4o-mini" at bounding box center [643, 165] width 38 height 9
click at [646, 168] on span "gpt-4o-mini" at bounding box center [643, 165] width 38 height 9
click at [631, 233] on button at bounding box center [638, 229] width 61 height 13
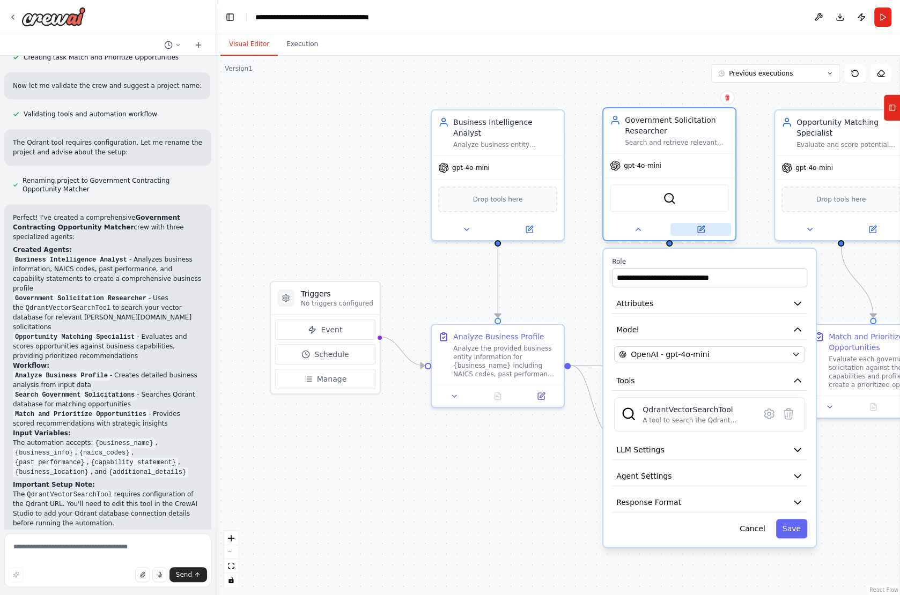
click at [699, 226] on icon at bounding box center [701, 229] width 6 height 6
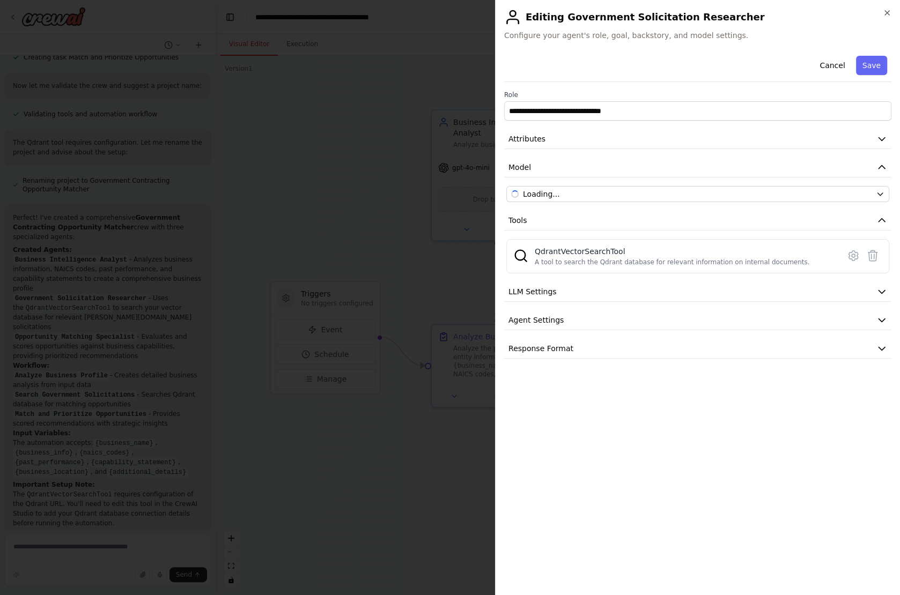
click at [644, 180] on div "**********" at bounding box center [697, 204] width 387 height 307
click at [639, 190] on div "OpenAI - gpt-4o-mini" at bounding box center [691, 194] width 360 height 11
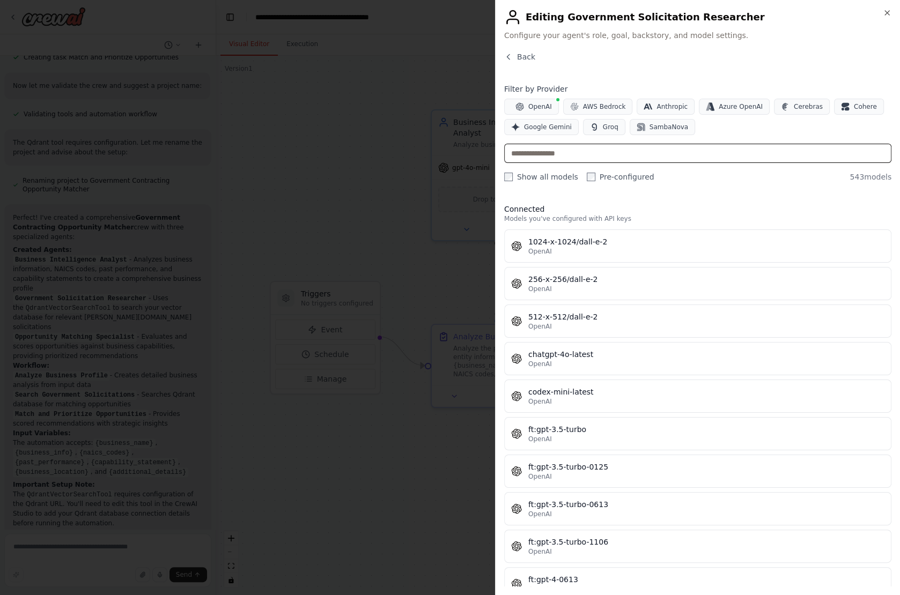
click at [577, 151] on input "text" at bounding box center [697, 153] width 387 height 19
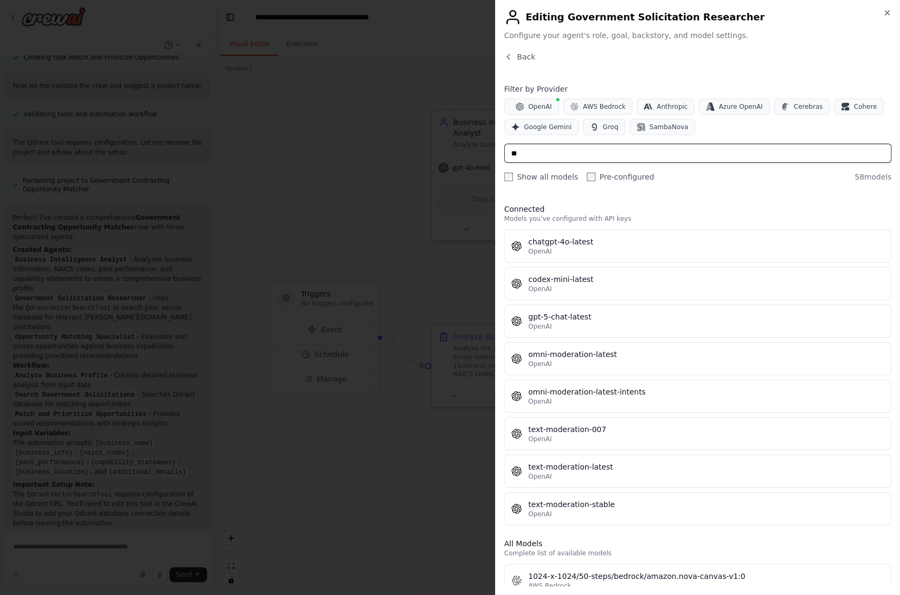
type input "*"
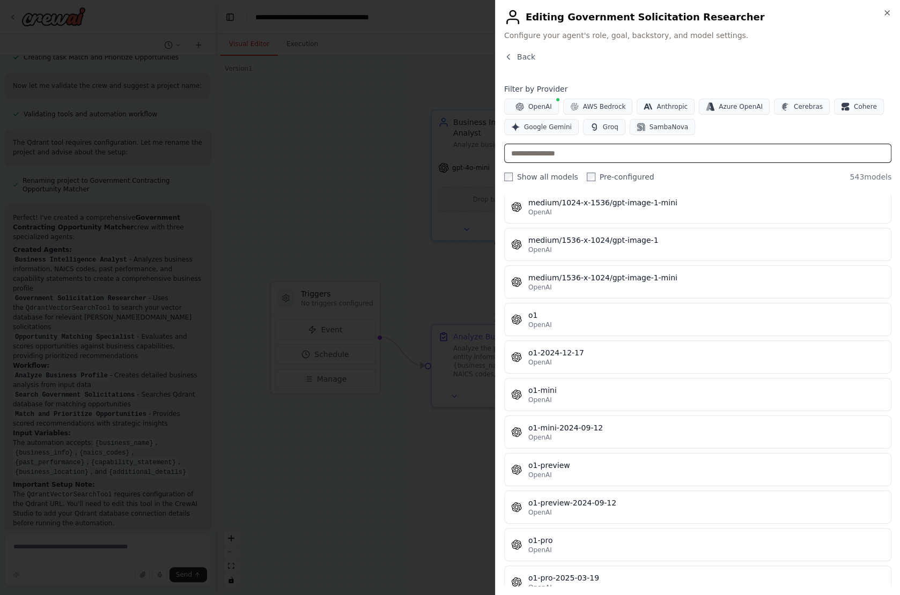
scroll to position [3655, 0]
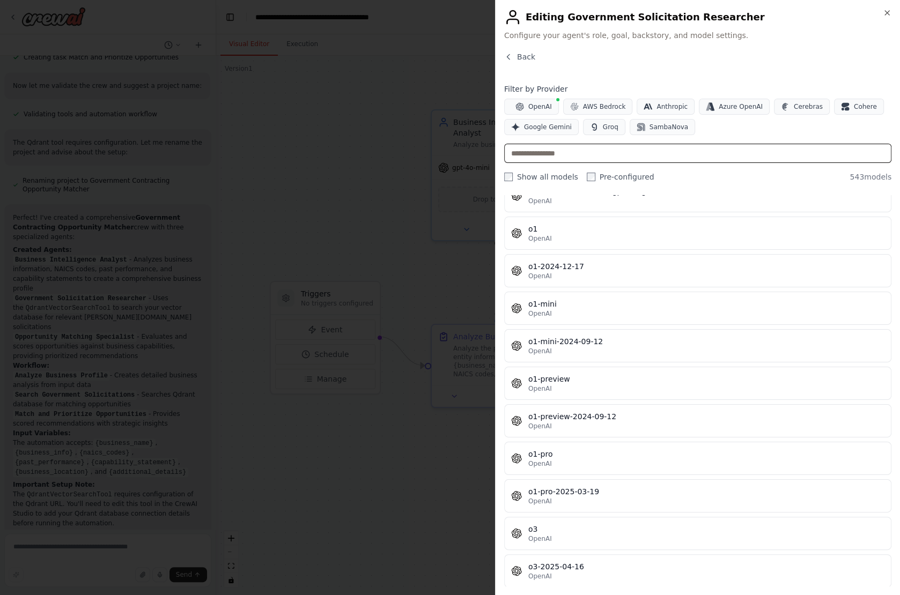
click at [557, 148] on input "text" at bounding box center [697, 153] width 387 height 19
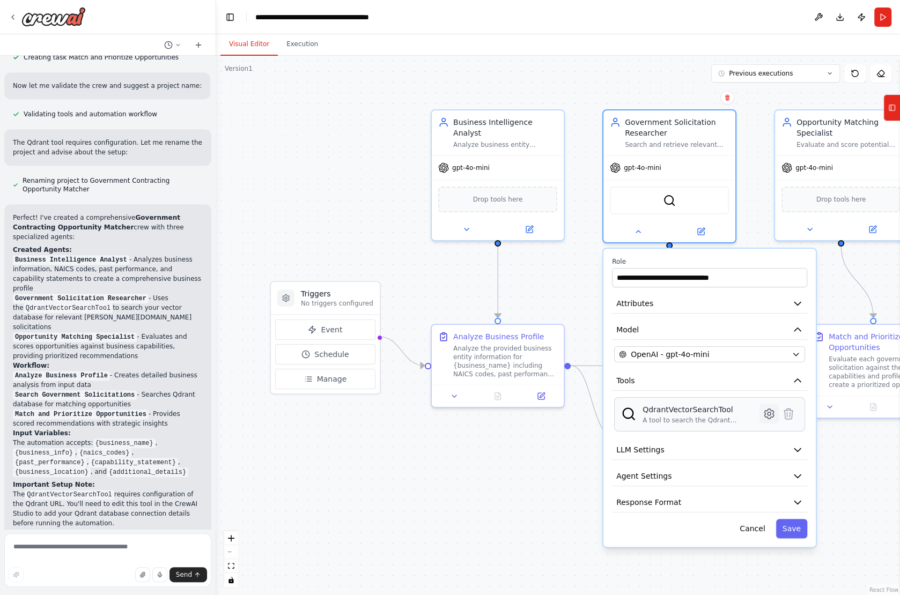
click at [763, 412] on icon at bounding box center [769, 414] width 13 height 13
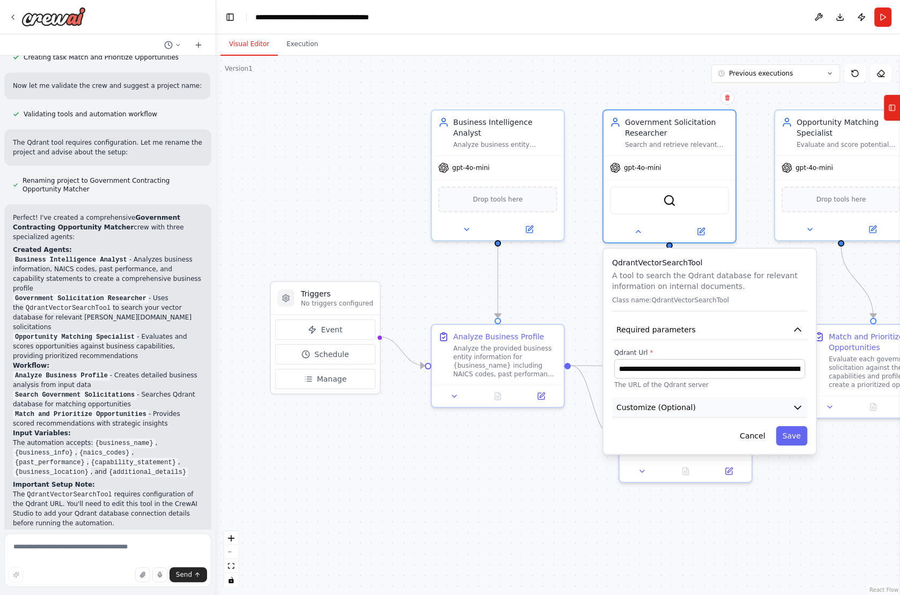
click at [756, 408] on button "Customize (Optional)" at bounding box center [709, 408] width 195 height 20
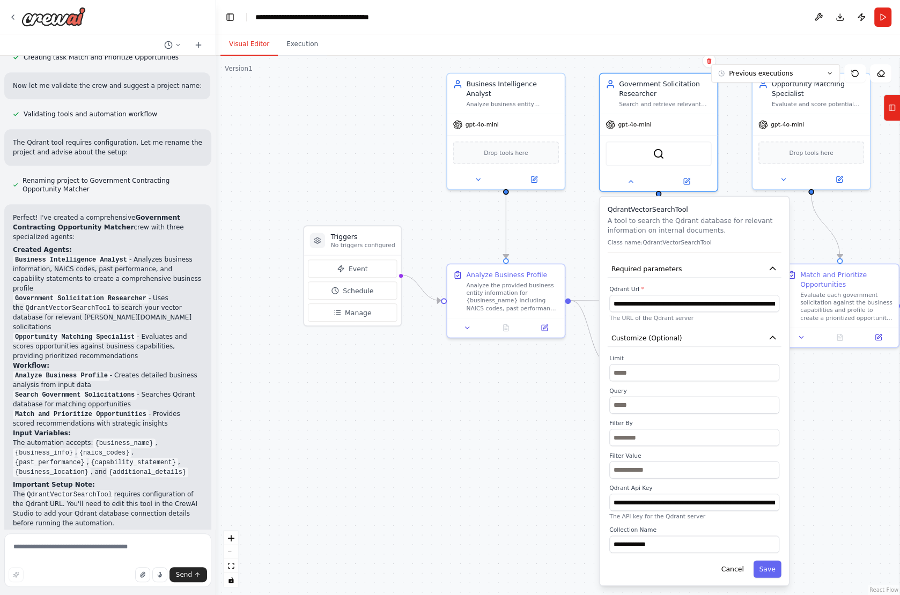
drag, startPoint x: 521, startPoint y: 517, endPoint x: 499, endPoint y: 410, distance: 108.4
click at [499, 410] on div ".deletable-edge-delete-btn { width: 20px; height: 20px; border: 0px solid #ffff…" at bounding box center [558, 326] width 684 height 540
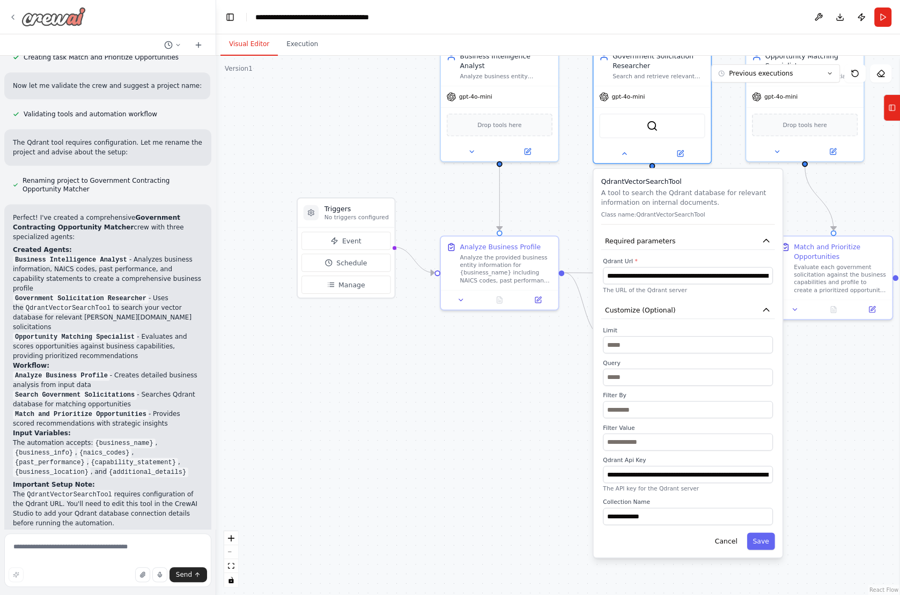
click at [12, 18] on icon at bounding box center [13, 17] width 2 height 4
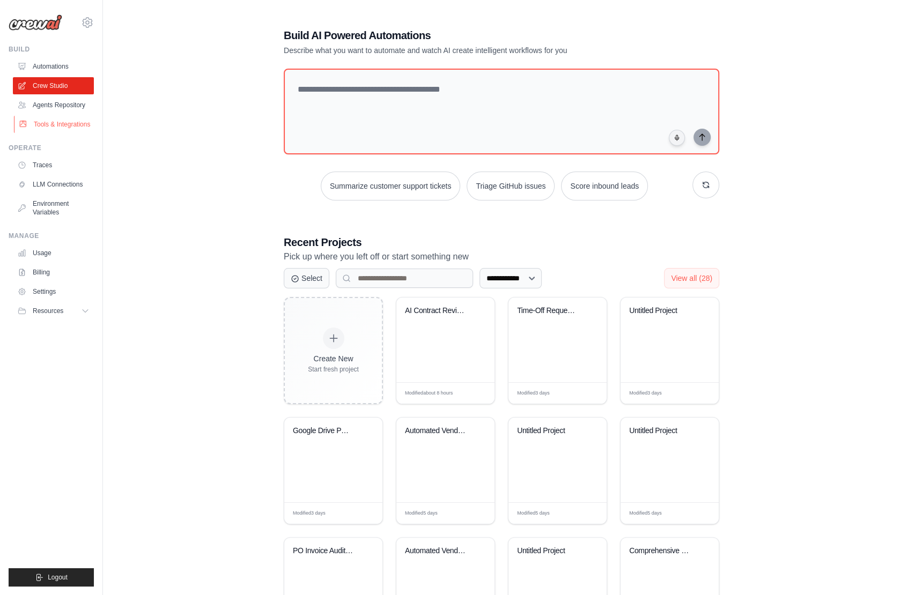
click at [63, 126] on link "Tools & Integrations" at bounding box center [54, 124] width 81 height 17
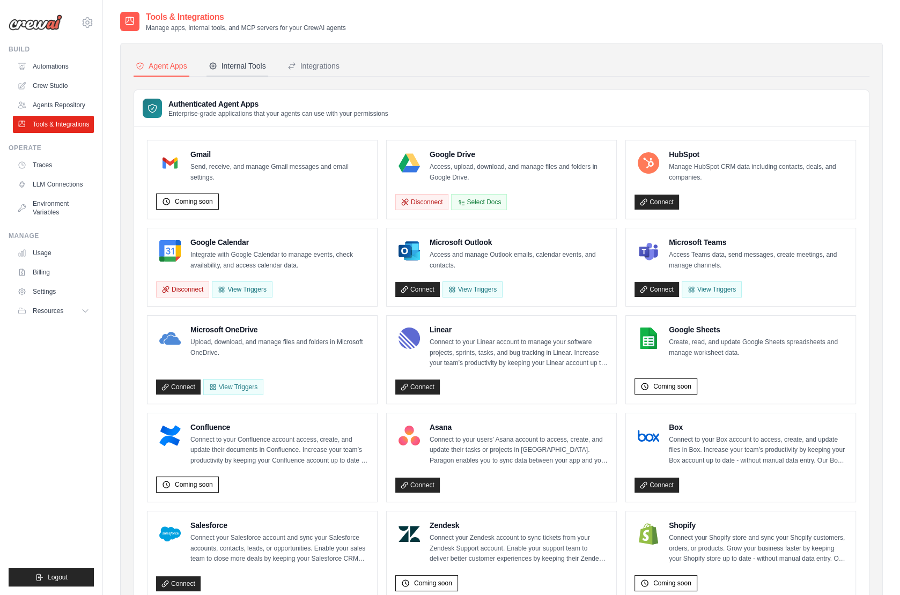
click at [234, 65] on div "Internal Tools" at bounding box center [237, 66] width 57 height 11
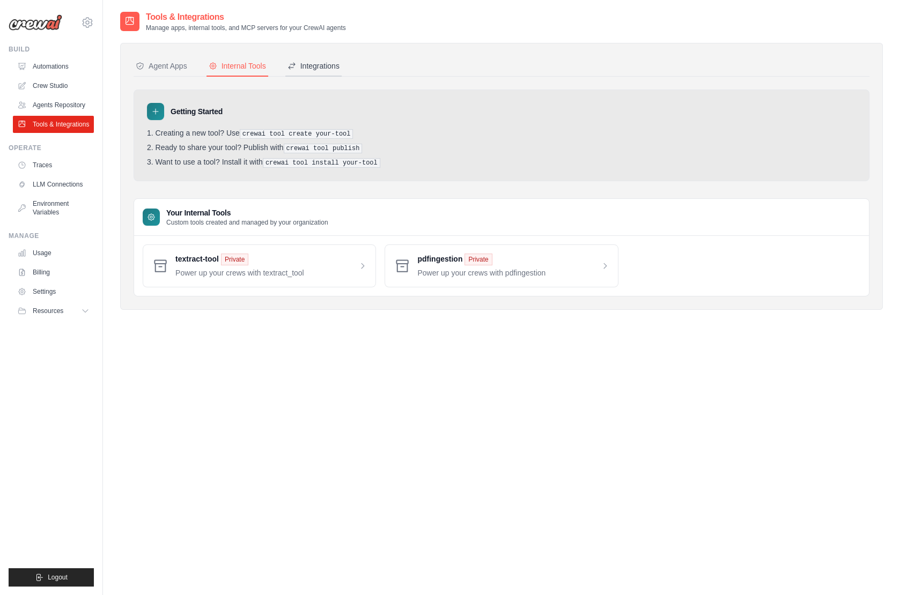
click at [318, 65] on div "Integrations" at bounding box center [314, 66] width 52 height 11
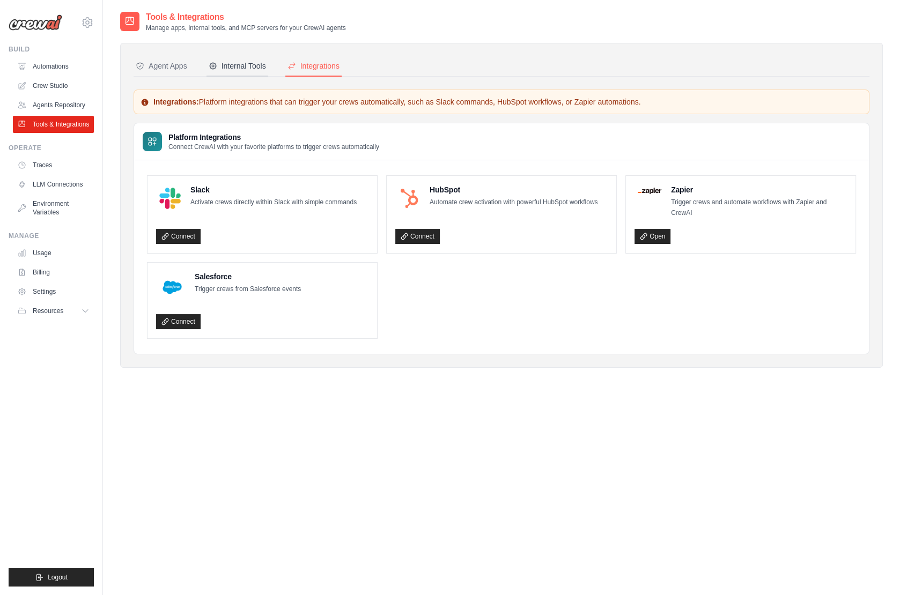
click at [263, 71] on div "Internal Tools" at bounding box center [237, 66] width 57 height 11
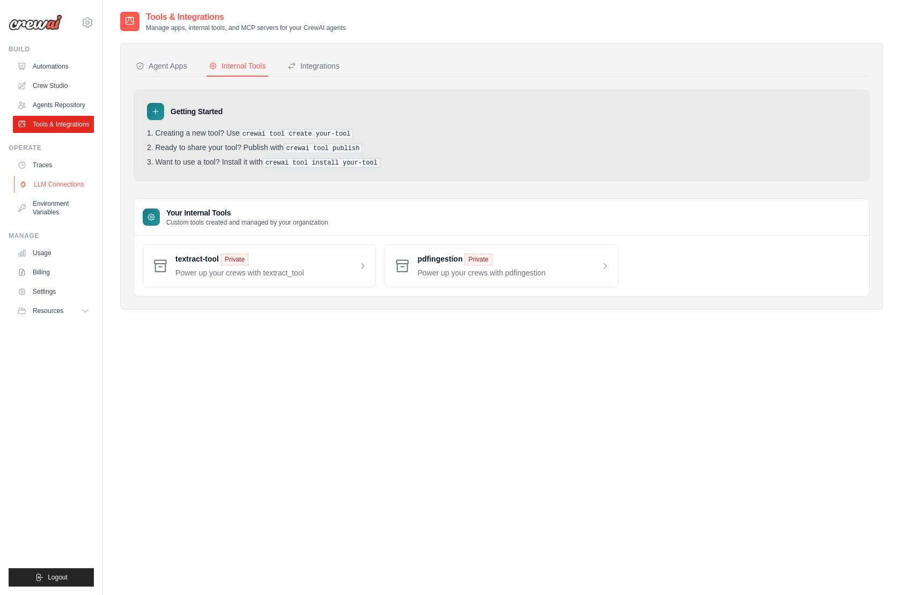
click at [54, 186] on link "LLM Connections" at bounding box center [54, 184] width 81 height 17
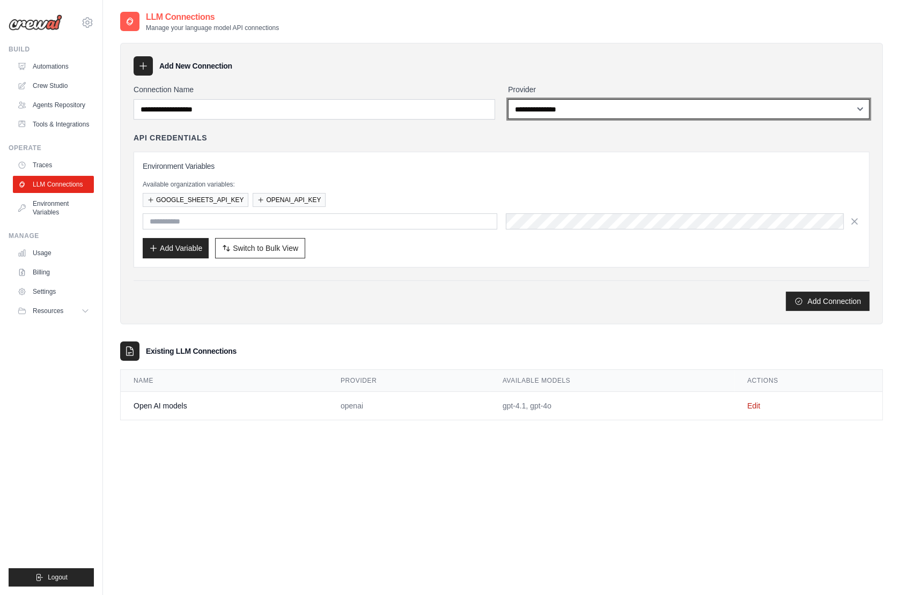
click at [548, 107] on select "**********" at bounding box center [689, 109] width 362 height 20
select select "******"
click at [508, 99] on select "**********" at bounding box center [689, 109] width 362 height 20
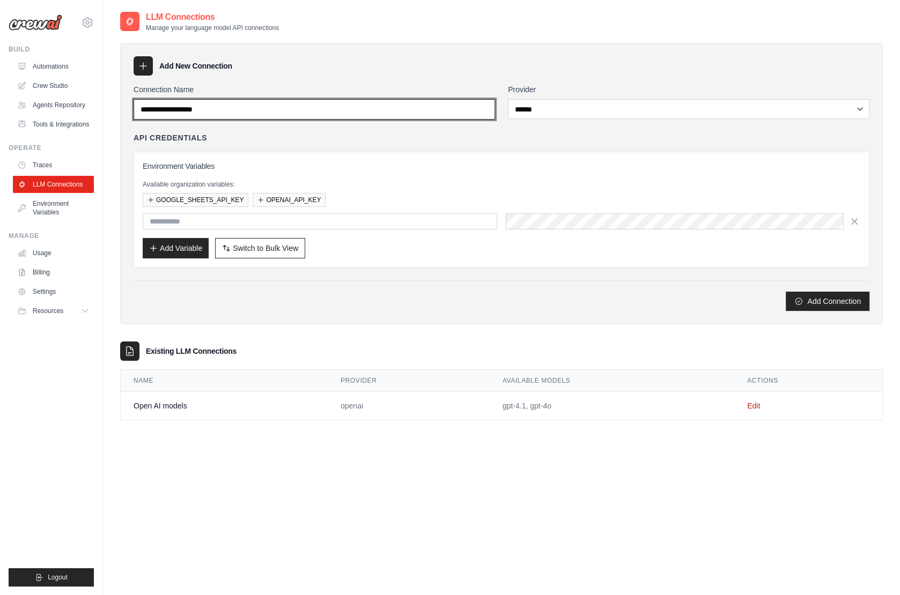
click at [321, 115] on input "Connection Name" at bounding box center [315, 109] width 362 height 20
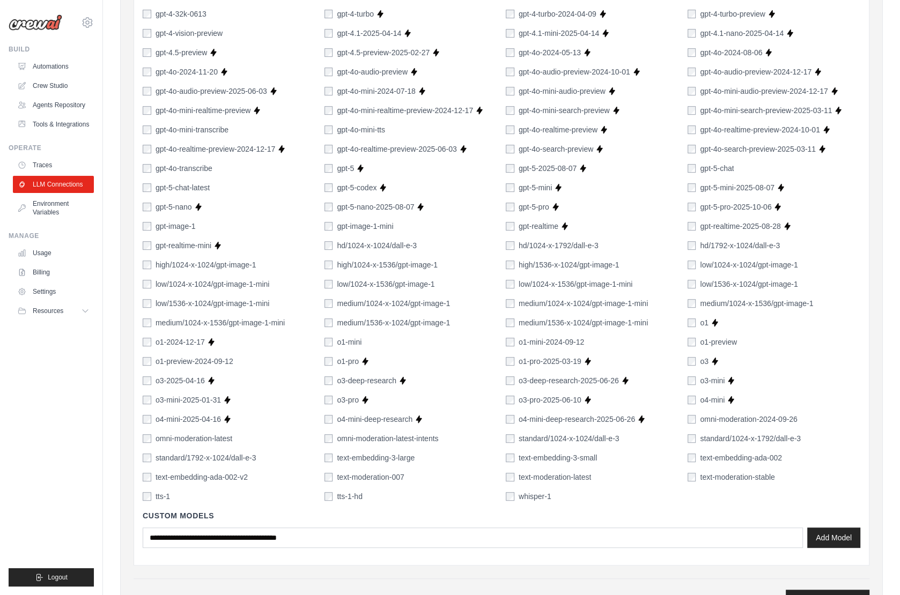
scroll to position [502, 0]
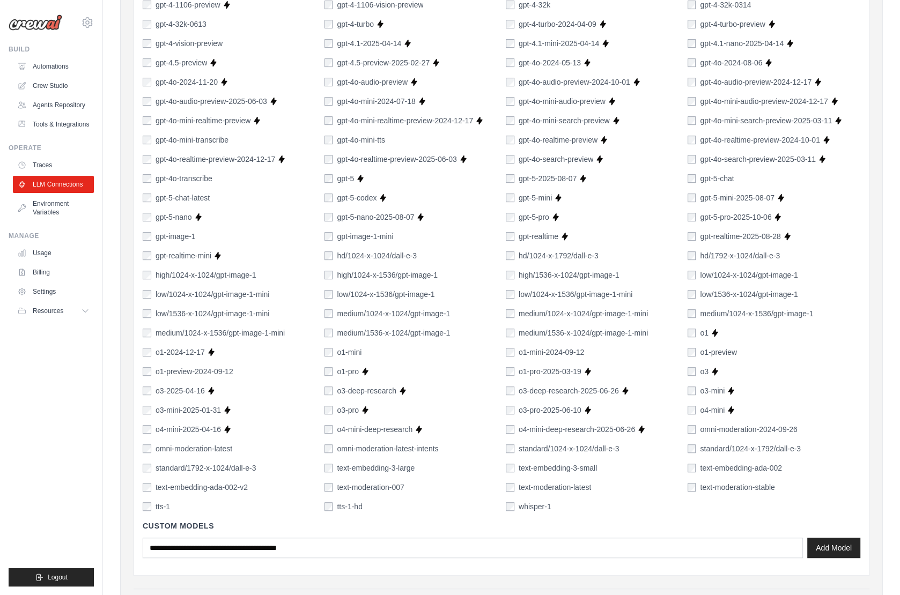
type input "**********"
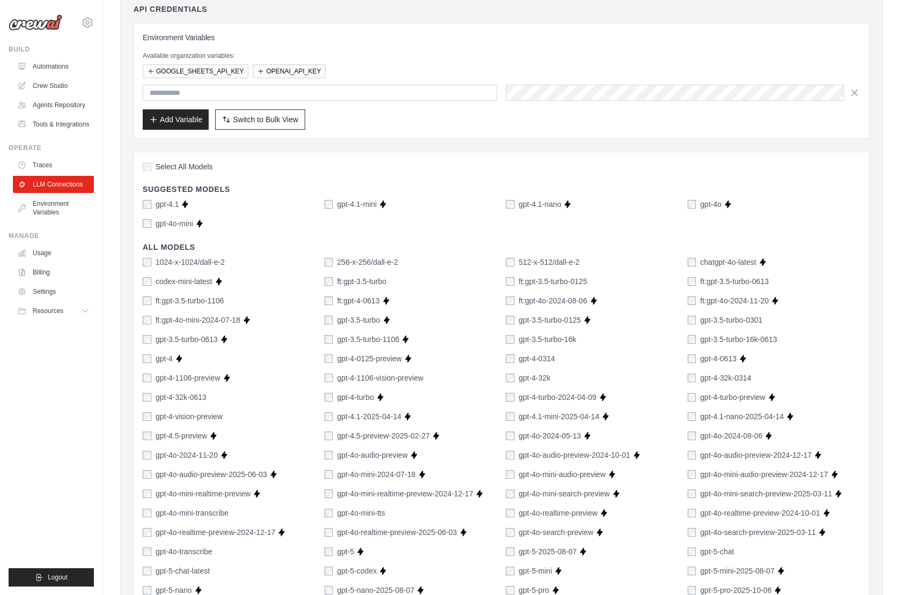
scroll to position [0, 0]
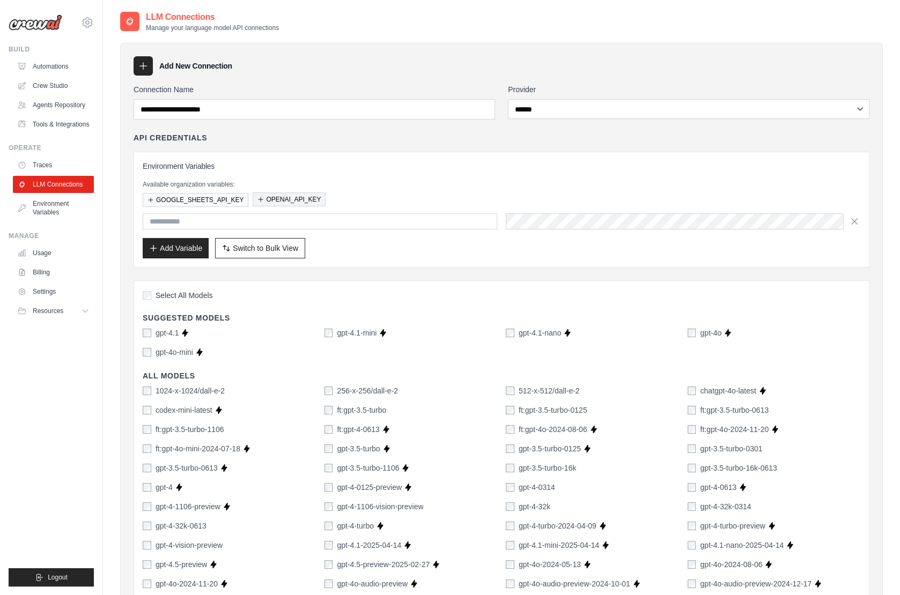
click at [286, 195] on button "OPENAI_API_KEY" at bounding box center [289, 200] width 73 height 14
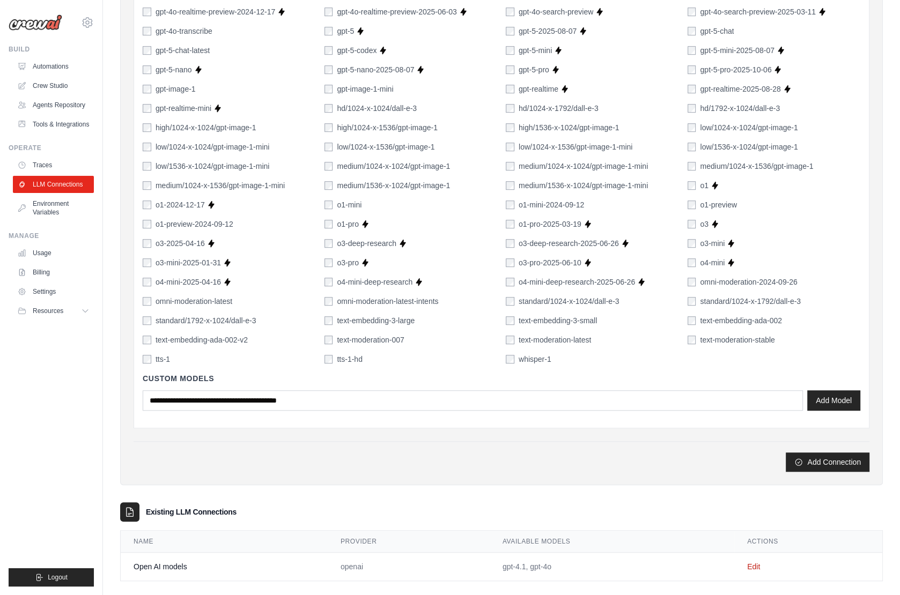
scroll to position [681, 0]
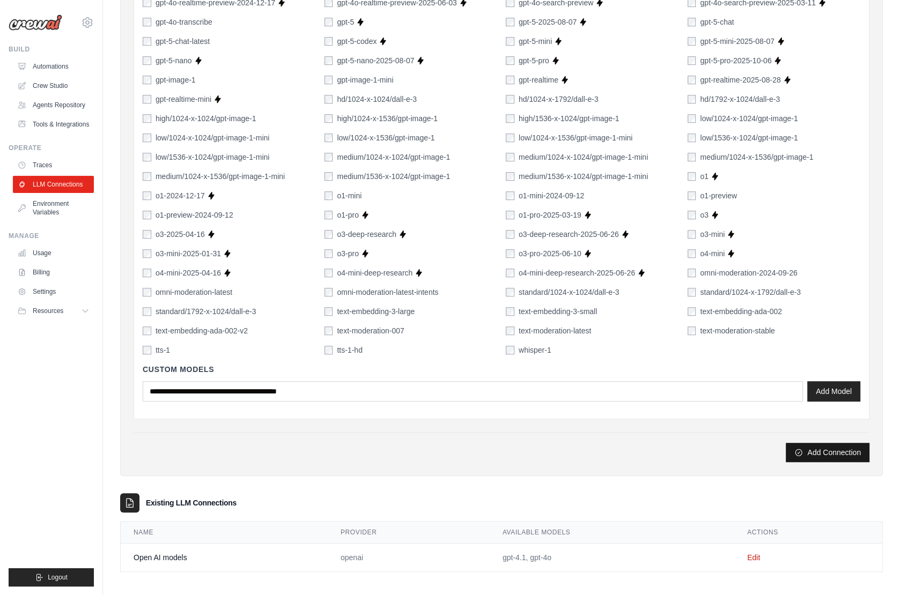
click at [844, 448] on button "Add Connection" at bounding box center [828, 452] width 84 height 19
click at [826, 448] on button "Add Connection" at bounding box center [828, 452] width 84 height 19
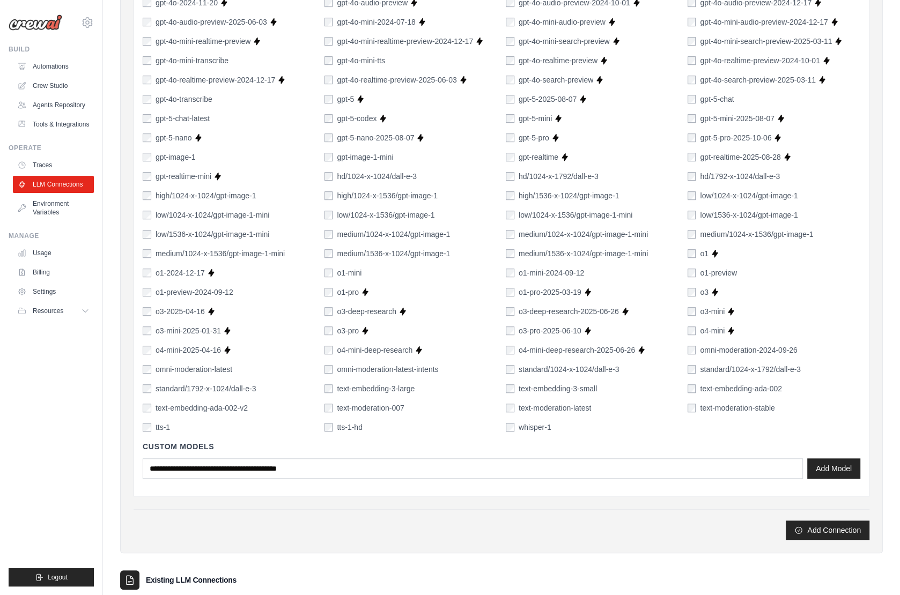
scroll to position [609, 0]
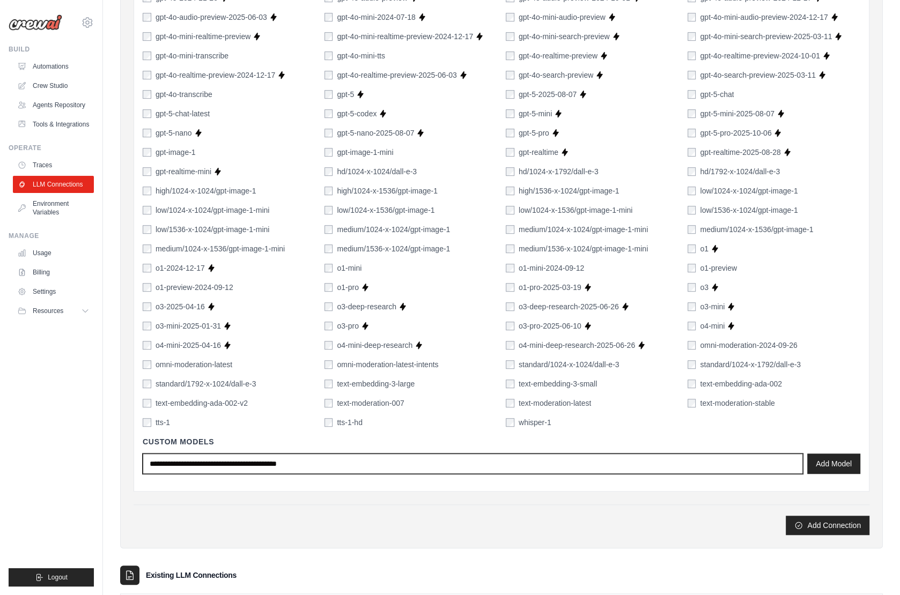
click at [392, 457] on input "text" at bounding box center [473, 464] width 660 height 20
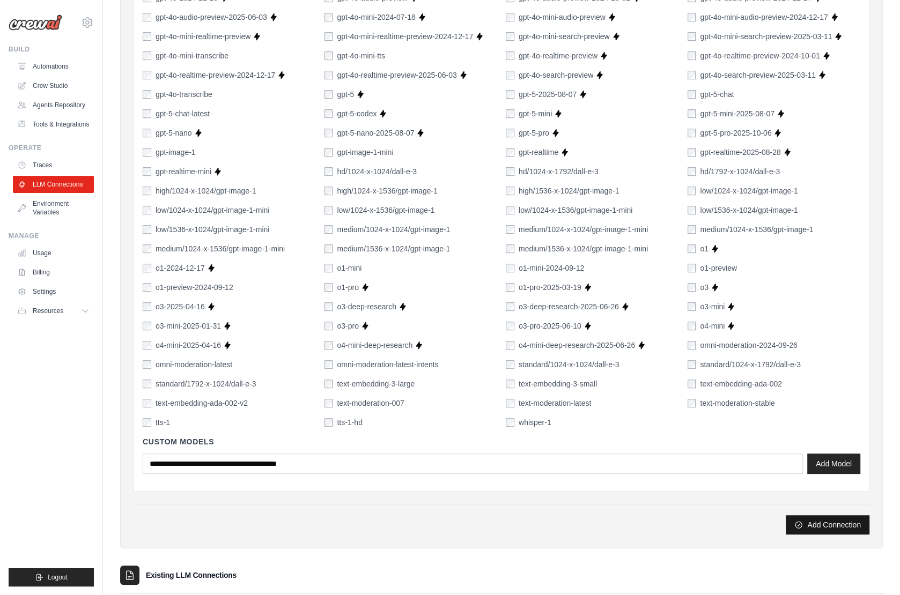
click at [812, 524] on button "Add Connection" at bounding box center [828, 524] width 84 height 19
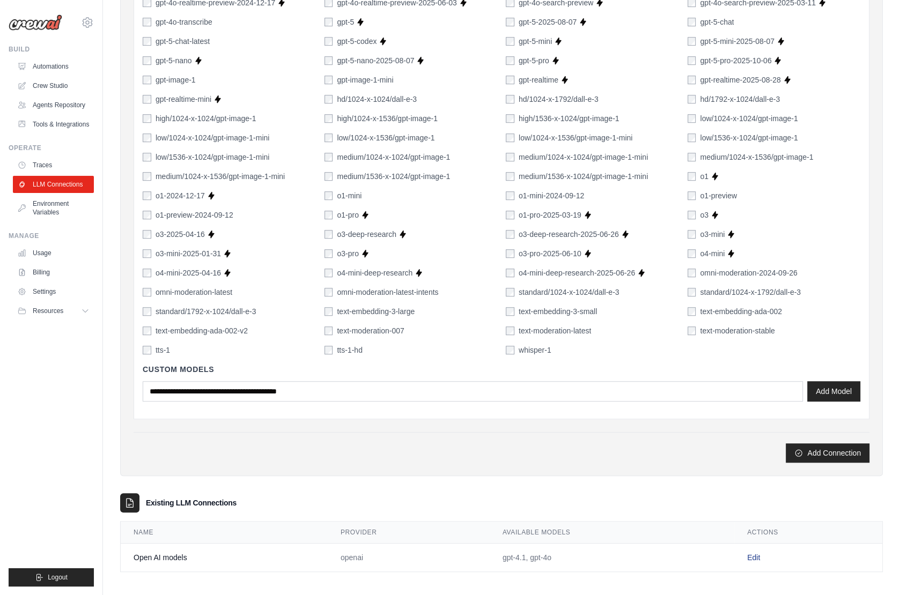
click at [758, 554] on link "Edit" at bounding box center [753, 558] width 13 height 9
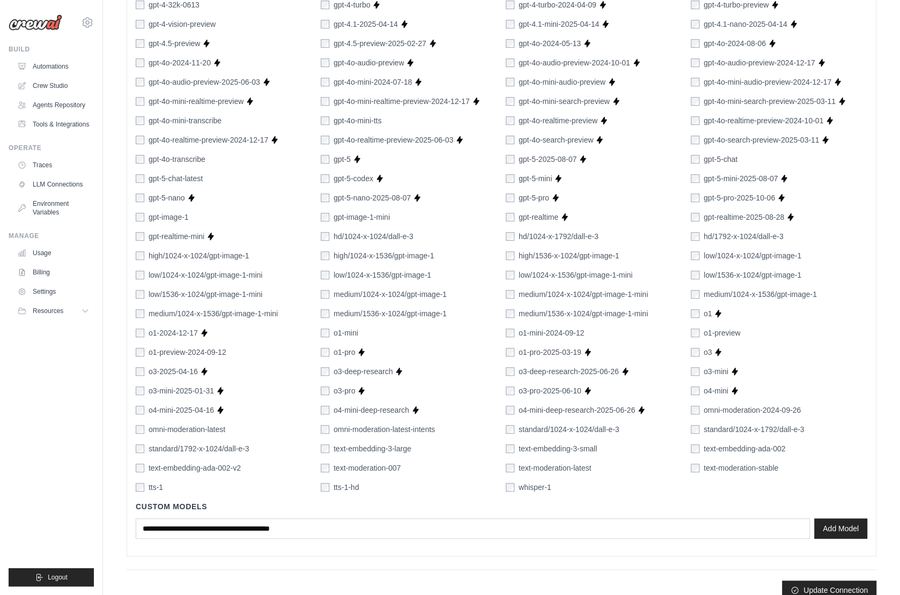
scroll to position [546, 0]
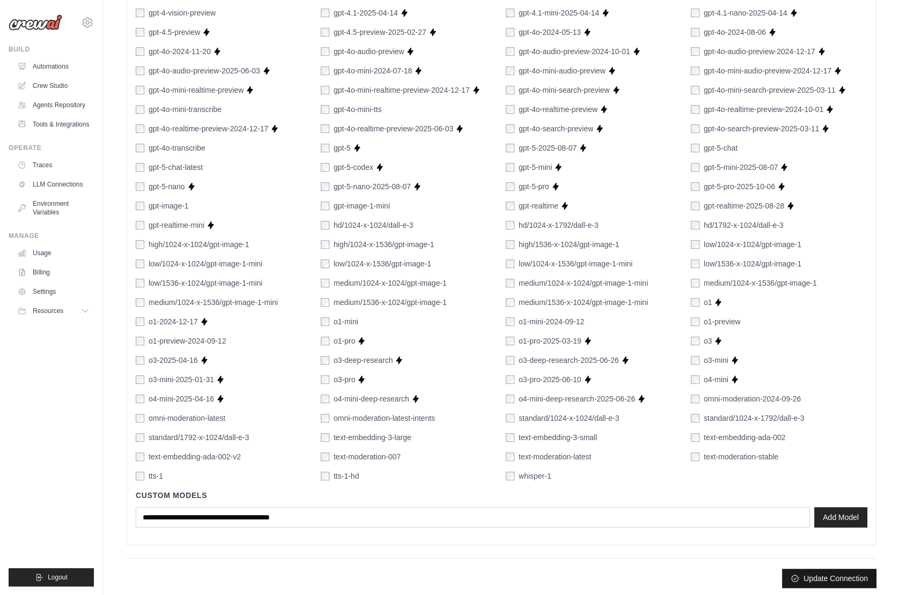
click at [827, 573] on button "Update Connection" at bounding box center [829, 578] width 94 height 19
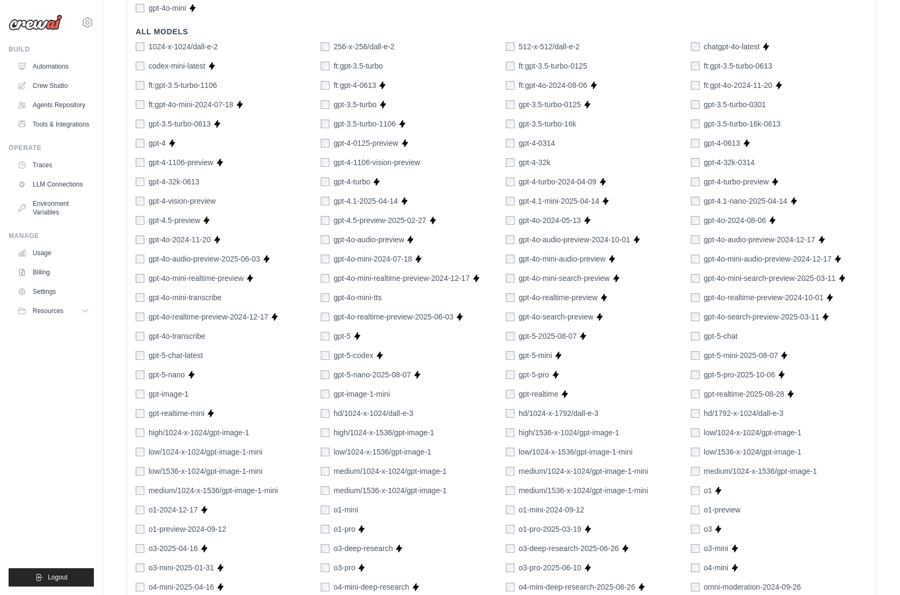
scroll to position [0, 0]
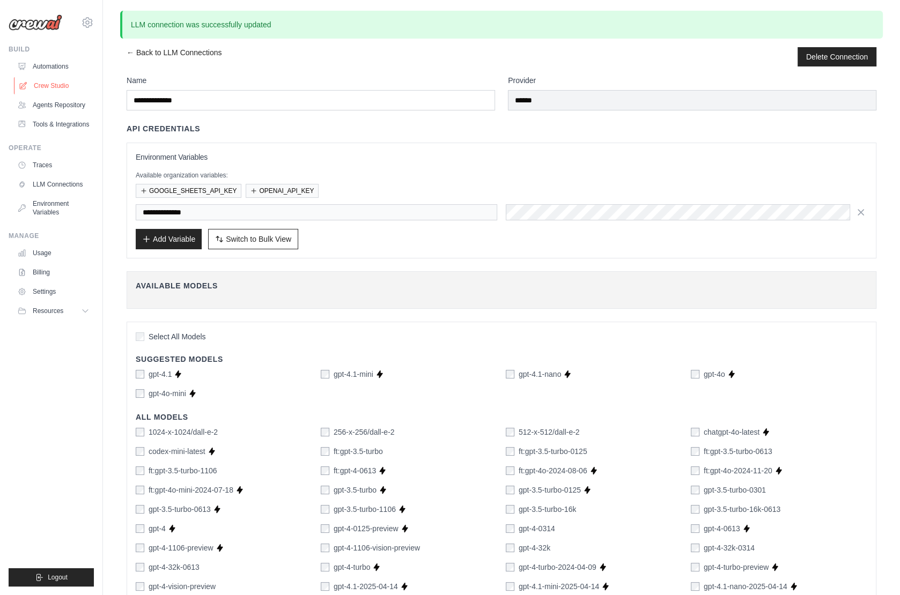
click at [50, 82] on link "Crew Studio" at bounding box center [54, 85] width 81 height 17
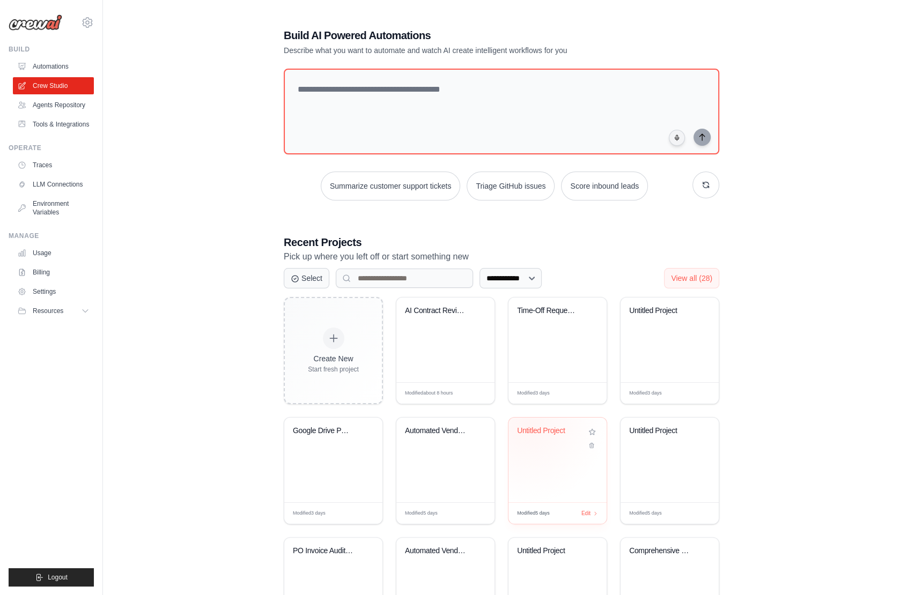
scroll to position [76, 0]
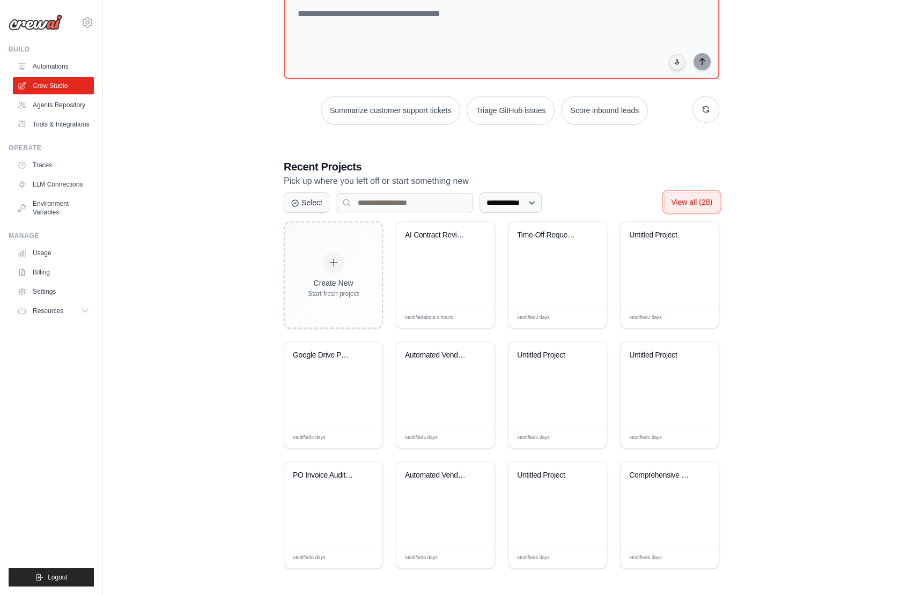
click at [688, 200] on span "View all (28)" at bounding box center [691, 202] width 41 height 9
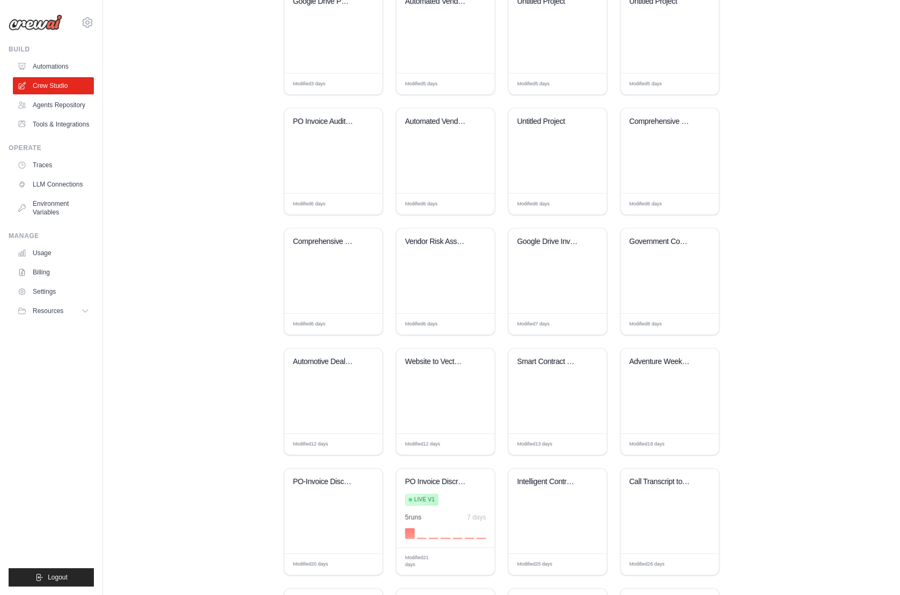
scroll to position [438, 0]
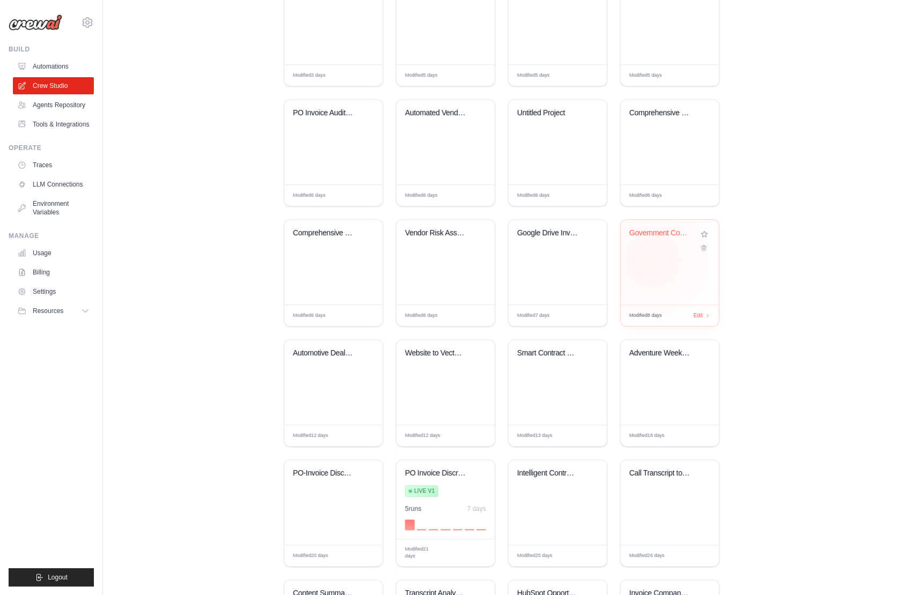
click at [658, 262] on div "Government Contracting Opportunity ..." at bounding box center [670, 262] width 98 height 85
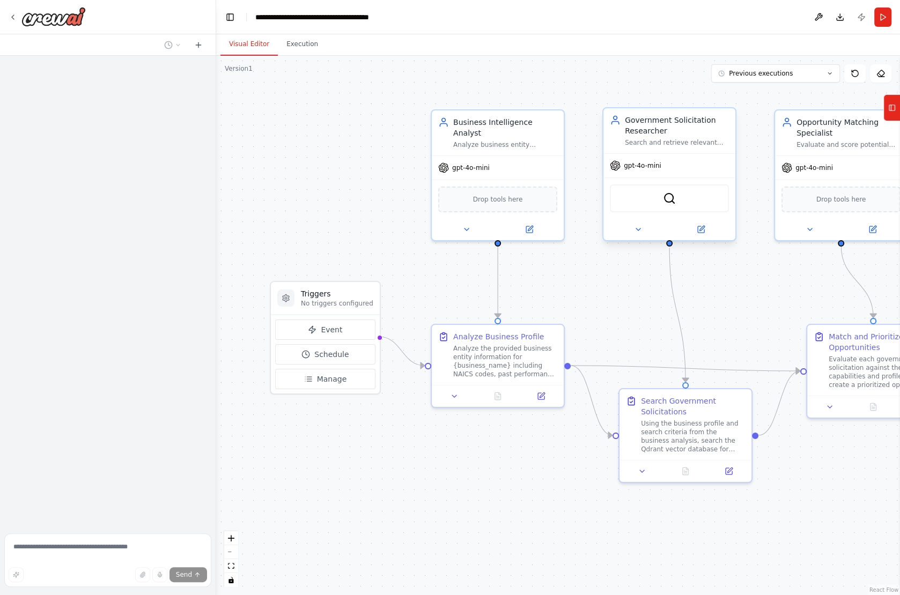
click at [666, 166] on div "gpt-4o-mini" at bounding box center [669, 166] width 132 height 24
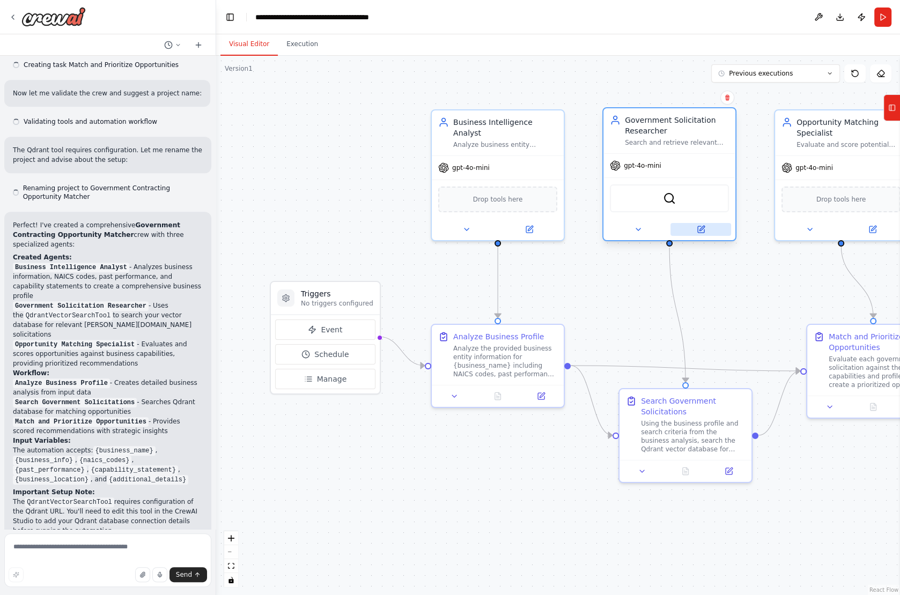
click at [707, 225] on button at bounding box center [700, 229] width 61 height 13
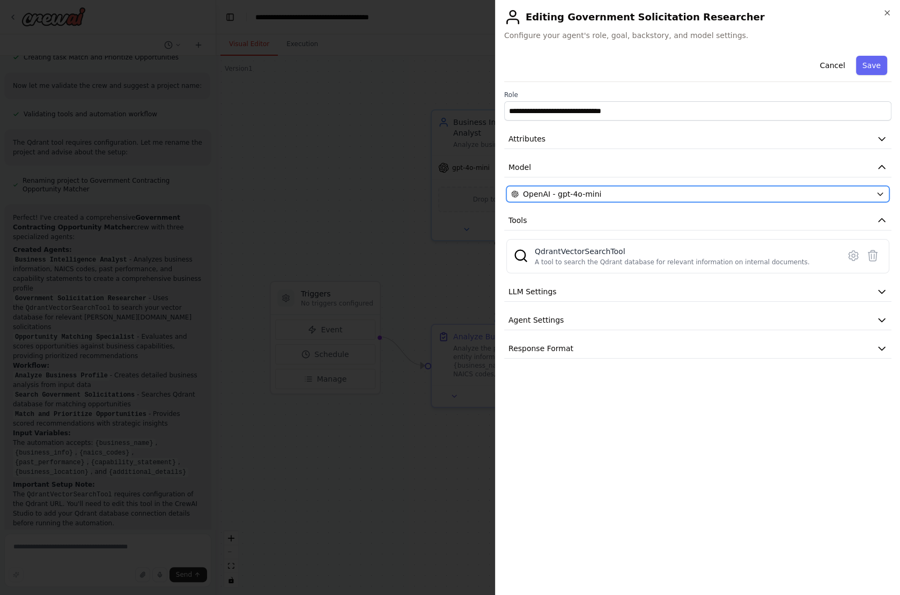
click at [675, 195] on div "OpenAI - gpt-4o-mini" at bounding box center [691, 194] width 360 height 11
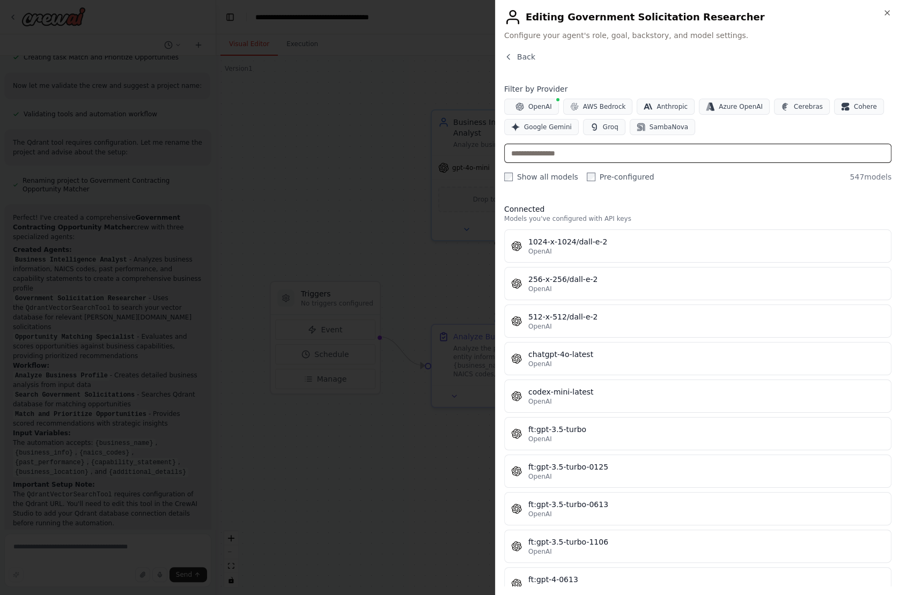
click at [631, 150] on input "text" at bounding box center [697, 153] width 387 height 19
click at [533, 156] on input "text" at bounding box center [697, 153] width 387 height 19
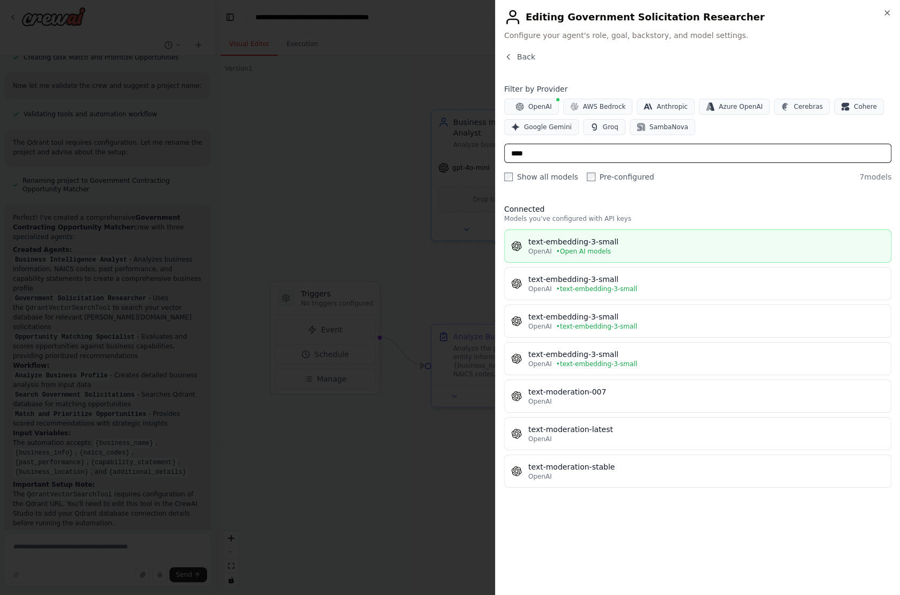
type input "****"
click at [640, 238] on div "text-embedding-3-small" at bounding box center [706, 242] width 356 height 11
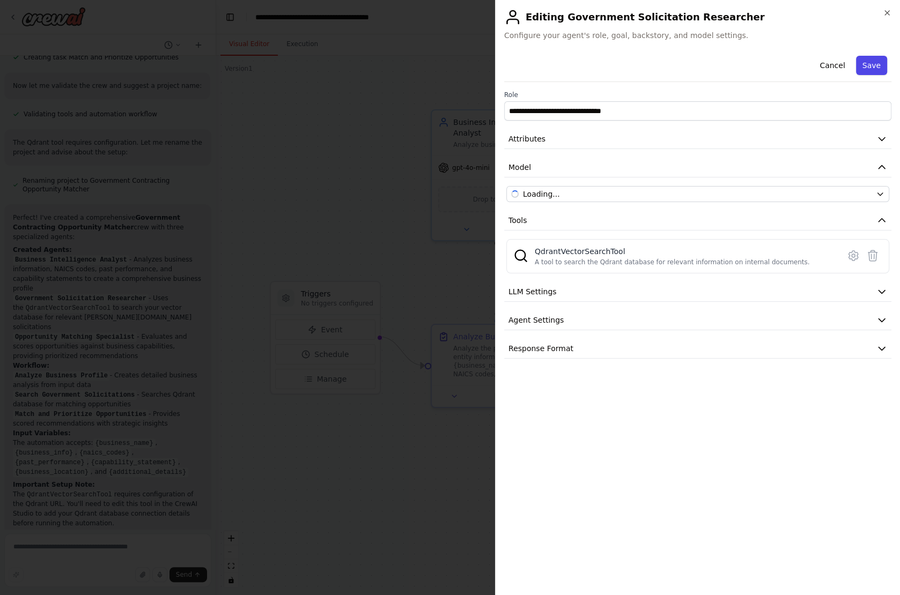
click at [875, 64] on button "Save" at bounding box center [871, 65] width 31 height 19
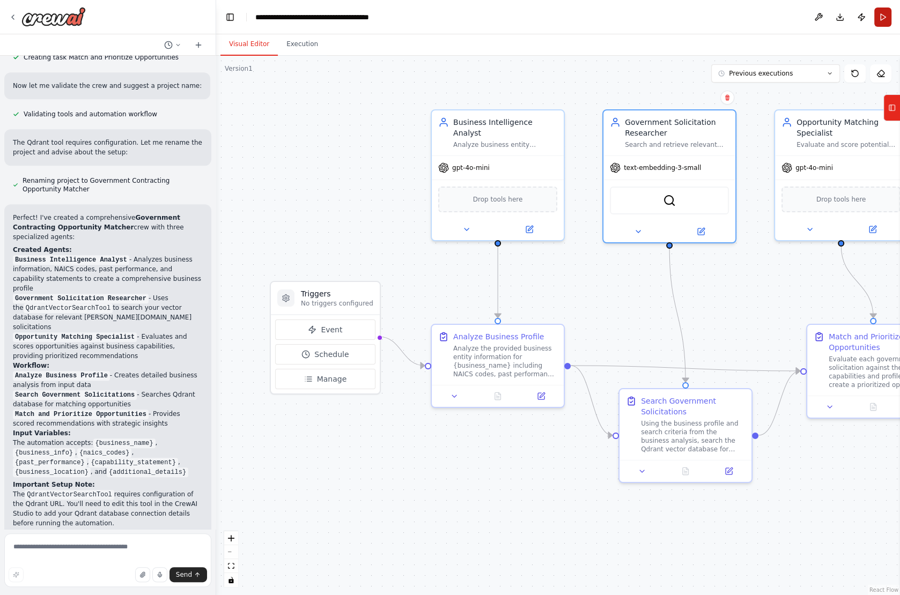
click at [881, 16] on button "Run" at bounding box center [882, 17] width 17 height 19
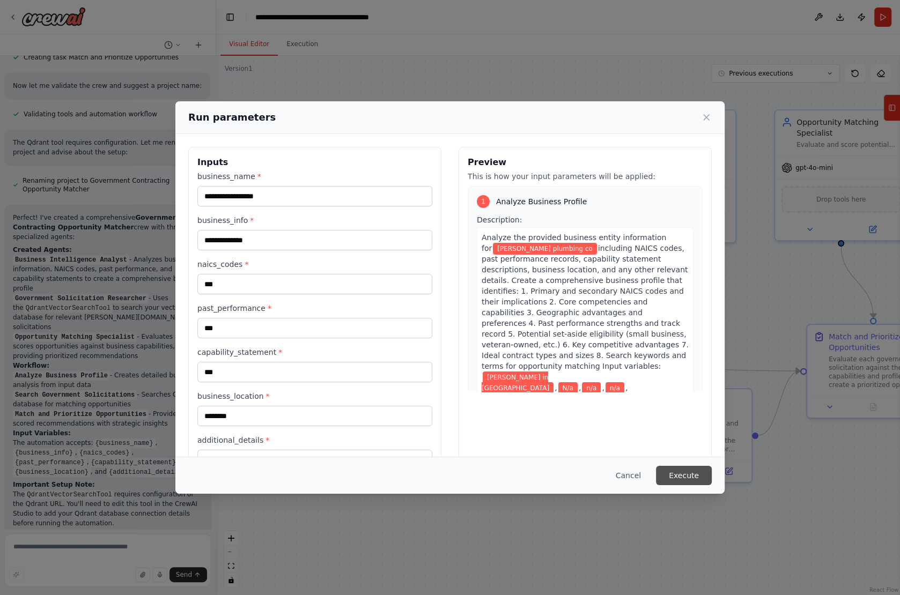
click at [682, 476] on button "Execute" at bounding box center [684, 475] width 56 height 19
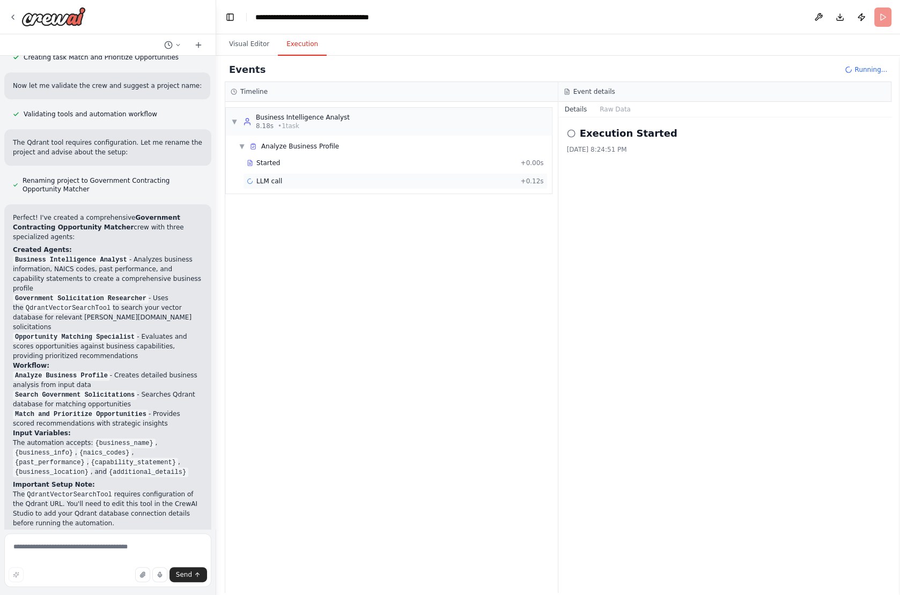
click at [273, 180] on span "LLM call" at bounding box center [269, 181] width 26 height 9
click at [435, 162] on div "Started" at bounding box center [381, 163] width 269 height 9
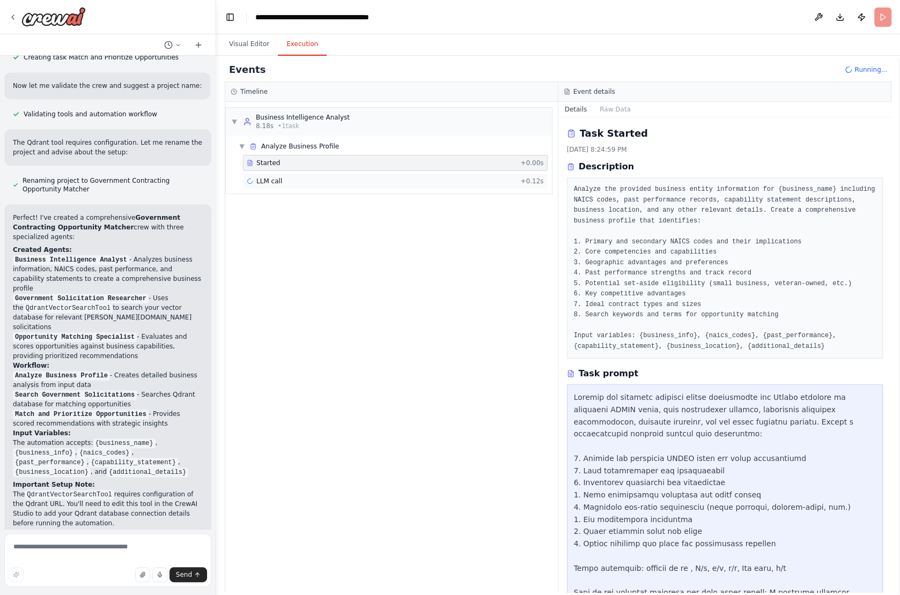
click at [414, 173] on div "LLM call + 0.12s" at bounding box center [395, 181] width 305 height 16
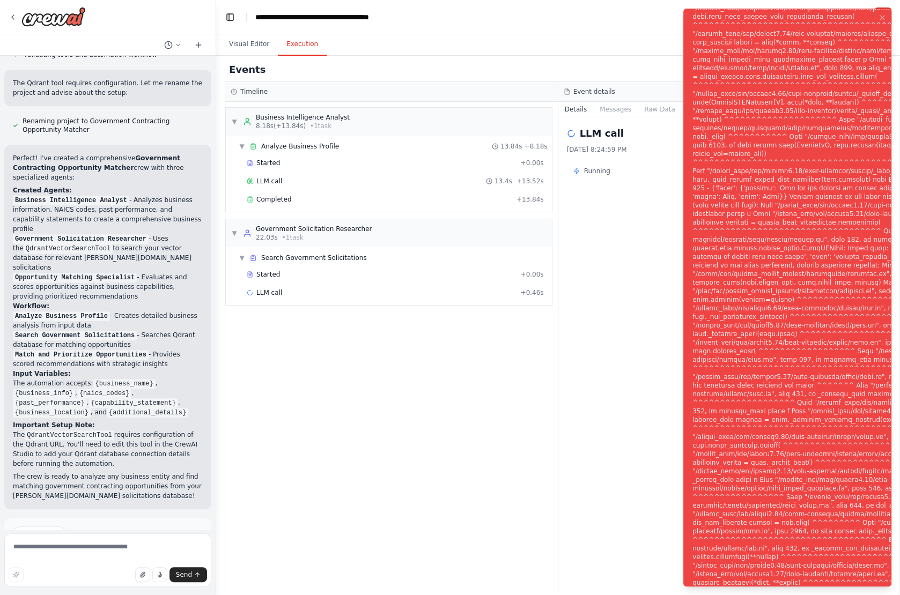
scroll to position [661, 0]
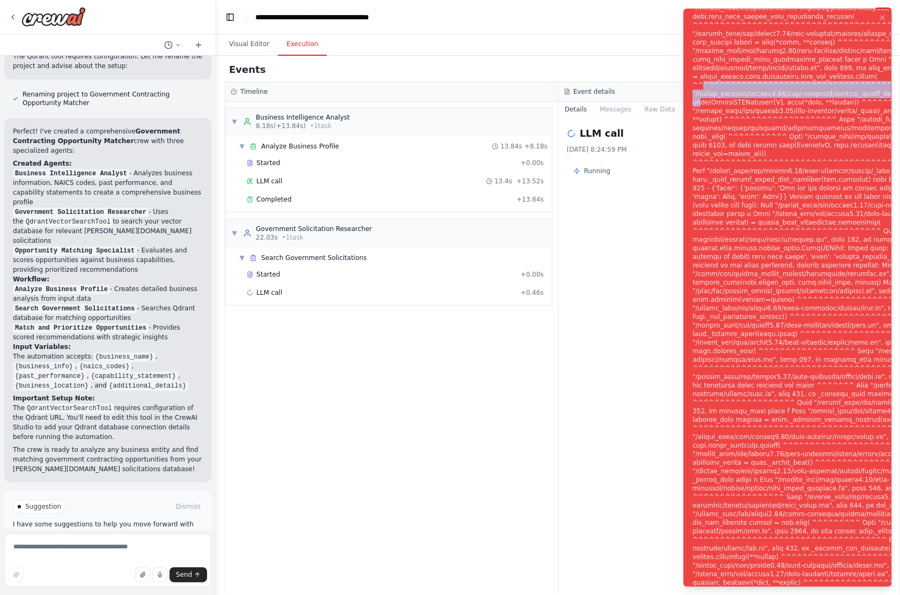
drag, startPoint x: 701, startPoint y: 46, endPoint x: 745, endPoint y: 57, distance: 45.3
click at [745, 57] on div "Notifications (F8)" at bounding box center [867, 304] width 351 height 704
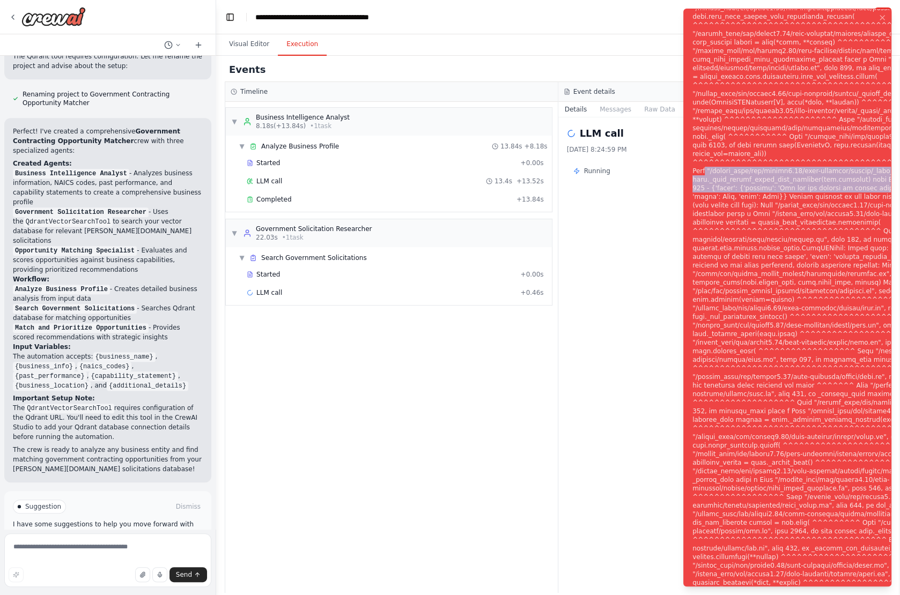
drag, startPoint x: 702, startPoint y: 135, endPoint x: 776, endPoint y: 165, distance: 80.4
click at [776, 165] on div "Notifications (F8)" at bounding box center [867, 304] width 351 height 704
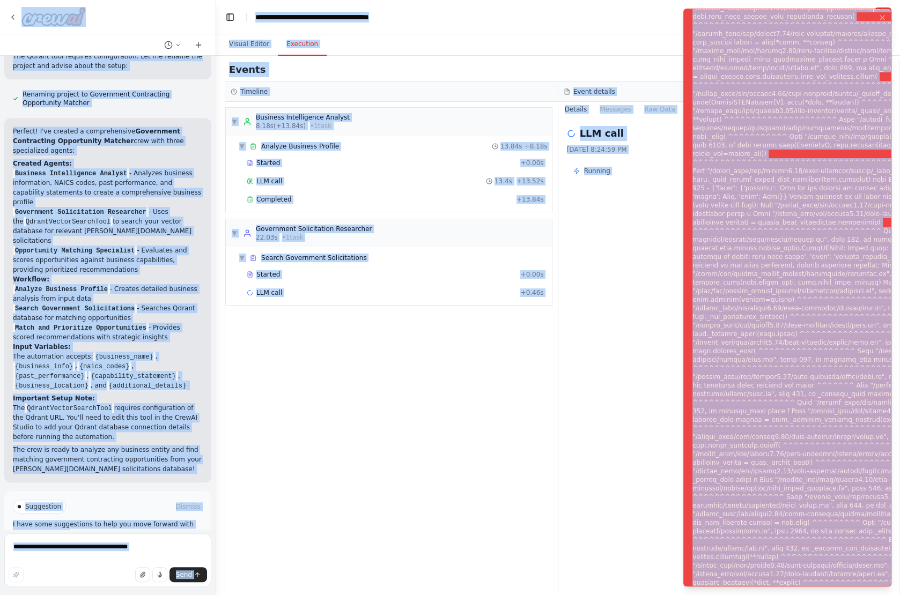
click at [776, 165] on div "Notifications (F8)" at bounding box center [867, 304] width 351 height 704
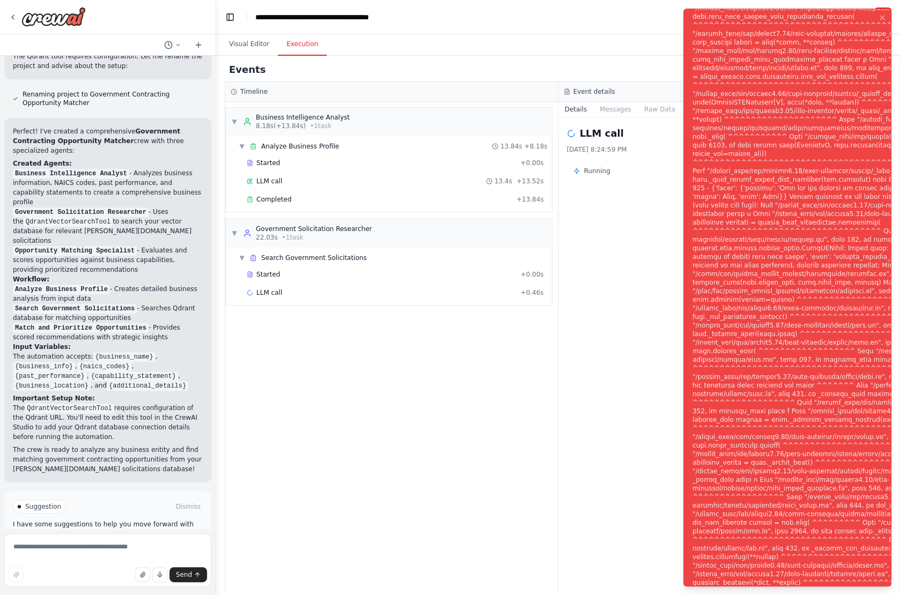
click at [702, 31] on div "Notifications (F8)" at bounding box center [867, 304] width 351 height 704
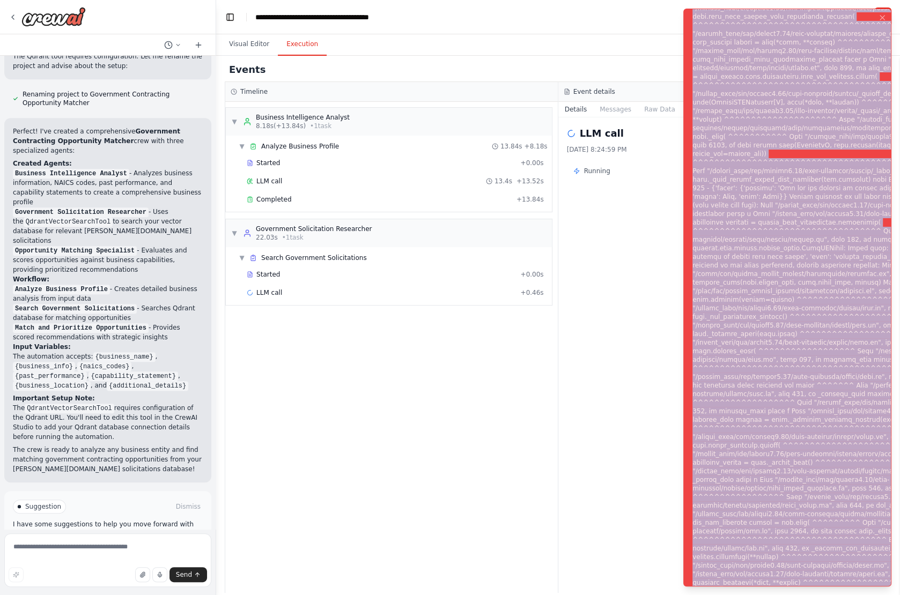
click at [702, 31] on div "Notifications (F8)" at bounding box center [867, 304] width 351 height 704
copy div "Subprocess execution failed: Subprocess failed with return code 1. STDERR: Buil…"
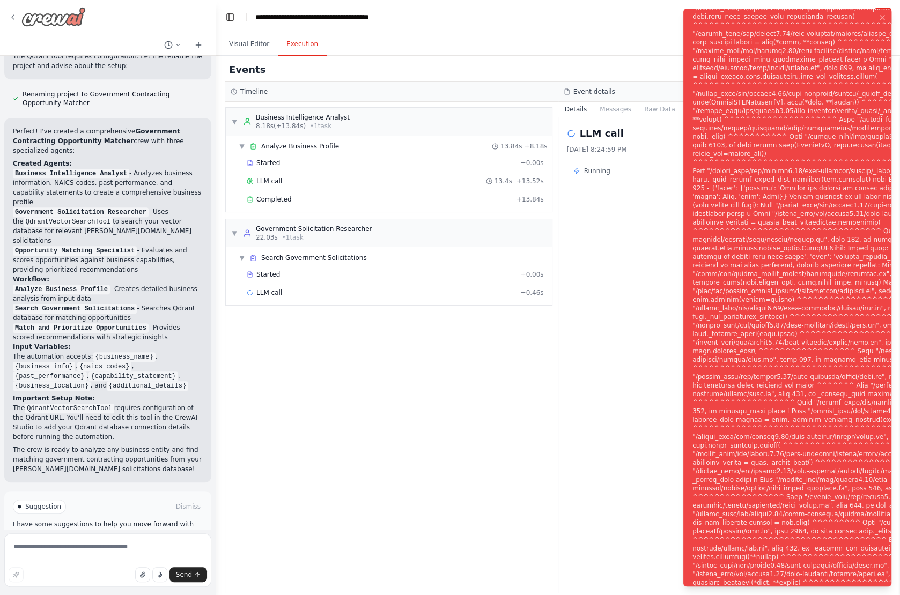
click at [12, 14] on icon at bounding box center [13, 17] width 9 height 9
click at [12, 18] on icon at bounding box center [13, 17] width 2 height 4
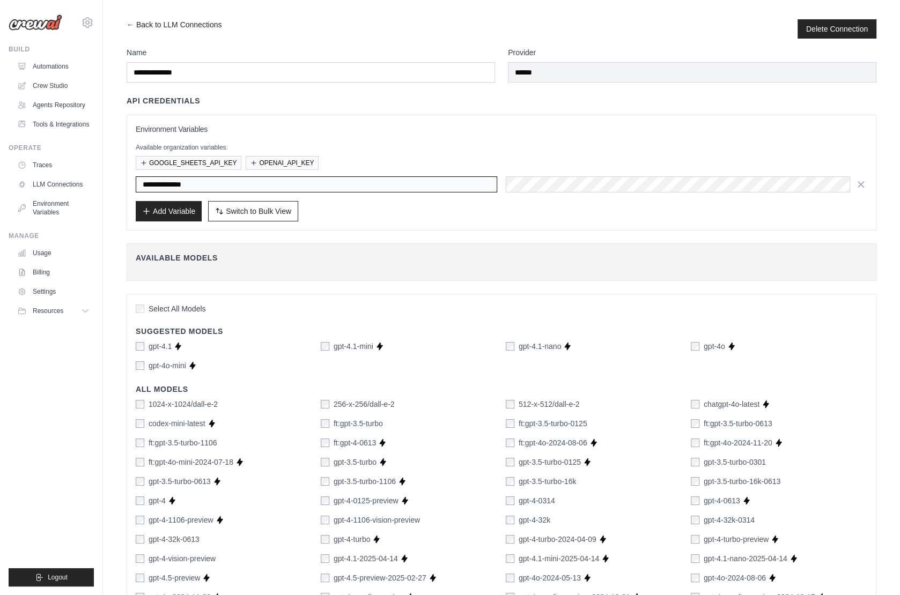
click at [213, 186] on input "**********" at bounding box center [317, 184] width 362 height 16
click at [858, 182] on icon "button" at bounding box center [861, 184] width 11 height 11
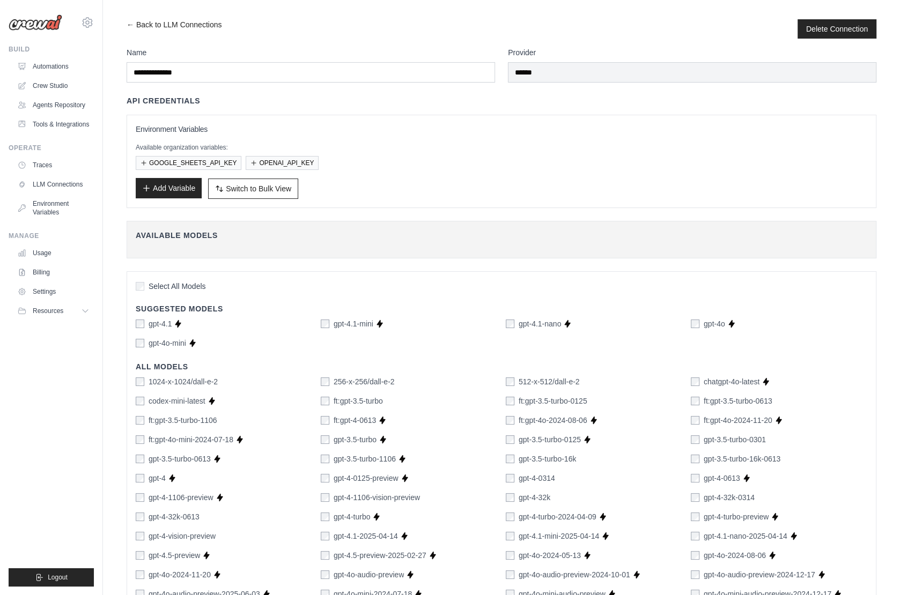
click at [180, 185] on button "Add Variable" at bounding box center [169, 188] width 66 height 20
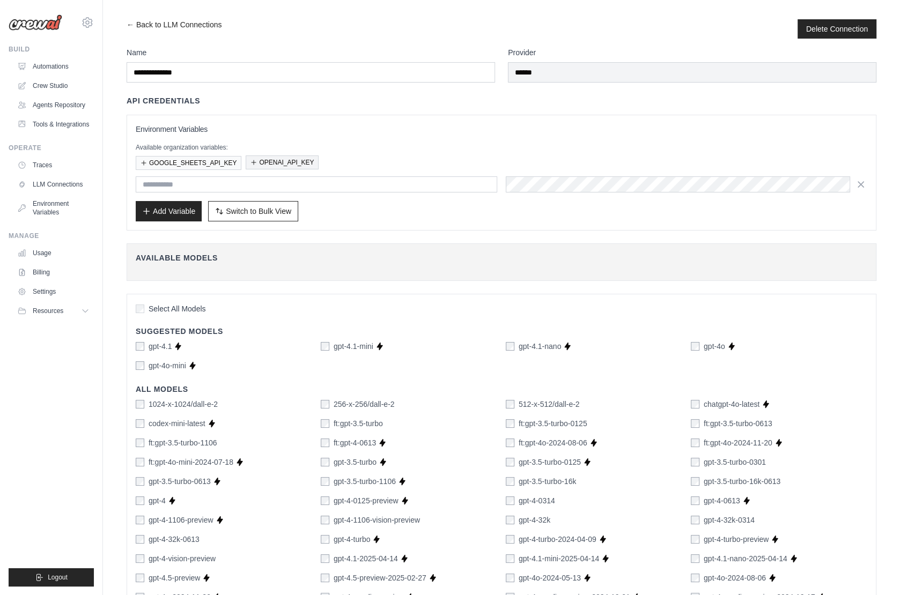
click at [279, 156] on button "OPENAI_API_KEY" at bounding box center [282, 163] width 73 height 14
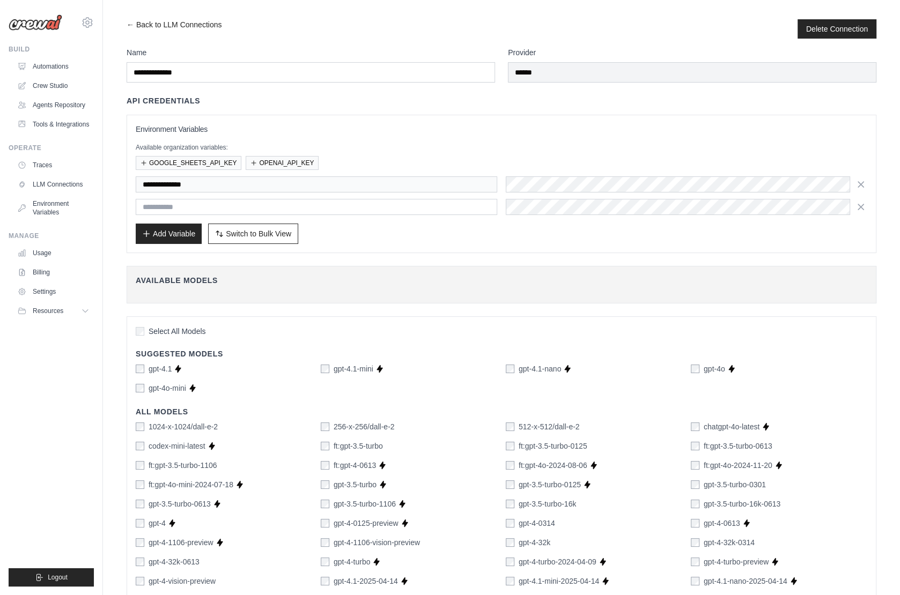
click at [550, 197] on div "**********" at bounding box center [502, 195] width 732 height 39
click at [318, 189] on input "**********" at bounding box center [317, 184] width 362 height 16
click at [861, 184] on icon "button" at bounding box center [861, 184] width 11 height 11
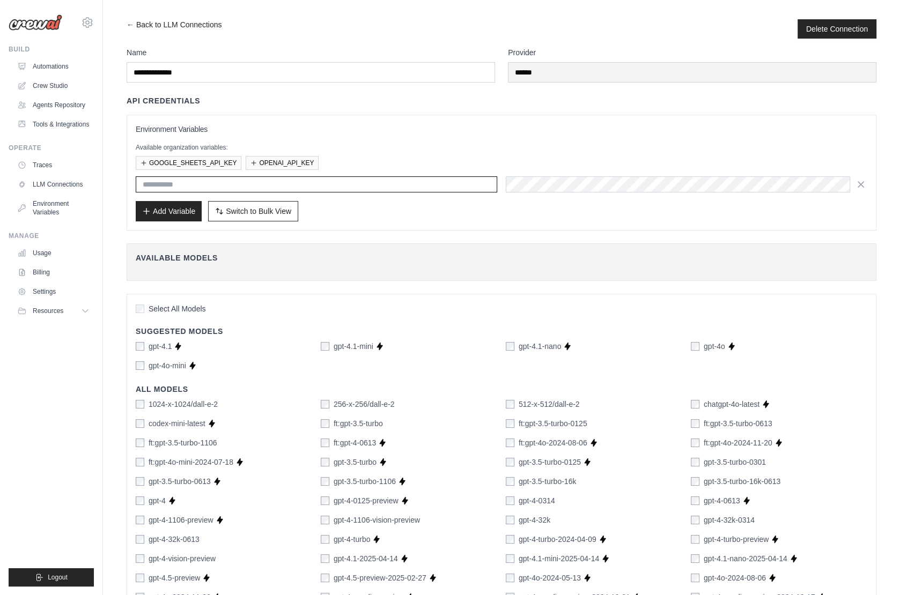
click at [317, 184] on input "text" at bounding box center [317, 184] width 362 height 16
type input "*"
type input "**********"
click at [157, 210] on button "Add Variable" at bounding box center [169, 211] width 66 height 20
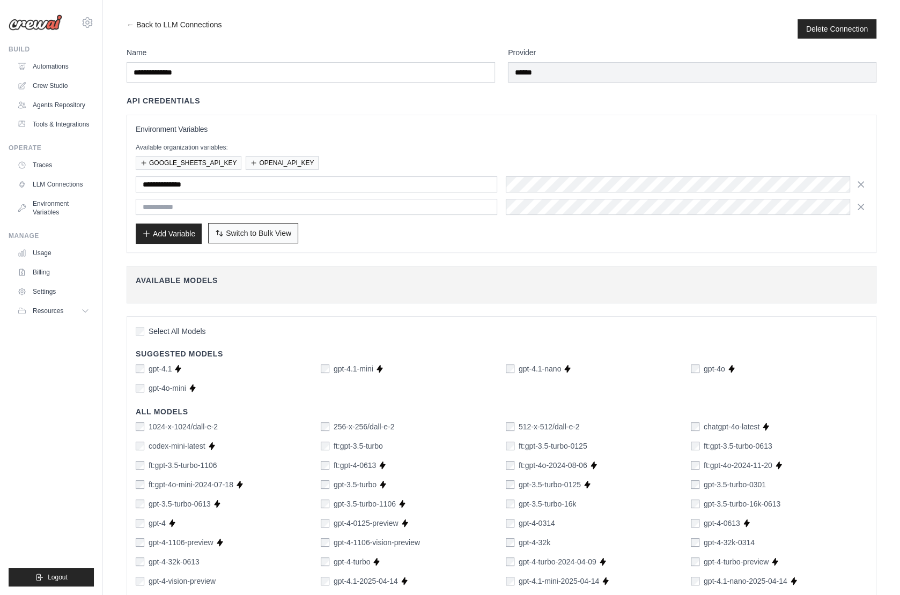
scroll to position [569, 0]
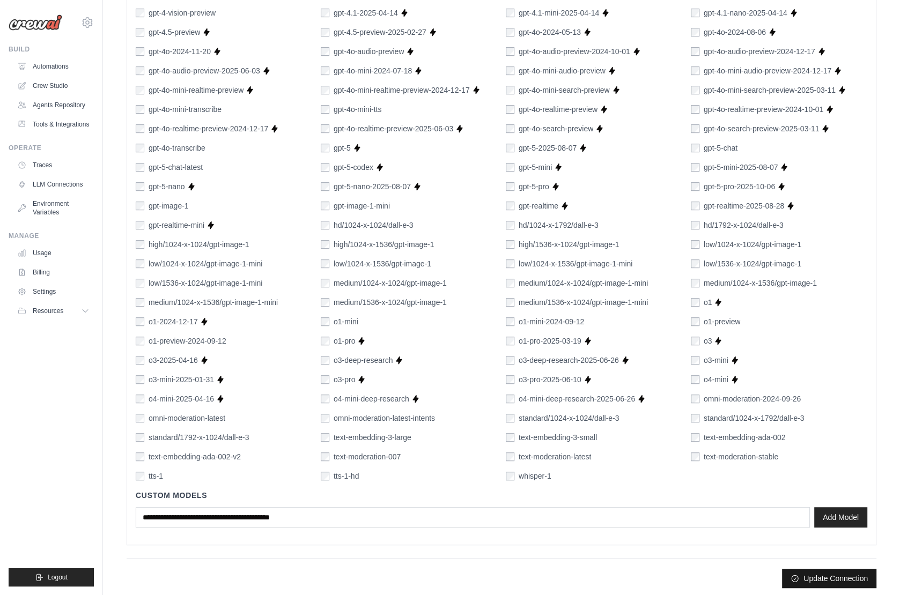
click at [813, 573] on button "Update Connection" at bounding box center [829, 578] width 94 height 19
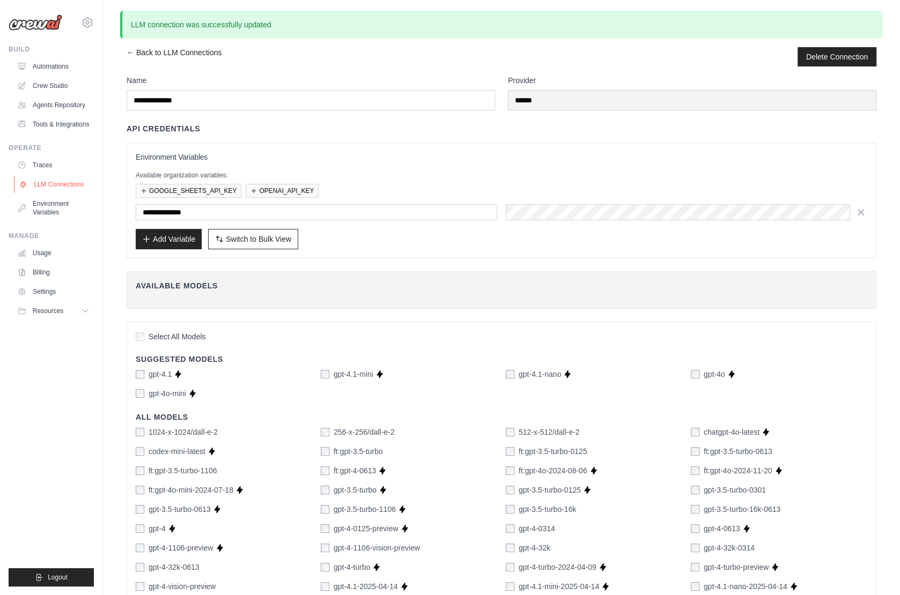
click at [55, 186] on link "LLM Connections" at bounding box center [54, 184] width 81 height 17
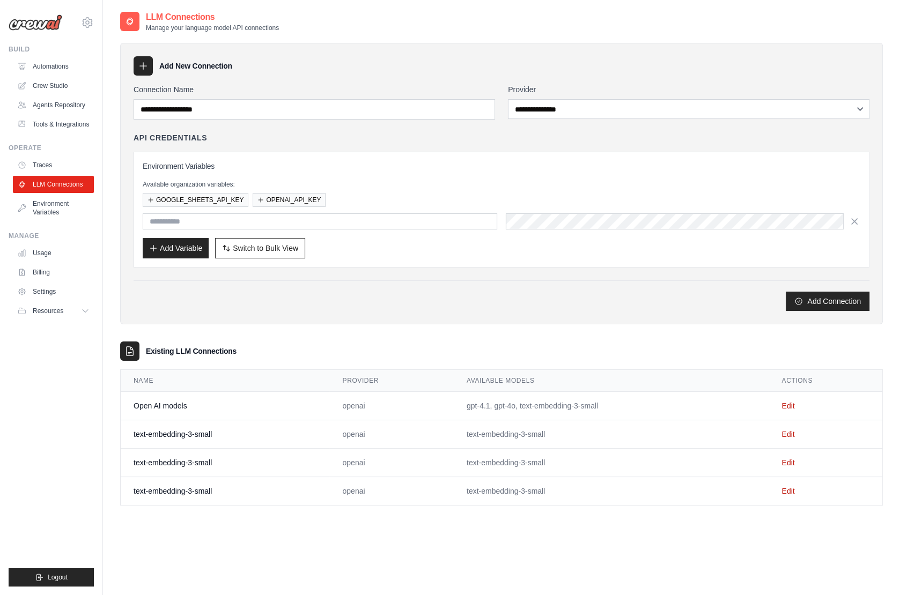
click at [798, 432] on td "Edit" at bounding box center [826, 435] width 114 height 28
click at [785, 431] on link "Edit" at bounding box center [788, 434] width 13 height 9
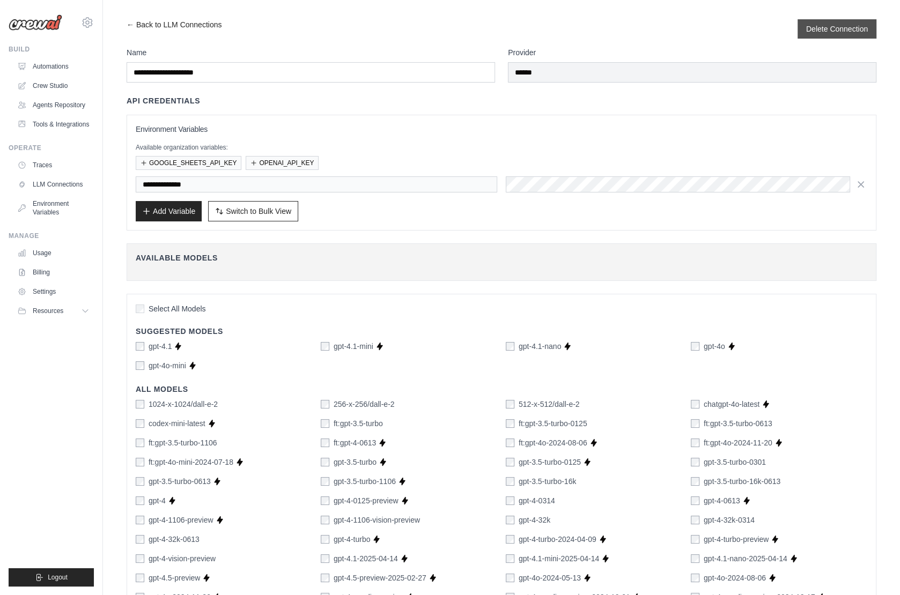
click at [835, 19] on div "Delete Connection" at bounding box center [837, 28] width 79 height 19
click at [828, 30] on button "Delete Connection" at bounding box center [837, 28] width 62 height 11
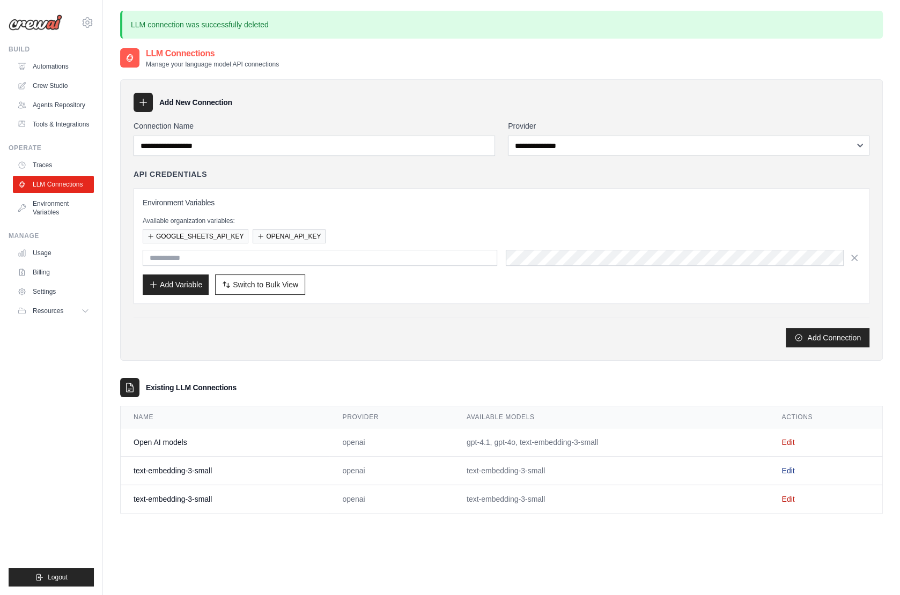
click at [790, 467] on link "Edit" at bounding box center [788, 471] width 13 height 9
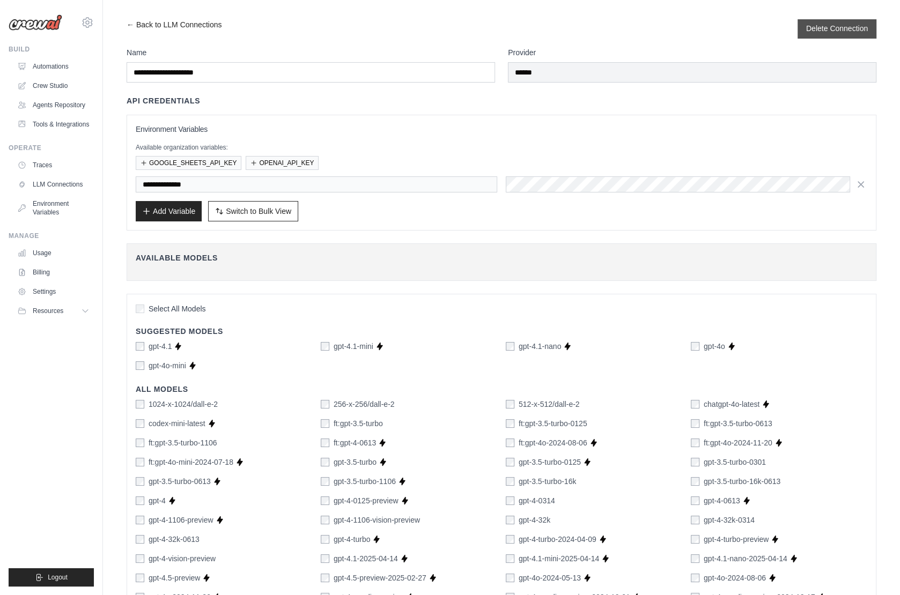
click at [819, 28] on button "Delete Connection" at bounding box center [837, 28] width 62 height 11
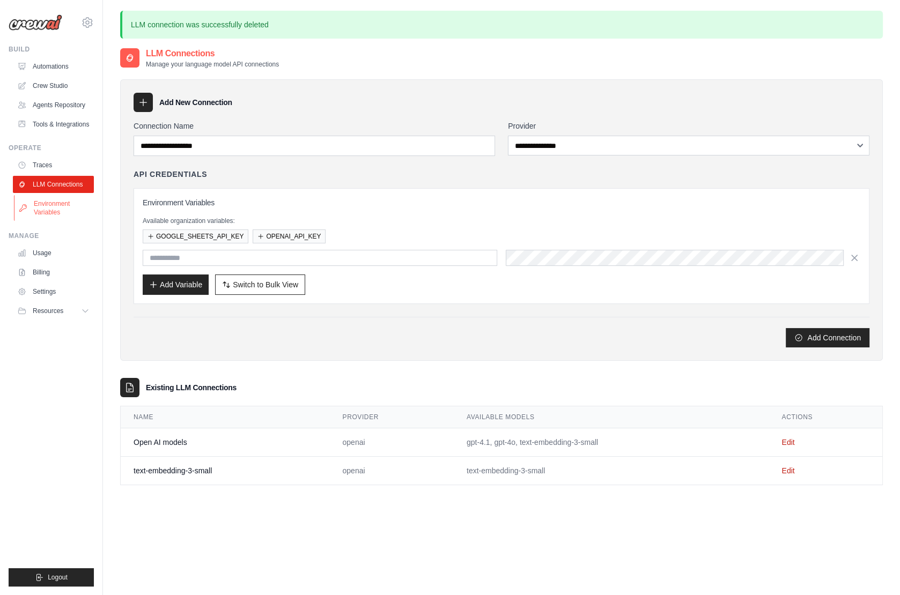
click at [55, 205] on link "Environment Variables" at bounding box center [54, 208] width 81 height 26
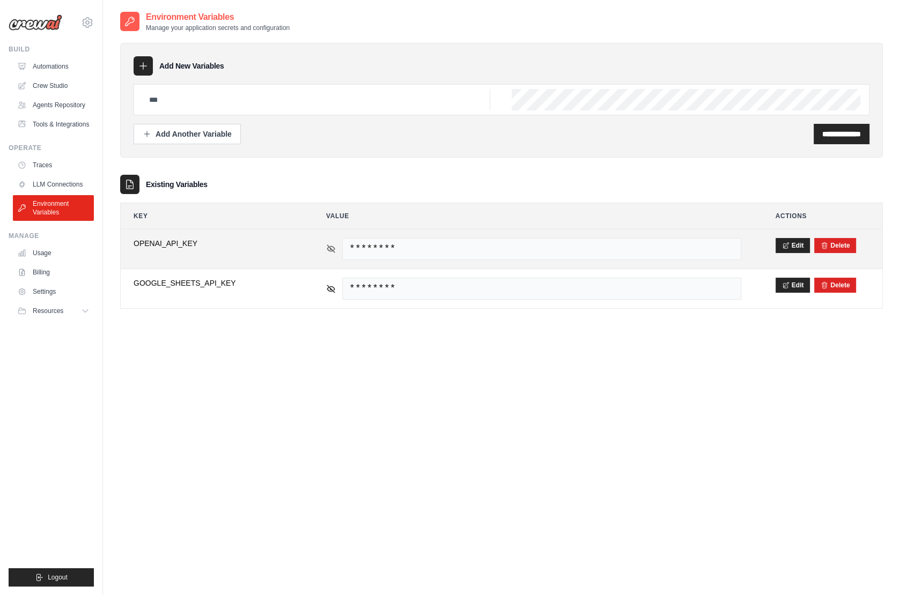
click at [329, 247] on icon at bounding box center [331, 249] width 10 height 10
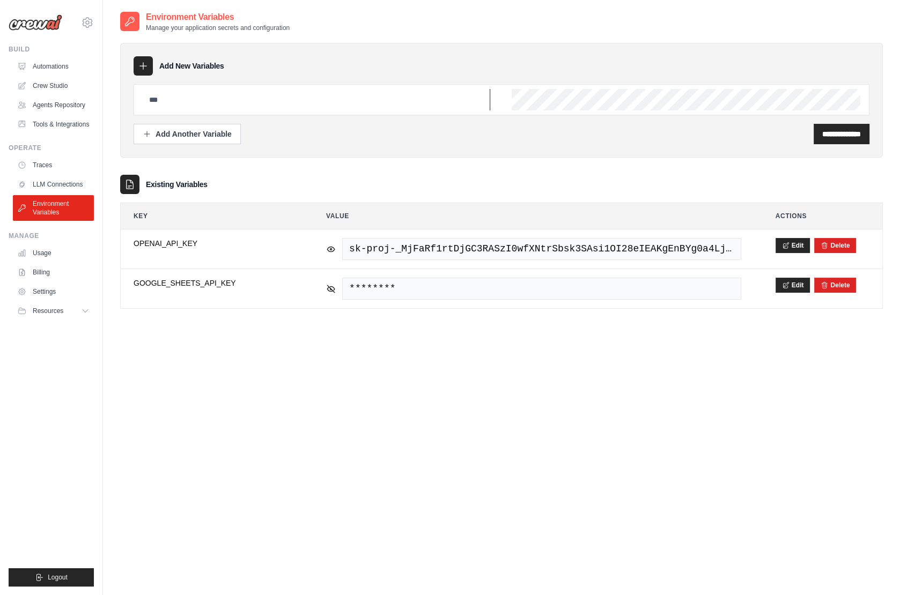
click at [242, 94] on input "text" at bounding box center [317, 99] width 348 height 21
paste input "**********"
drag, startPoint x: 219, startPoint y: 99, endPoint x: 60, endPoint y: 98, distance: 159.8
click at [59, 98] on body "jason.bonvie@crewai.com CrewAI Internal Org CrewAI Demo Account Madison Reed NC…" at bounding box center [450, 308] width 900 height 617
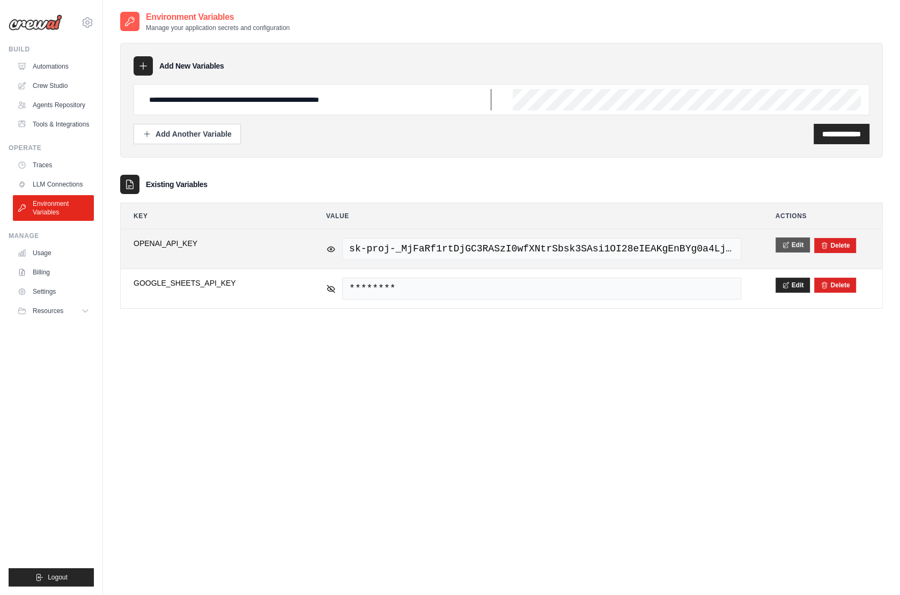
type input "**********"
click at [790, 238] on button "Edit" at bounding box center [793, 245] width 35 height 15
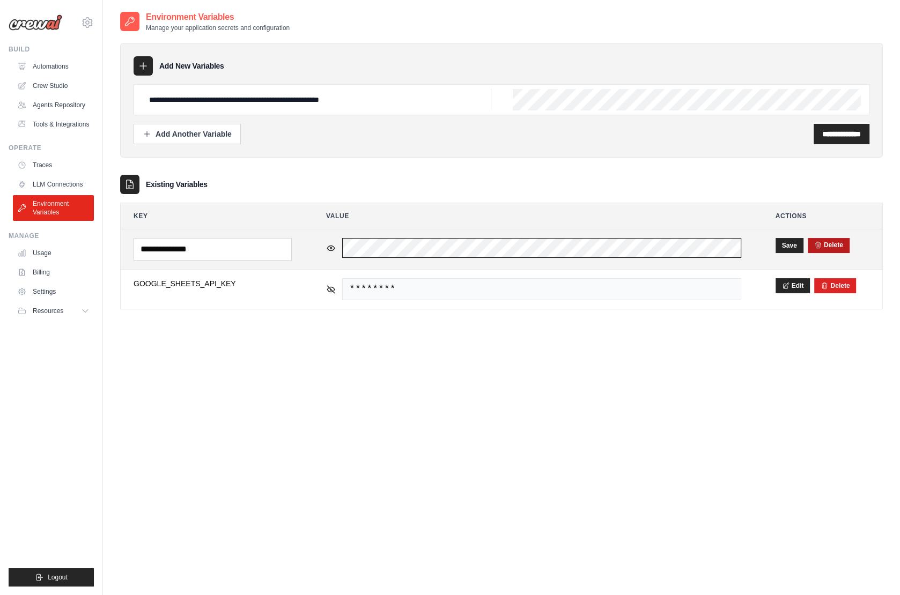
scroll to position [0, 462]
click at [856, 249] on tr "**********" at bounding box center [502, 250] width 762 height 40
click at [792, 245] on button "Save" at bounding box center [790, 245] width 28 height 15
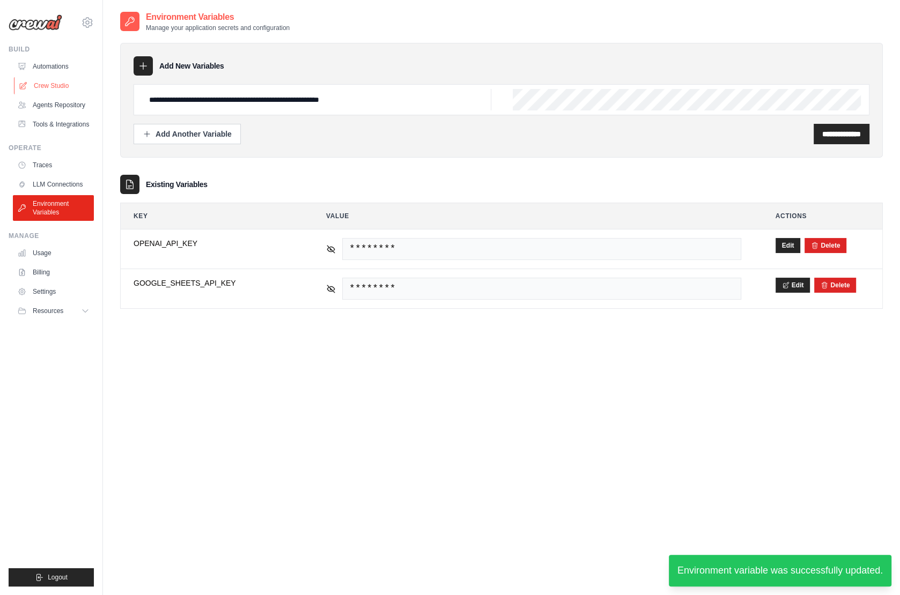
click at [57, 86] on link "Crew Studio" at bounding box center [54, 85] width 81 height 17
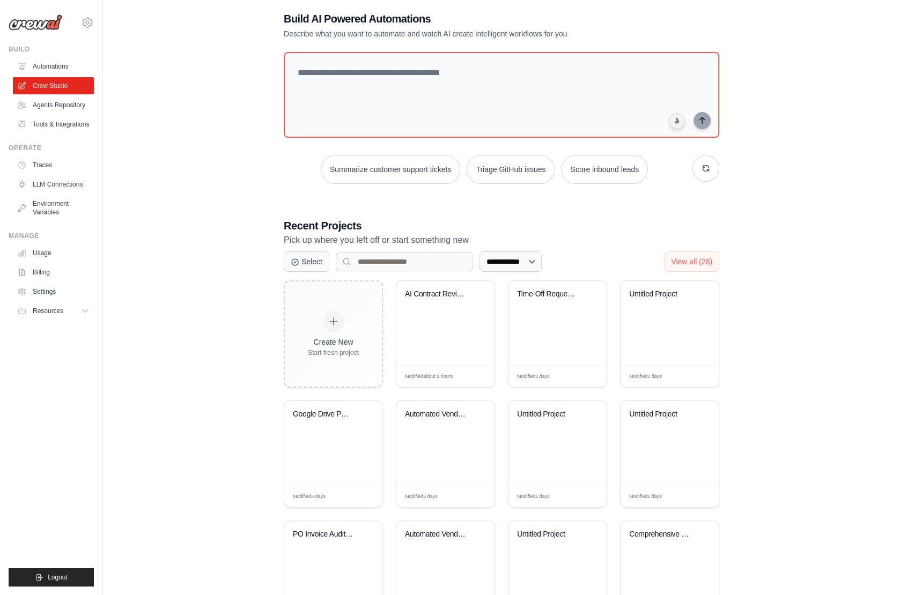
scroll to position [24, 0]
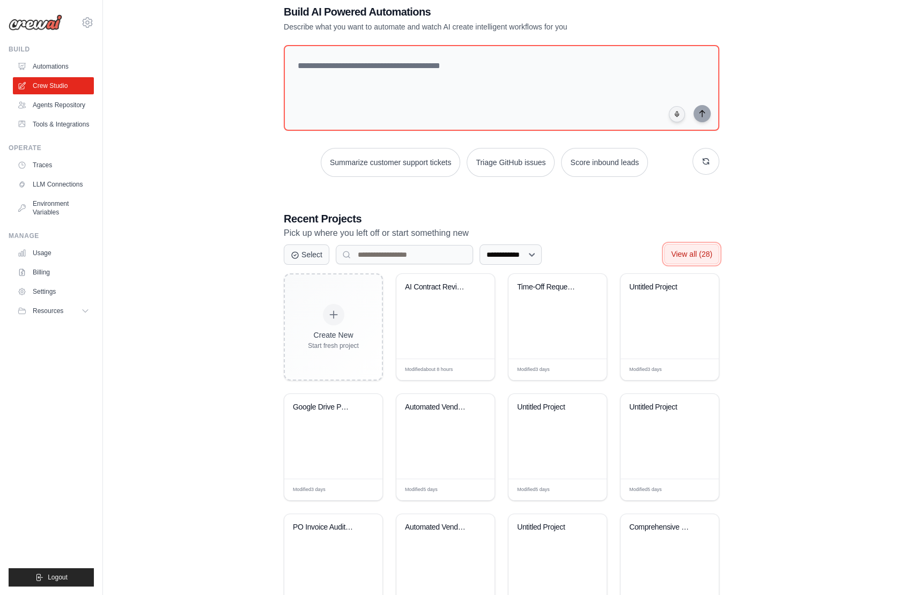
click at [687, 253] on span "View all (28)" at bounding box center [691, 254] width 41 height 9
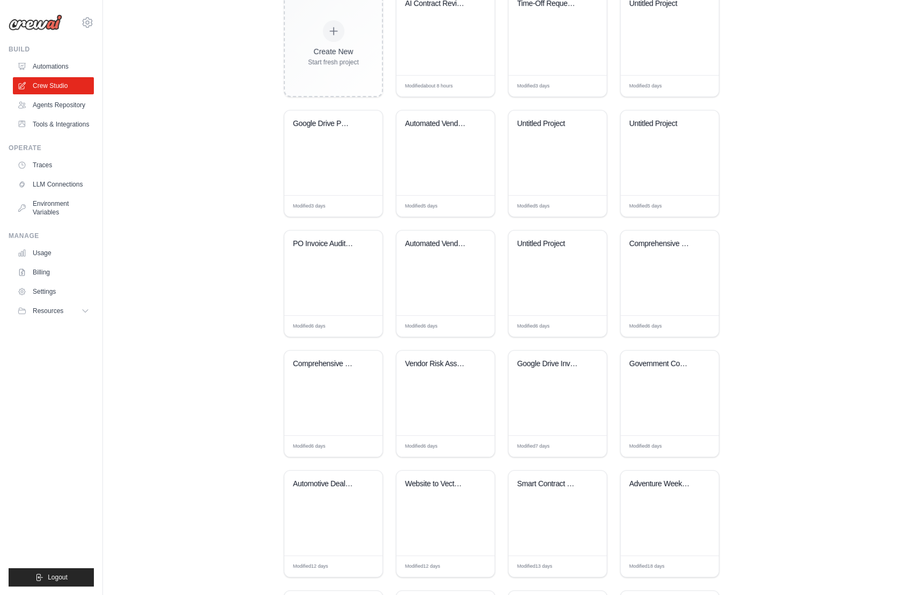
scroll to position [306, 0]
click at [662, 409] on div "Government Contracting Opportunity ..." at bounding box center [670, 394] width 98 height 85
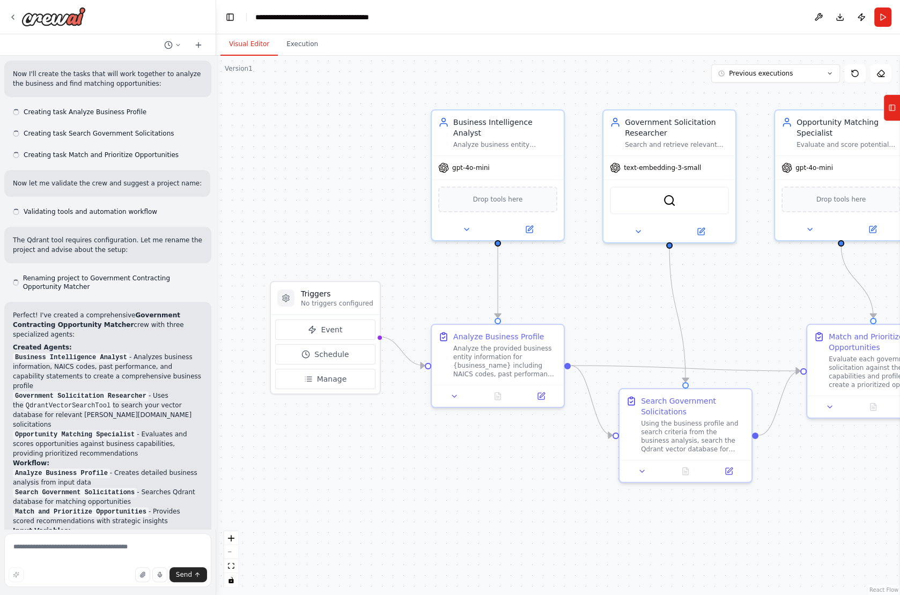
drag, startPoint x: 732, startPoint y: 9, endPoint x: 691, endPoint y: 9, distance: 40.8
click at [690, 9] on header "**********" at bounding box center [558, 17] width 684 height 34
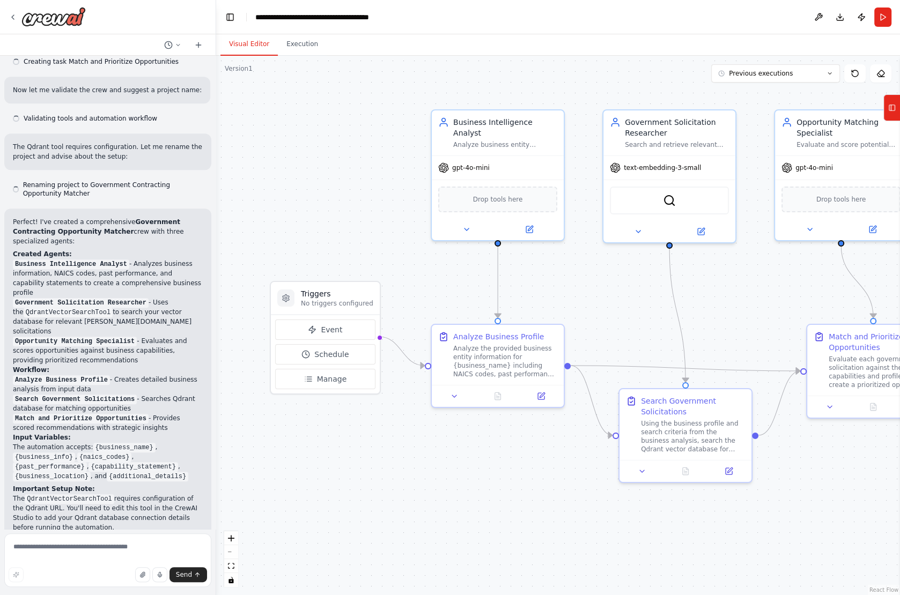
scroll to position [574, 0]
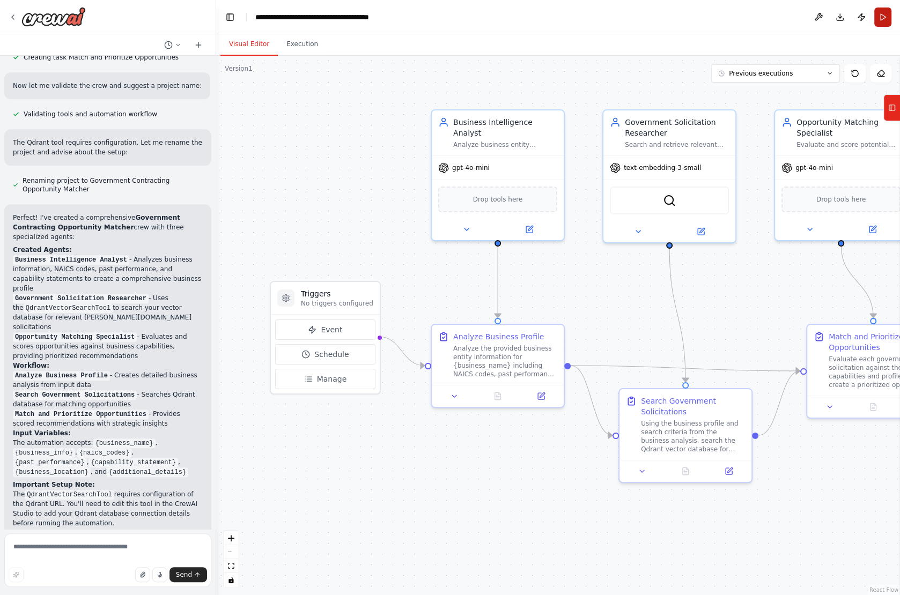
click at [881, 14] on button "Run" at bounding box center [882, 17] width 17 height 19
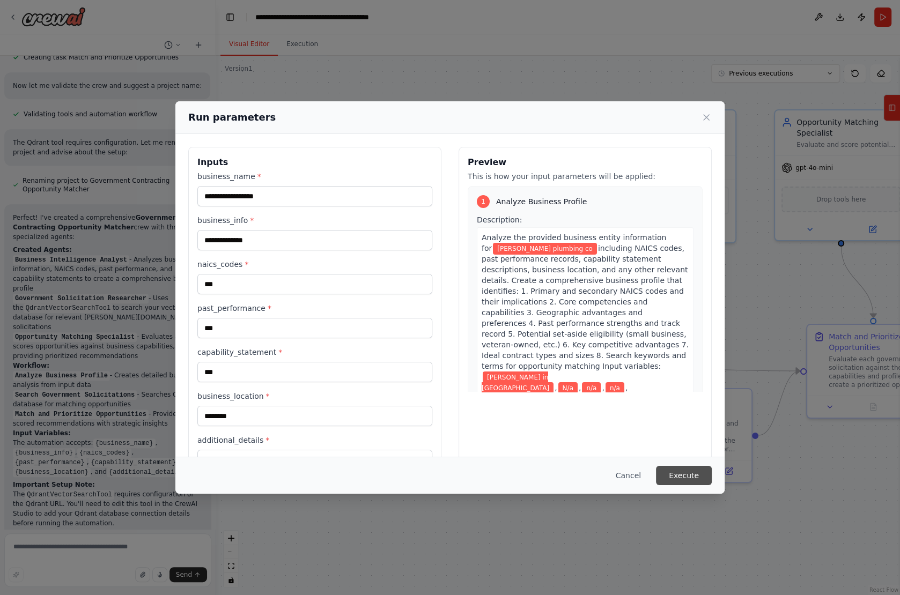
click at [678, 473] on button "Execute" at bounding box center [684, 475] width 56 height 19
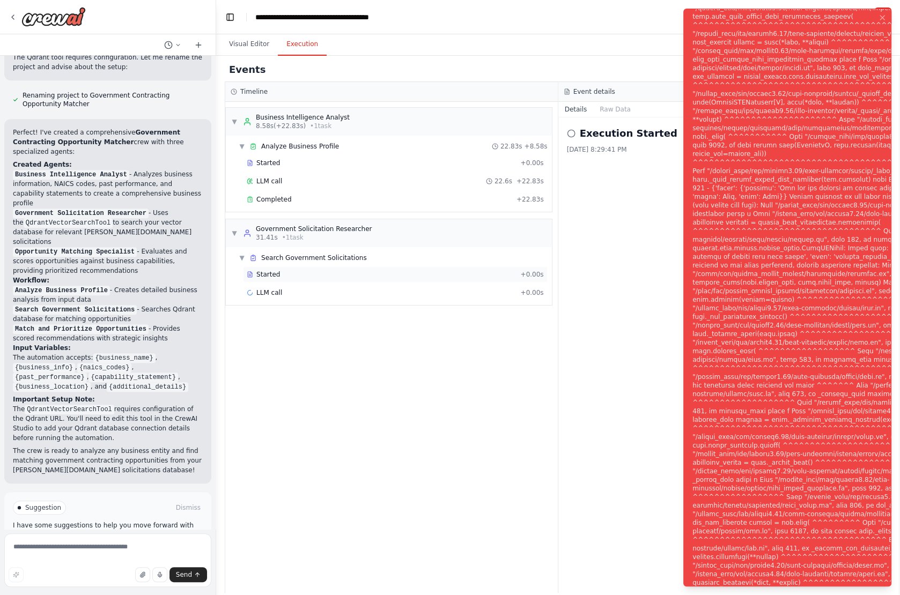
scroll to position [661, 0]
click at [266, 270] on span "Started" at bounding box center [268, 274] width 24 height 9
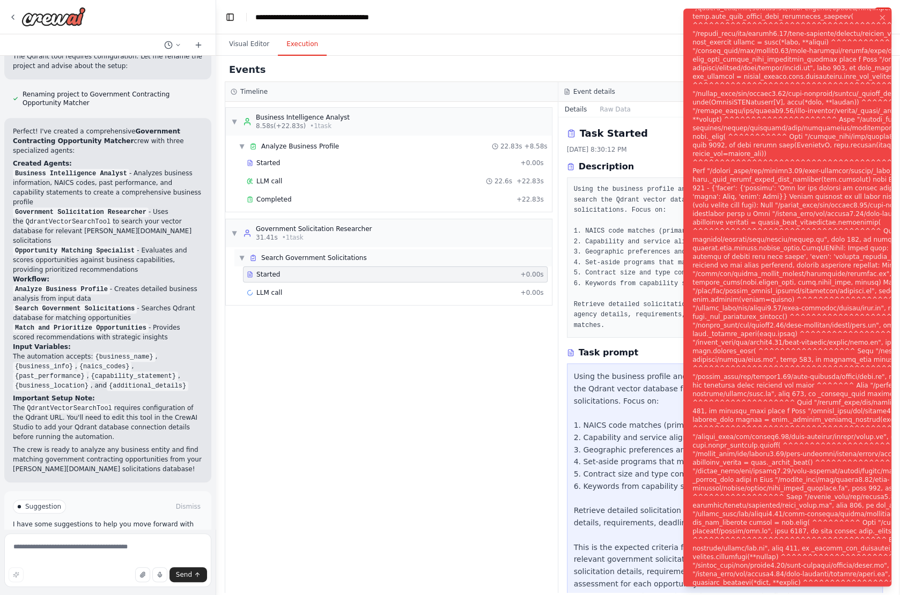
click at [290, 254] on span "Search Government Solicitations" at bounding box center [314, 258] width 106 height 9
click at [272, 257] on span "Search Government Solicitations" at bounding box center [314, 258] width 106 height 9
click at [264, 289] on span "LLM call" at bounding box center [269, 293] width 26 height 9
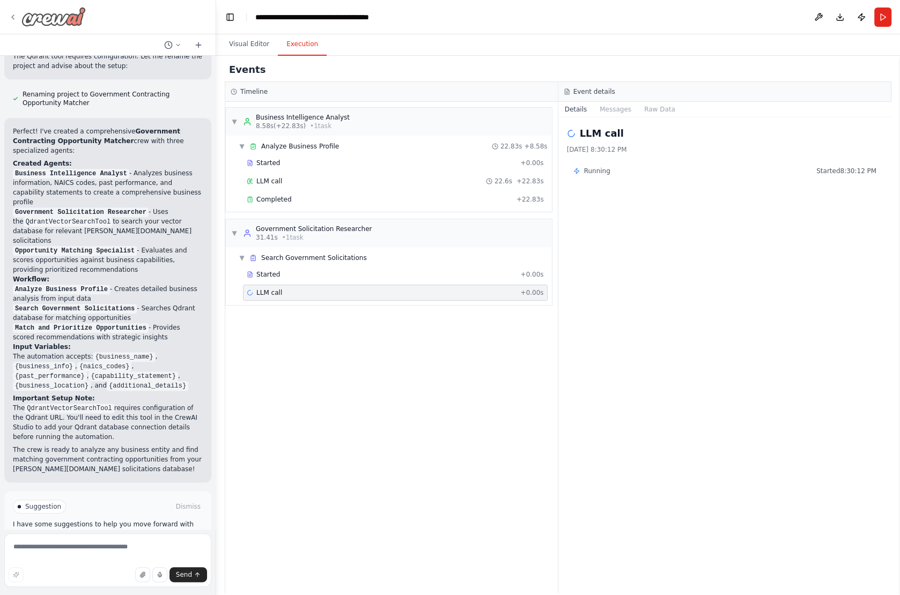
click at [13, 18] on icon at bounding box center [13, 17] width 2 height 4
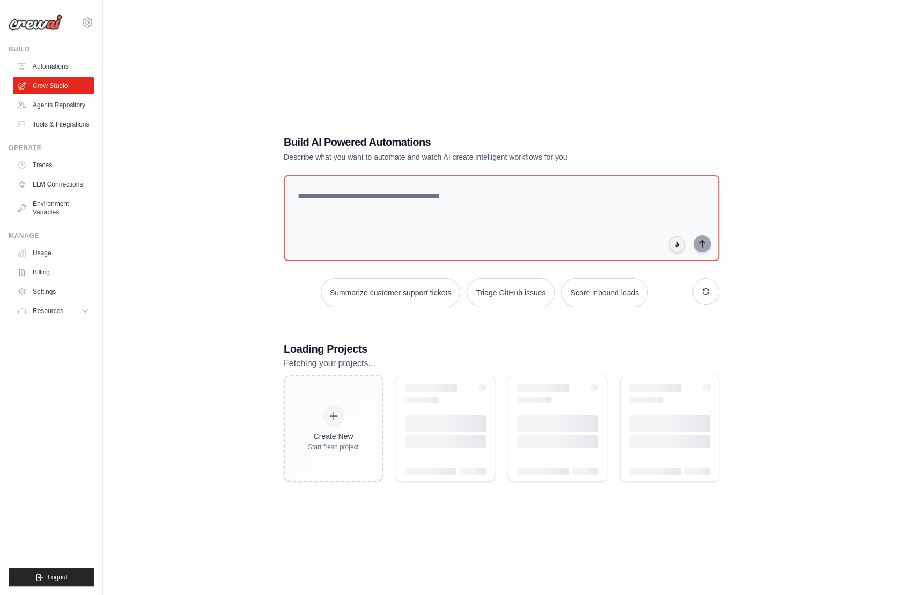
scroll to position [76, 0]
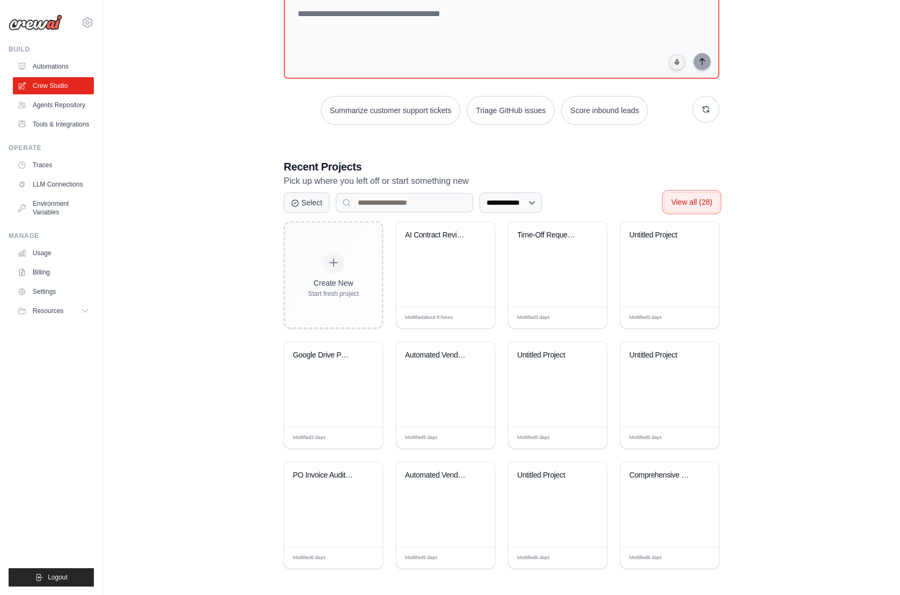
click at [693, 198] on span "View all (28)" at bounding box center [691, 202] width 41 height 9
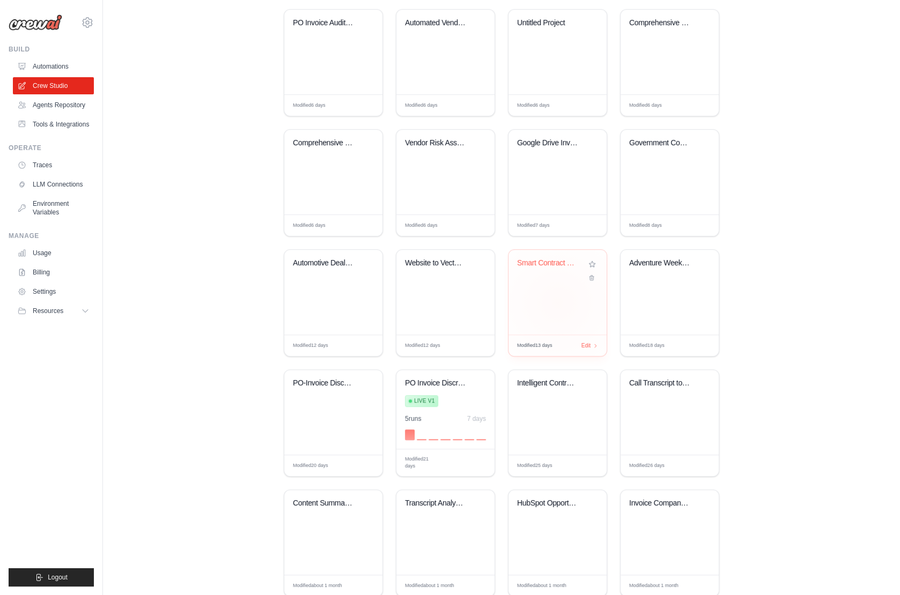
scroll to position [507, 0]
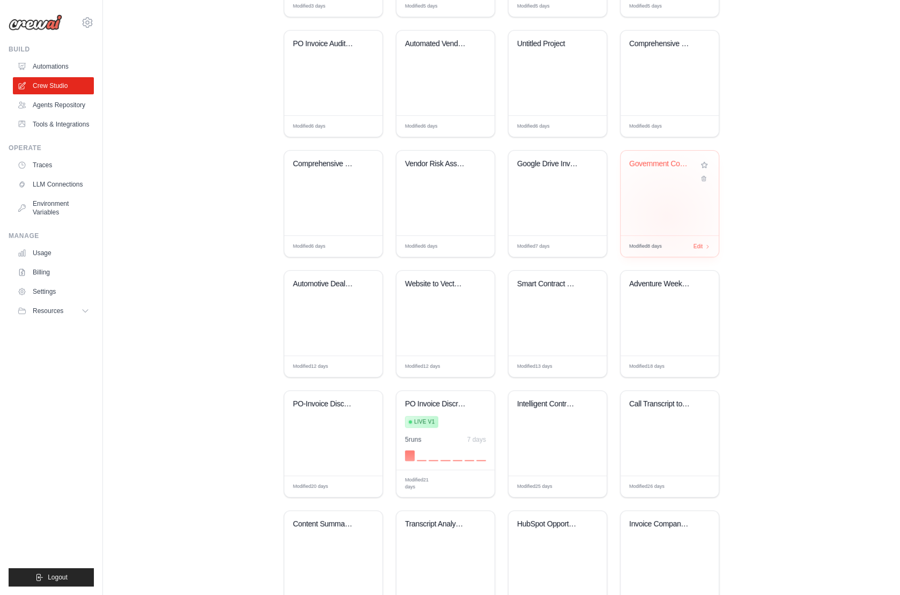
click at [671, 211] on div "Government Contracting Opportunity ..." at bounding box center [670, 193] width 98 height 85
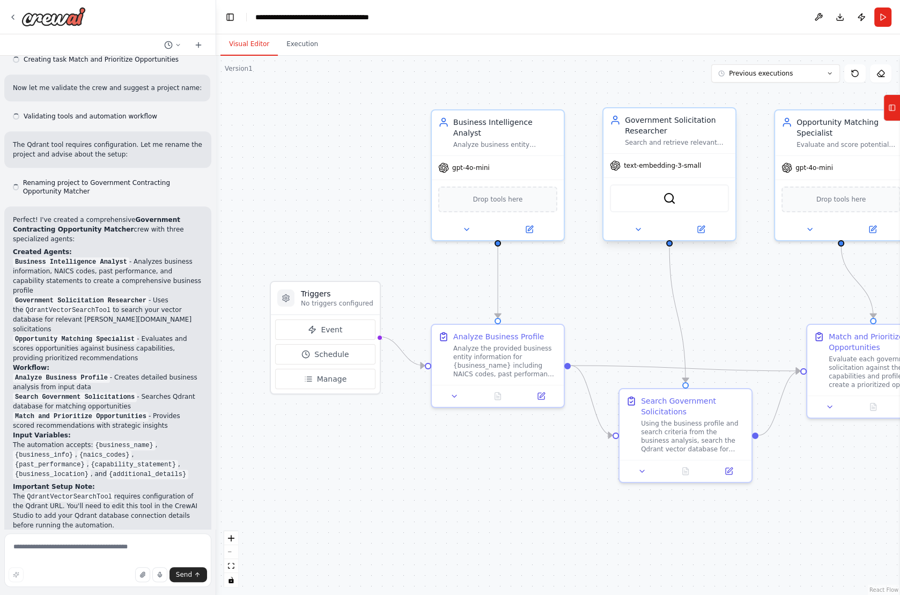
scroll to position [574, 0]
click at [78, 547] on textarea at bounding box center [107, 561] width 207 height 54
click at [695, 225] on button at bounding box center [700, 229] width 61 height 13
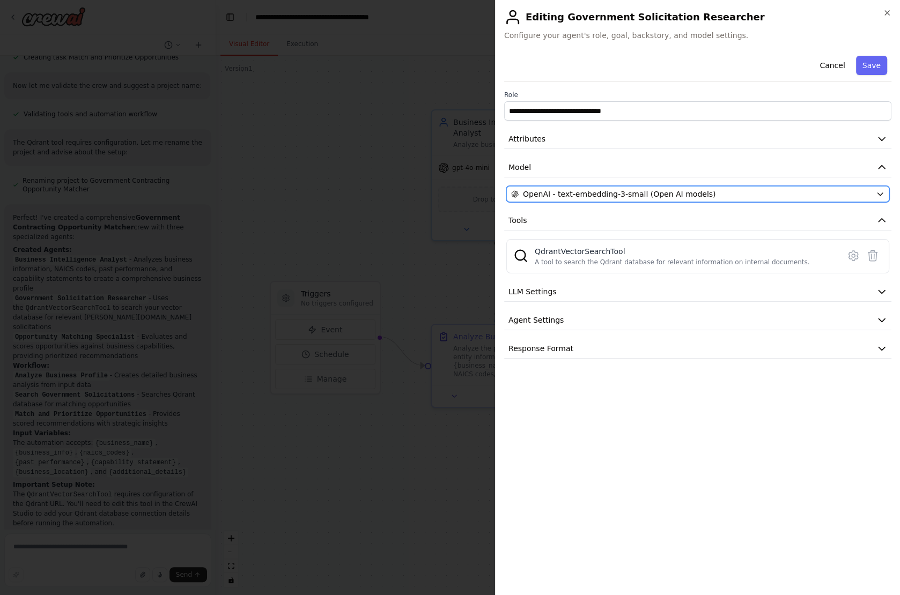
click at [636, 192] on span "OpenAI - text-embedding-3-small (Open AI models)" at bounding box center [619, 194] width 193 height 11
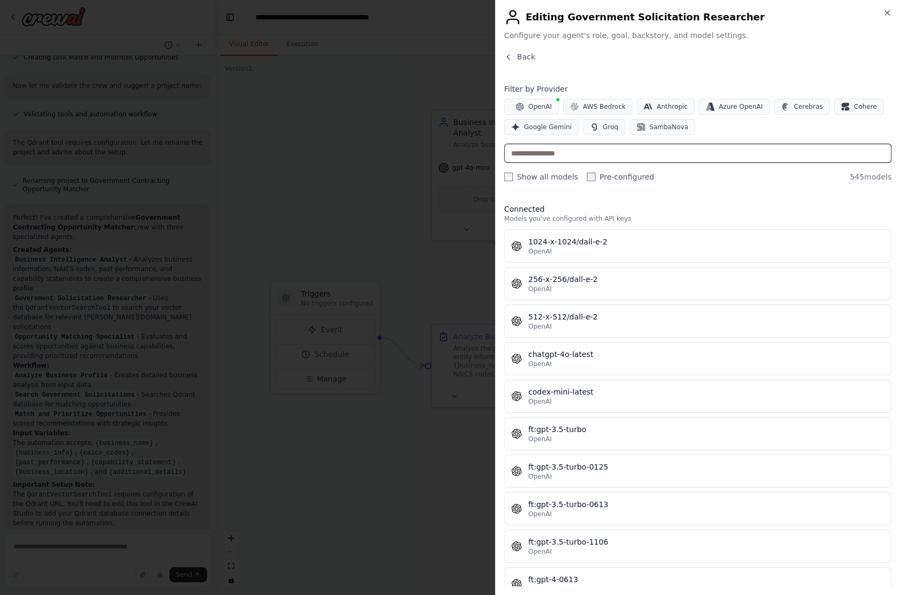
click at [563, 151] on input "text" at bounding box center [697, 153] width 387 height 19
click at [557, 148] on input "text" at bounding box center [697, 153] width 387 height 19
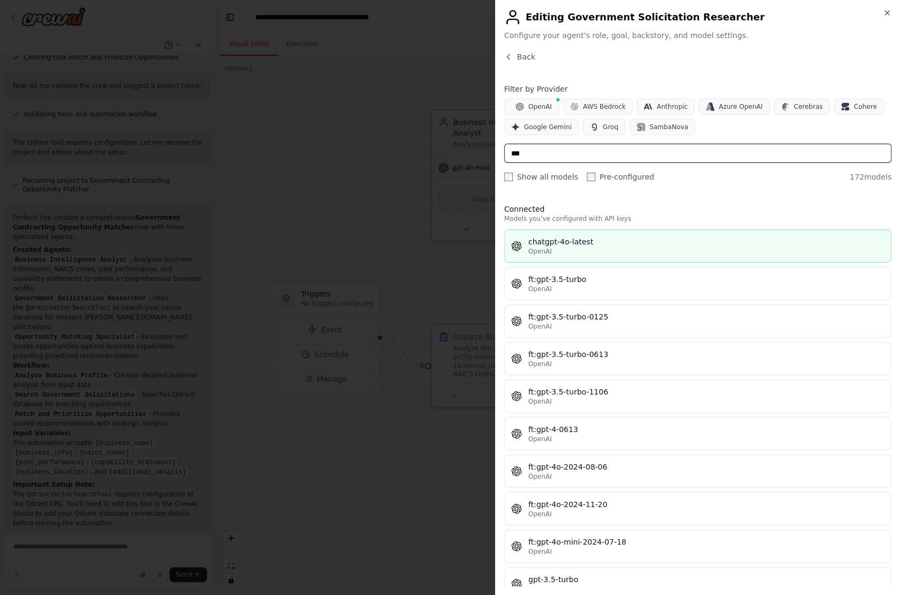
type input "***"
click at [643, 250] on div "OpenAI" at bounding box center [706, 251] width 356 height 9
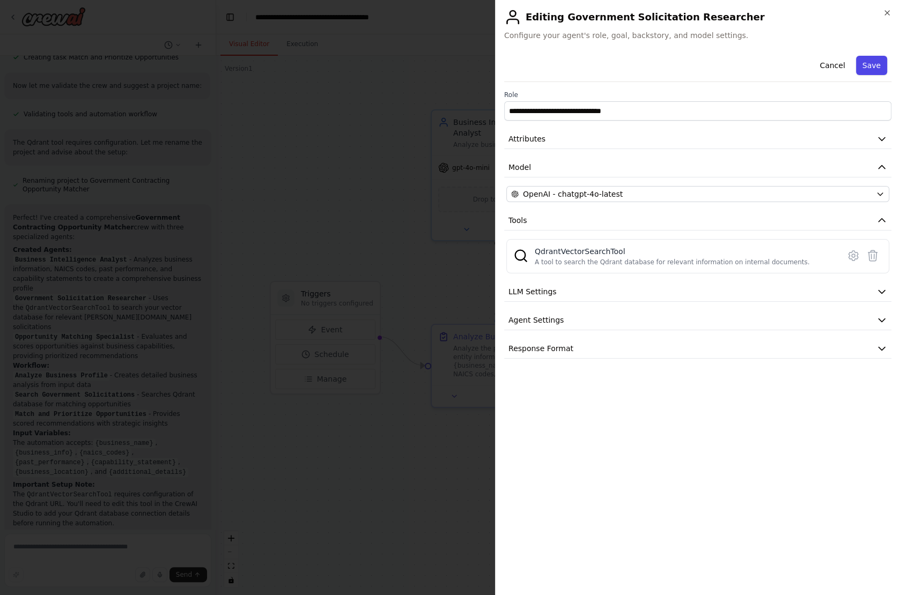
click at [874, 58] on button "Save" at bounding box center [871, 65] width 31 height 19
click at [550, 152] on div "**********" at bounding box center [697, 204] width 387 height 307
click at [547, 136] on button "Attributes" at bounding box center [697, 139] width 387 height 20
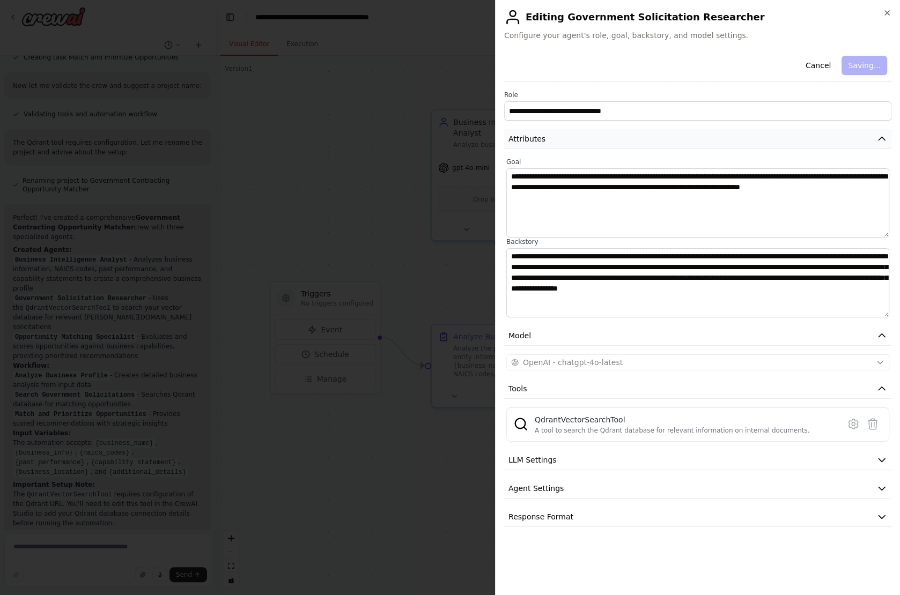
click at [547, 136] on button "Attributes" at bounding box center [697, 139] width 387 height 20
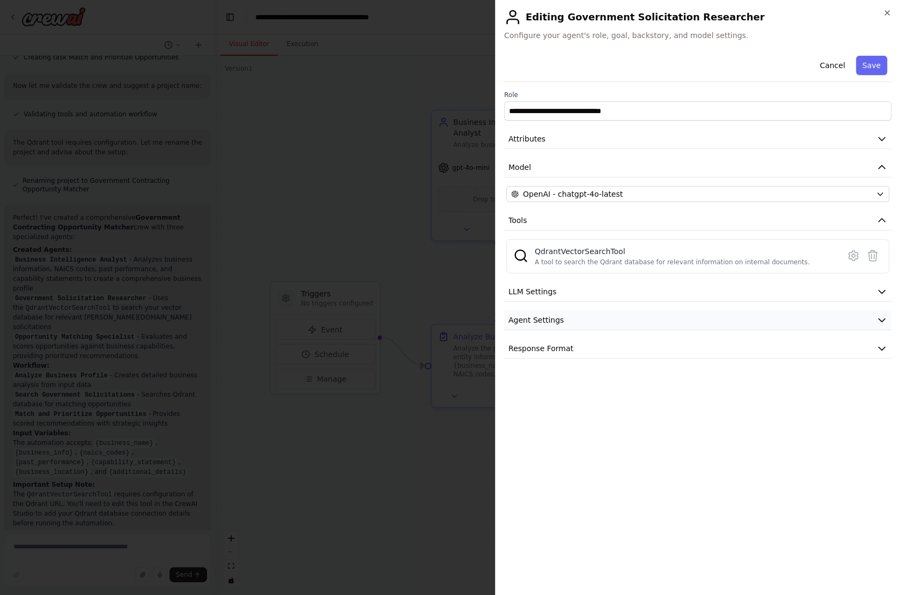
click at [555, 315] on span "Agent Settings" at bounding box center [536, 320] width 55 height 11
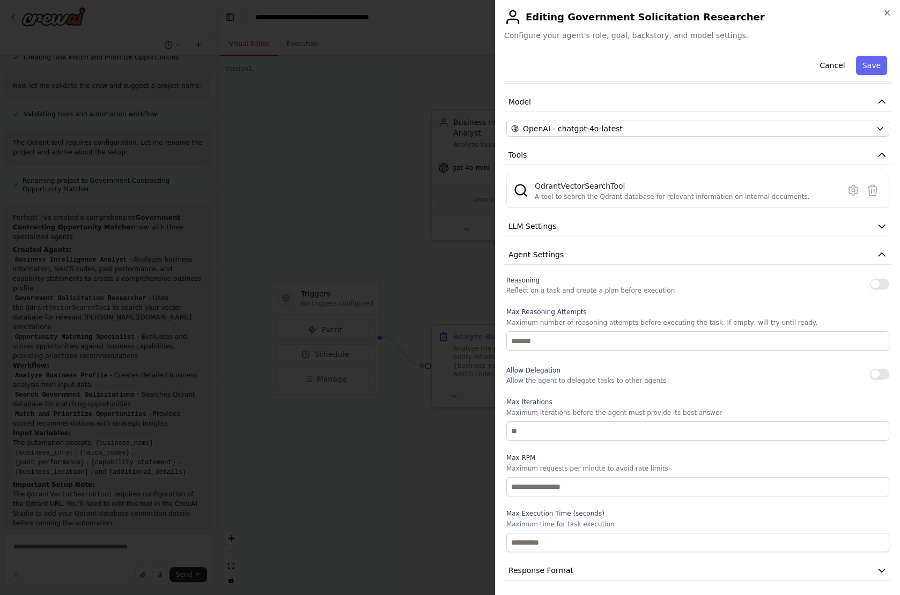
scroll to position [65, 0]
click at [579, 565] on button "Response Format" at bounding box center [697, 572] width 387 height 20
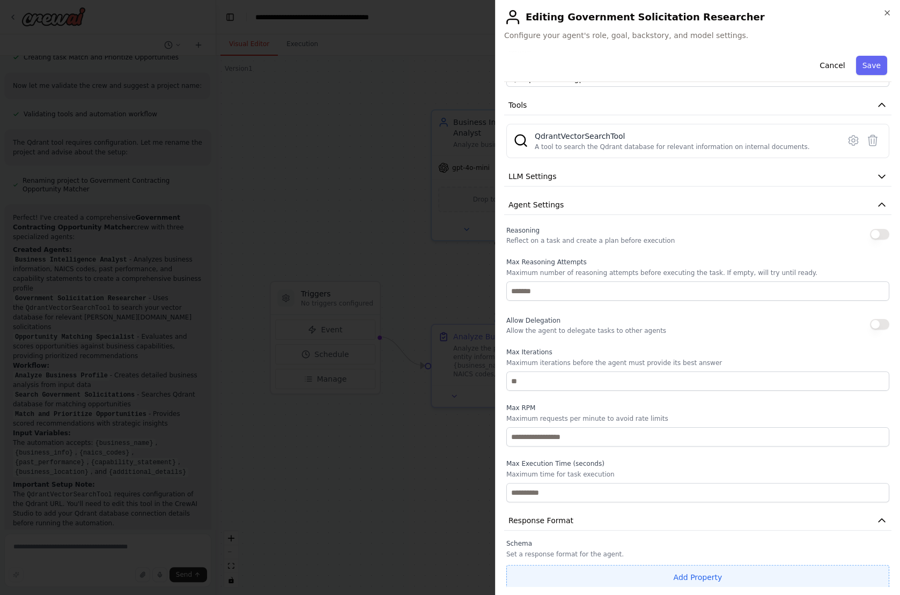
click at [609, 578] on button "Add Property" at bounding box center [697, 577] width 383 height 25
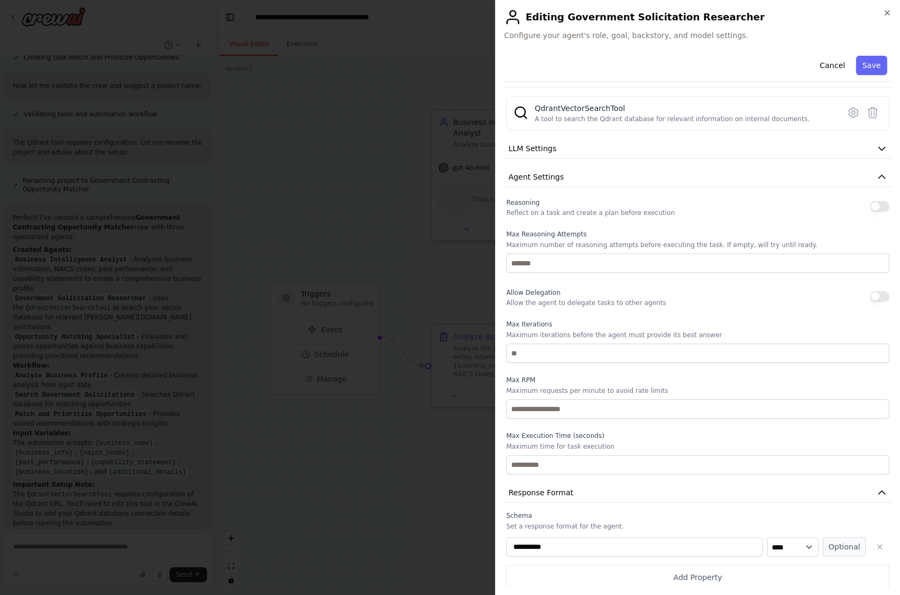
scroll to position [142, 0]
click at [879, 546] on icon "button" at bounding box center [879, 548] width 9 height 9
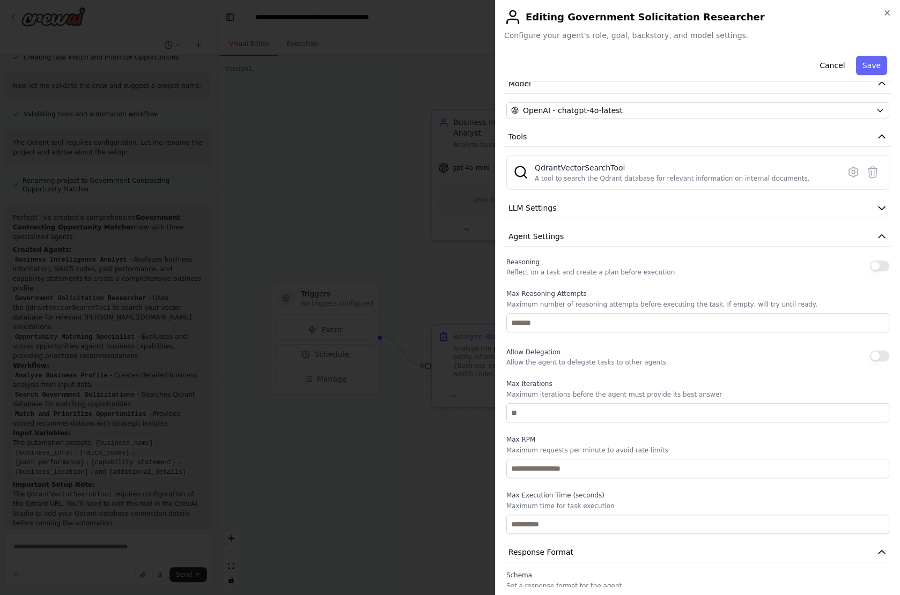
scroll to position [69, 0]
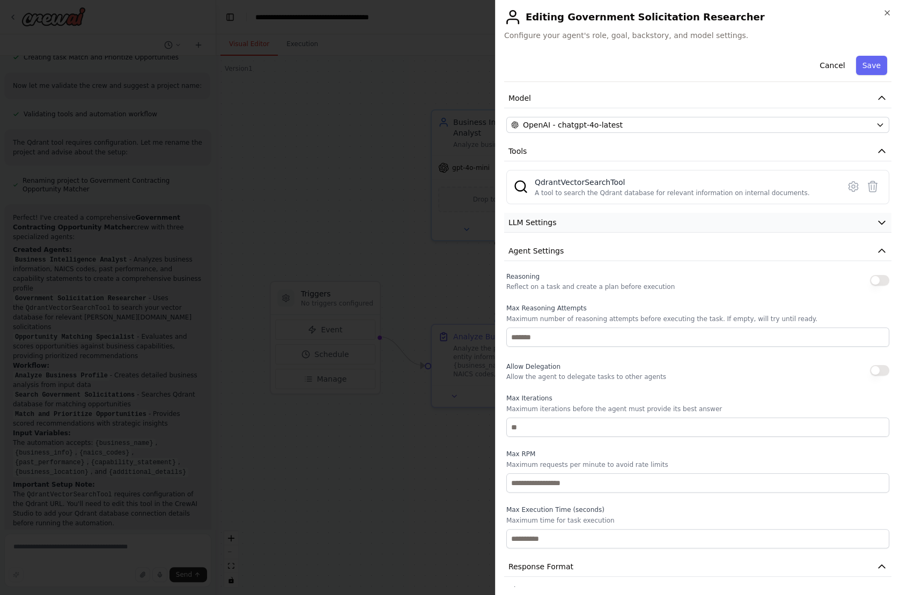
click at [564, 213] on button "LLM Settings" at bounding box center [697, 223] width 387 height 20
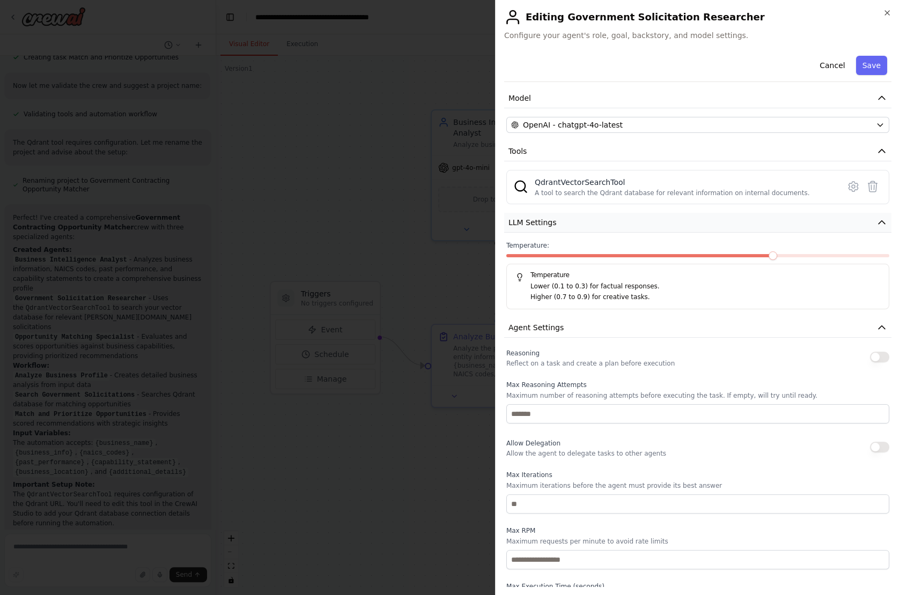
scroll to position [0, 0]
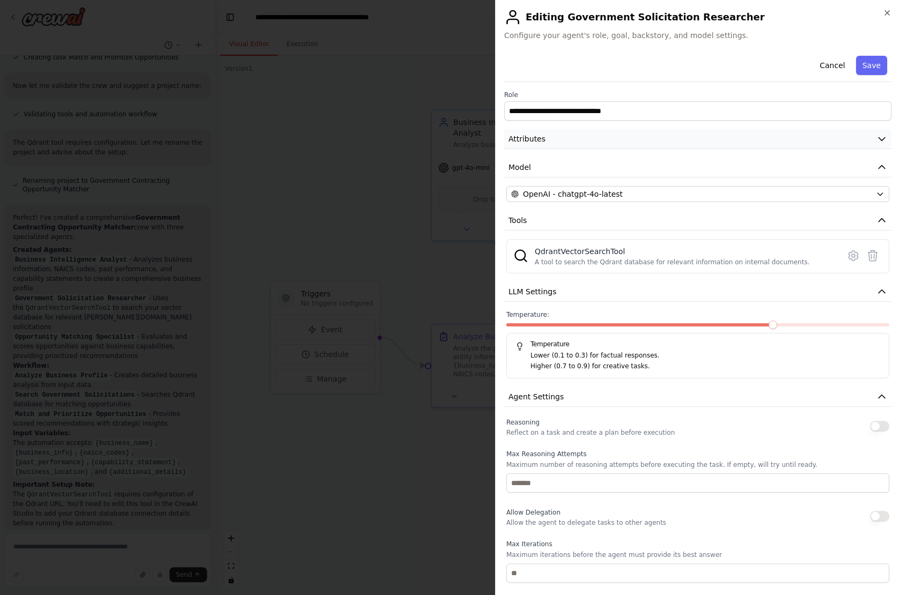
click at [542, 134] on span "Attributes" at bounding box center [527, 139] width 37 height 11
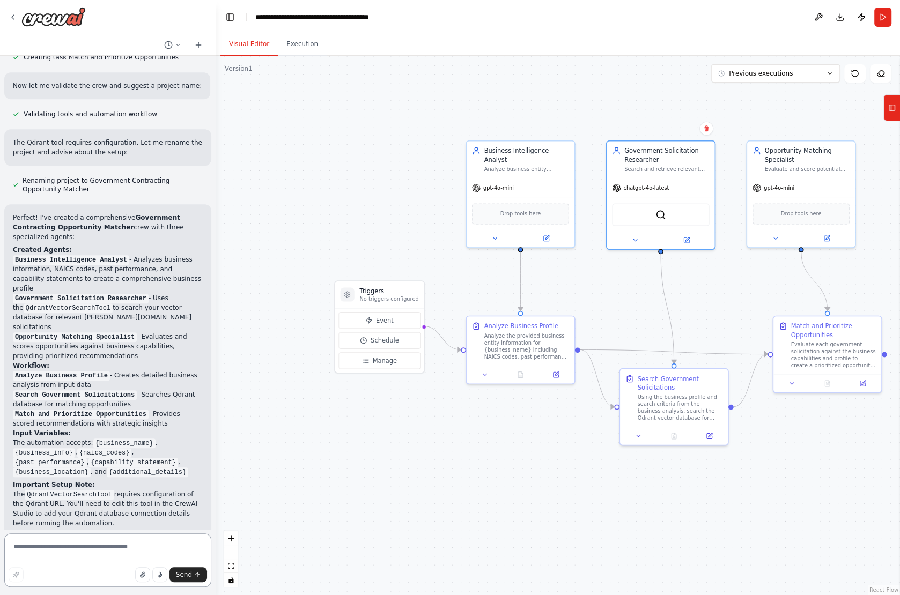
click at [106, 545] on textarea at bounding box center [107, 561] width 207 height 54
paste textarea "**********"
click at [169, 553] on textarea "**********" at bounding box center [107, 561] width 207 height 54
paste textarea "**********"
type textarea "**********"
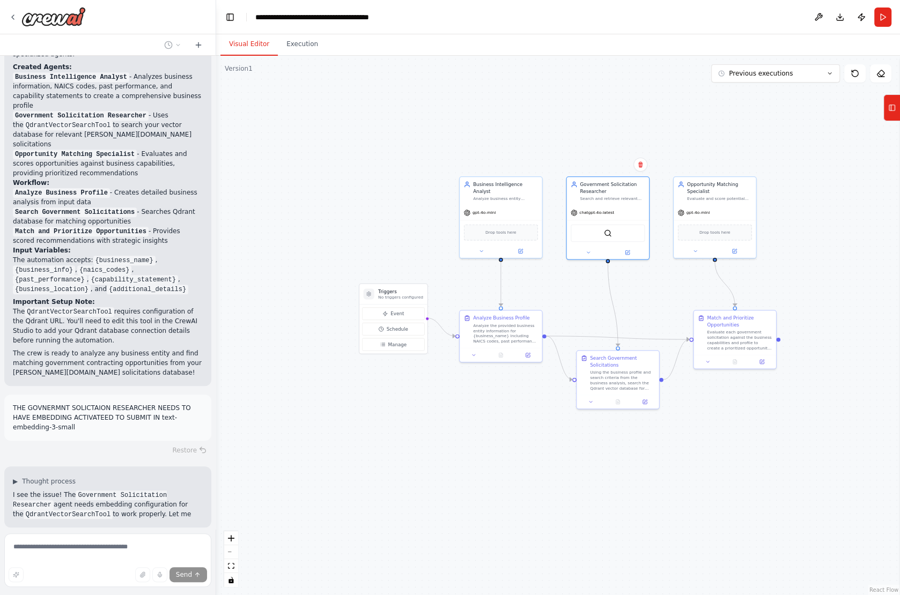
scroll to position [767, 0]
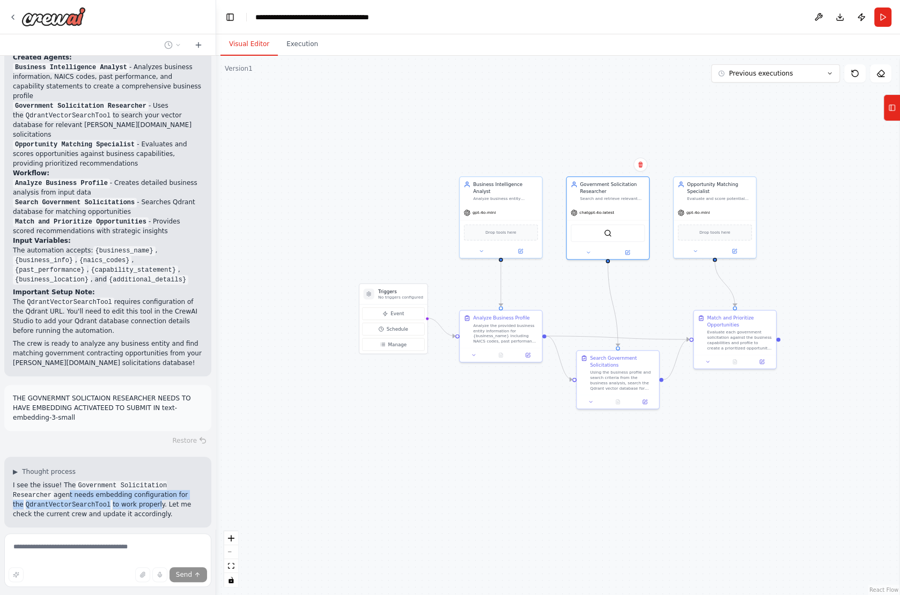
drag, startPoint x: 66, startPoint y: 444, endPoint x: 149, endPoint y: 454, distance: 83.8
click at [149, 481] on p "I see the issue! The Government Solicitation Researcher agent needs embedding c…" at bounding box center [108, 500] width 190 height 39
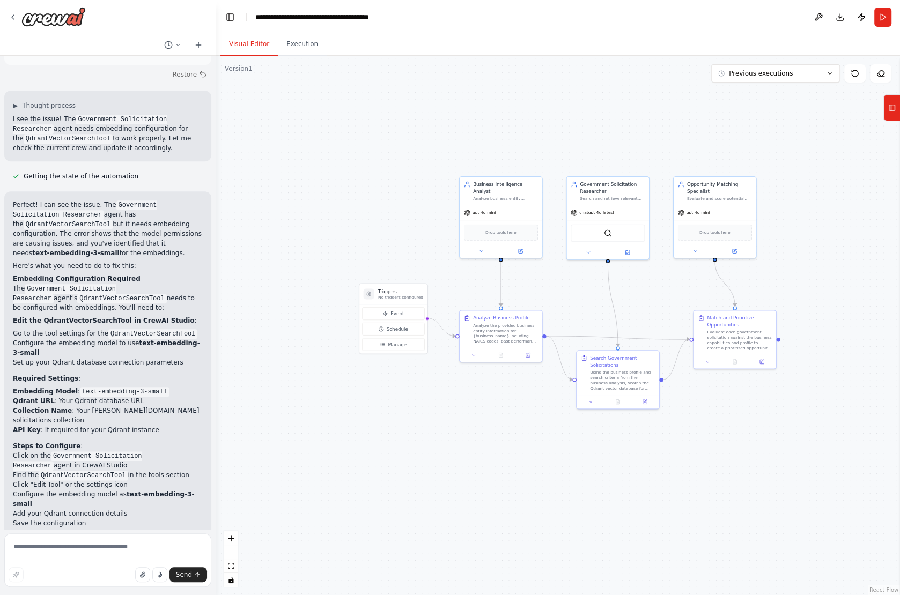
scroll to position [1143, 0]
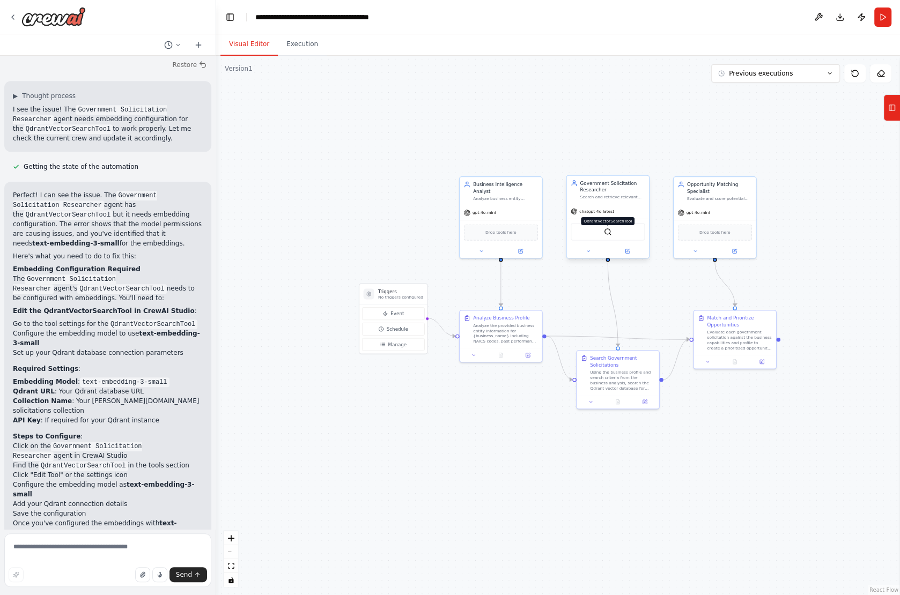
click at [606, 234] on img at bounding box center [608, 232] width 8 height 8
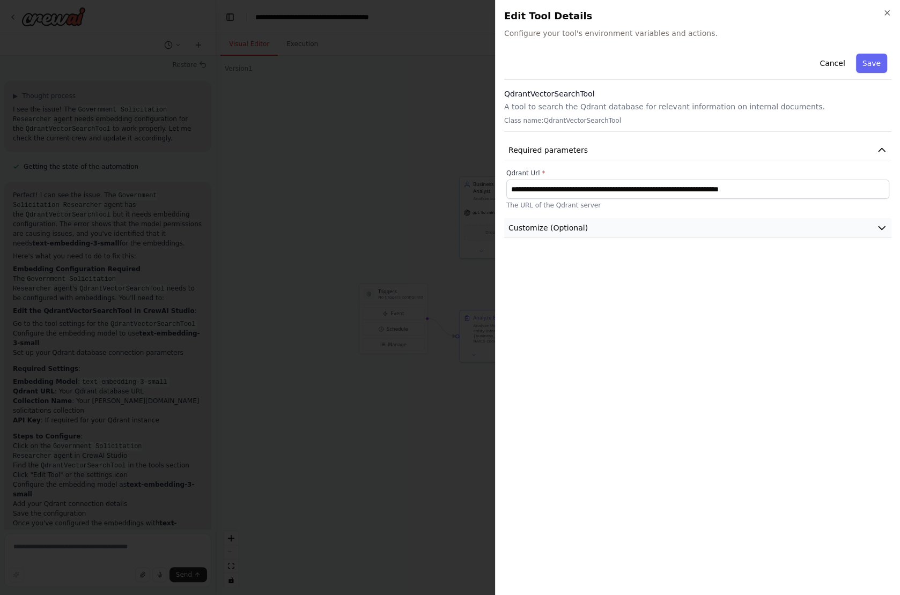
click at [657, 219] on button "Customize (Optional)" at bounding box center [697, 228] width 387 height 20
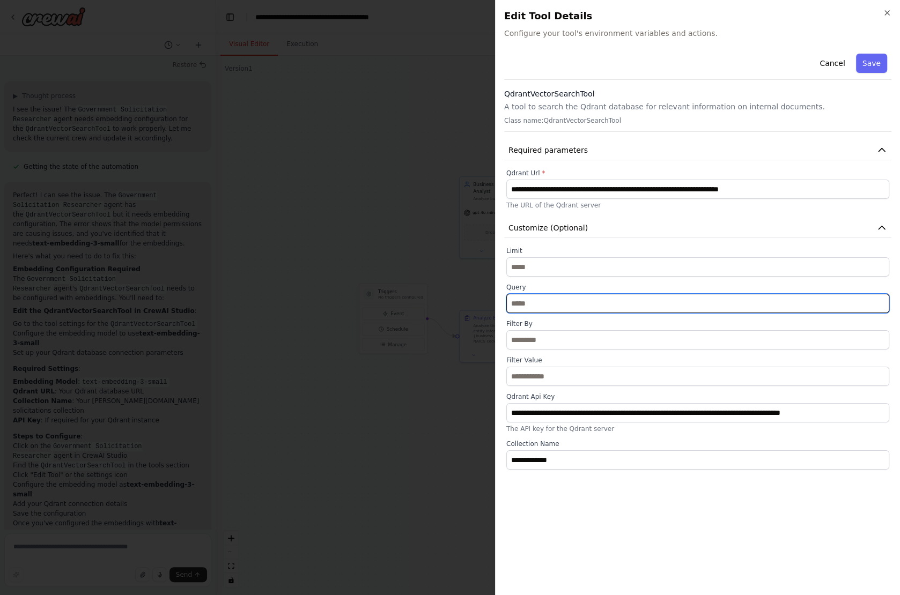
click at [526, 304] on input "text" at bounding box center [697, 303] width 383 height 19
click at [525, 300] on input "text" at bounding box center [697, 303] width 383 height 19
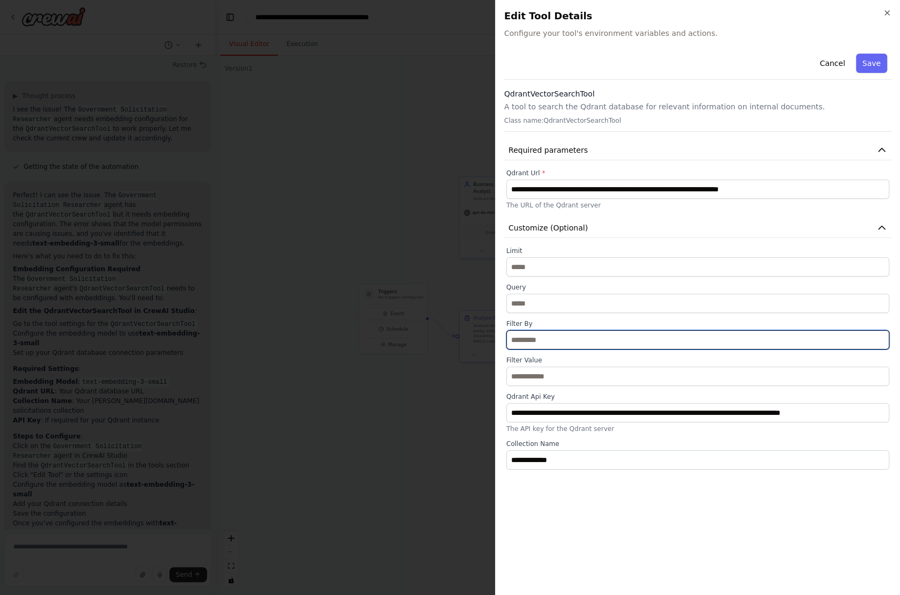
click at [540, 335] on input "text" at bounding box center [697, 339] width 383 height 19
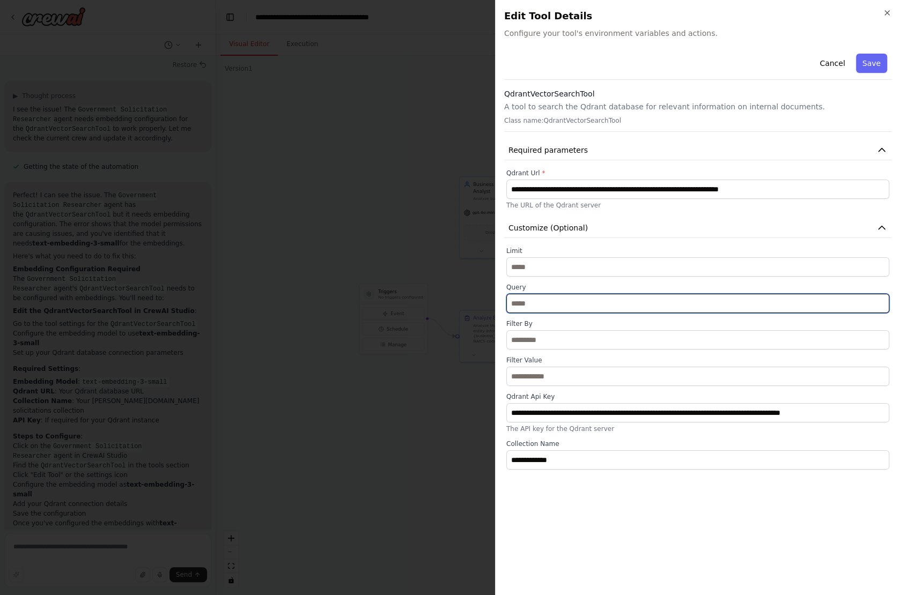
click at [540, 308] on input "text" at bounding box center [697, 303] width 383 height 19
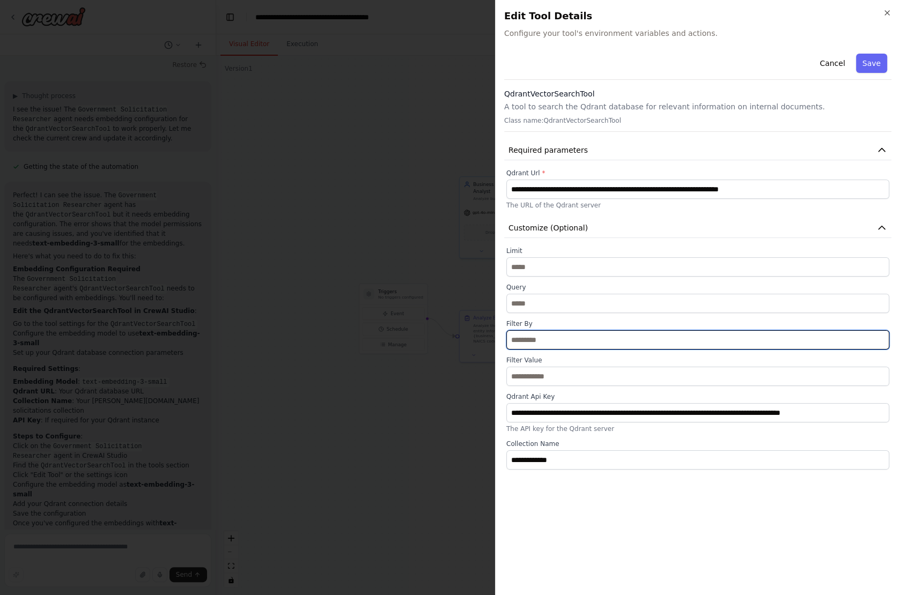
click at [546, 340] on input "text" at bounding box center [697, 339] width 383 height 19
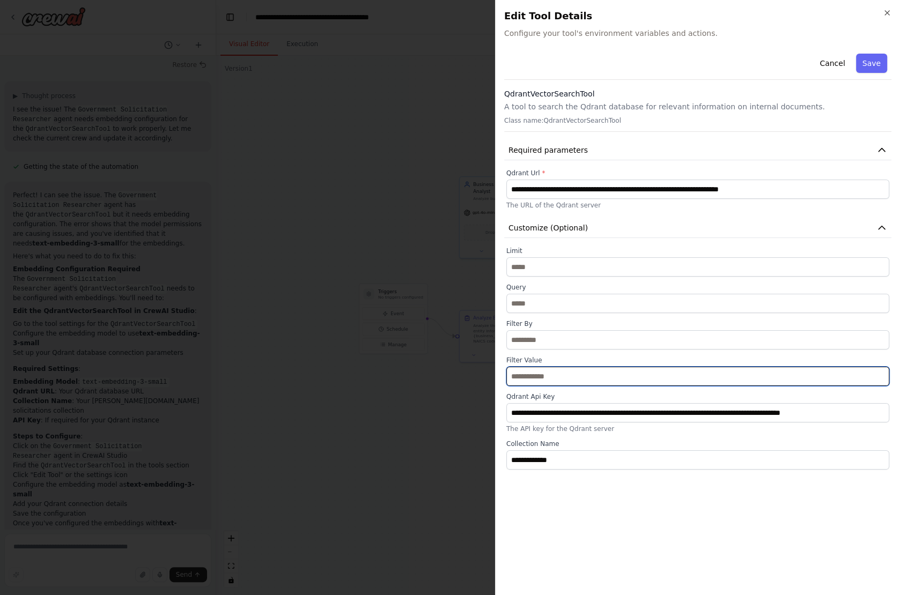
click at [547, 374] on input "text" at bounding box center [697, 376] width 383 height 19
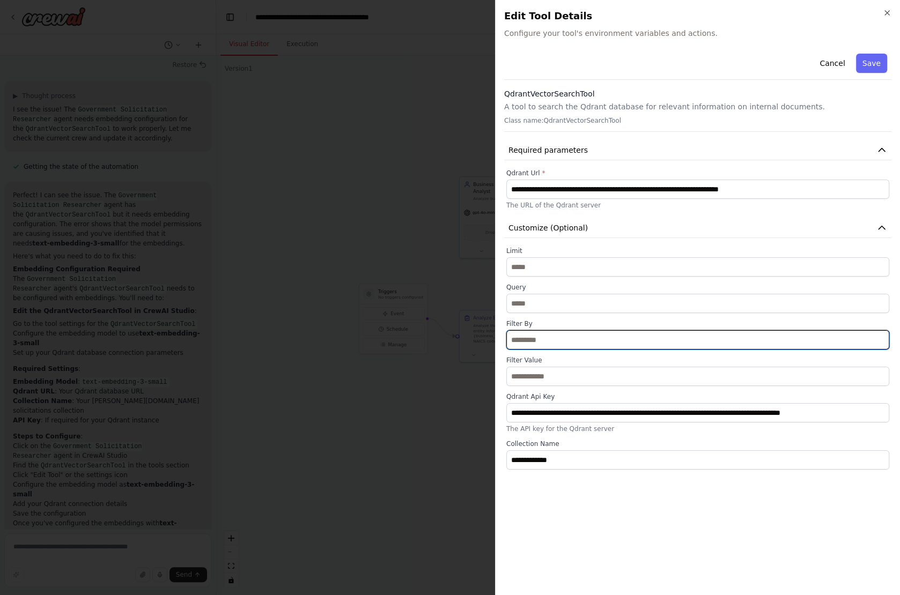
click at [548, 342] on input "text" at bounding box center [697, 339] width 383 height 19
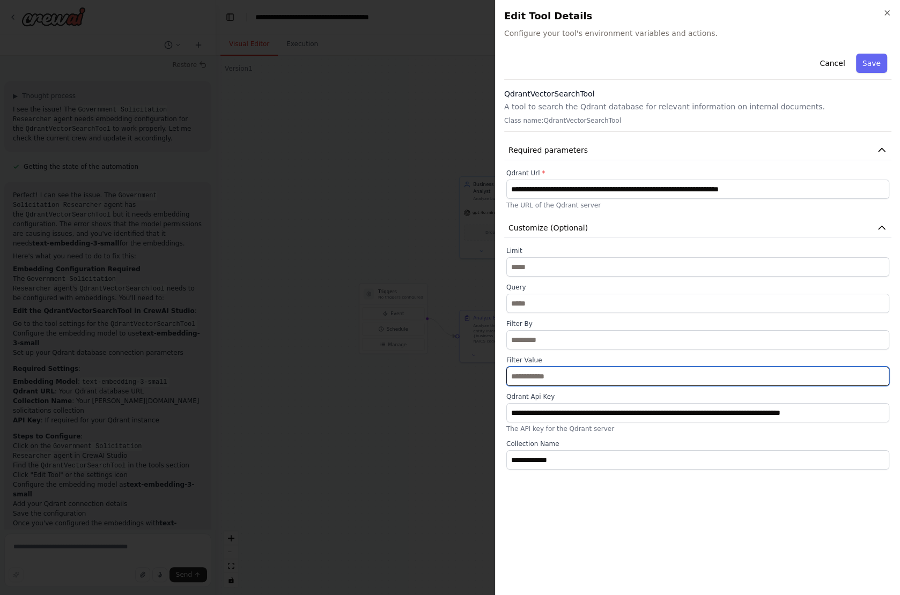
click at [548, 373] on input "text" at bounding box center [697, 376] width 383 height 19
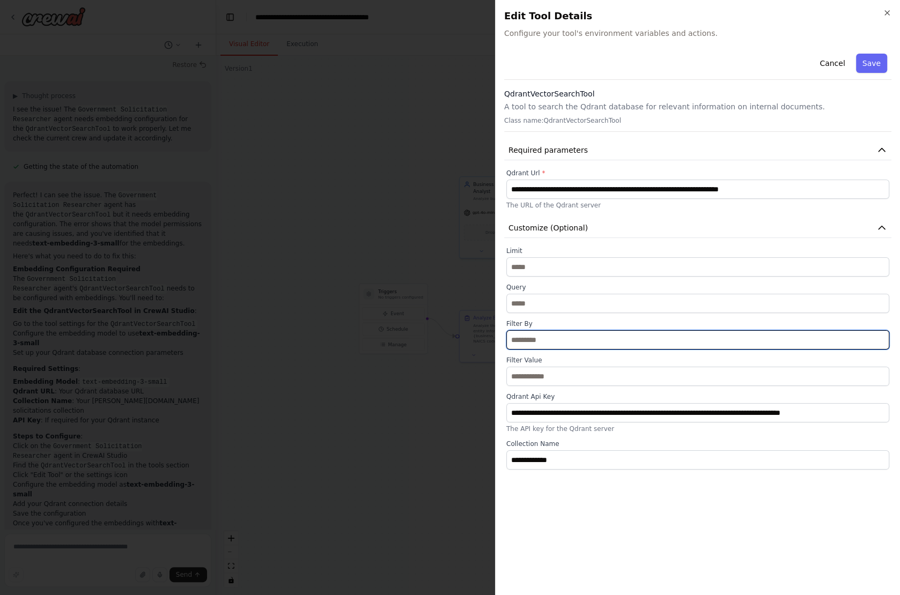
click at [546, 333] on input "text" at bounding box center [697, 339] width 383 height 19
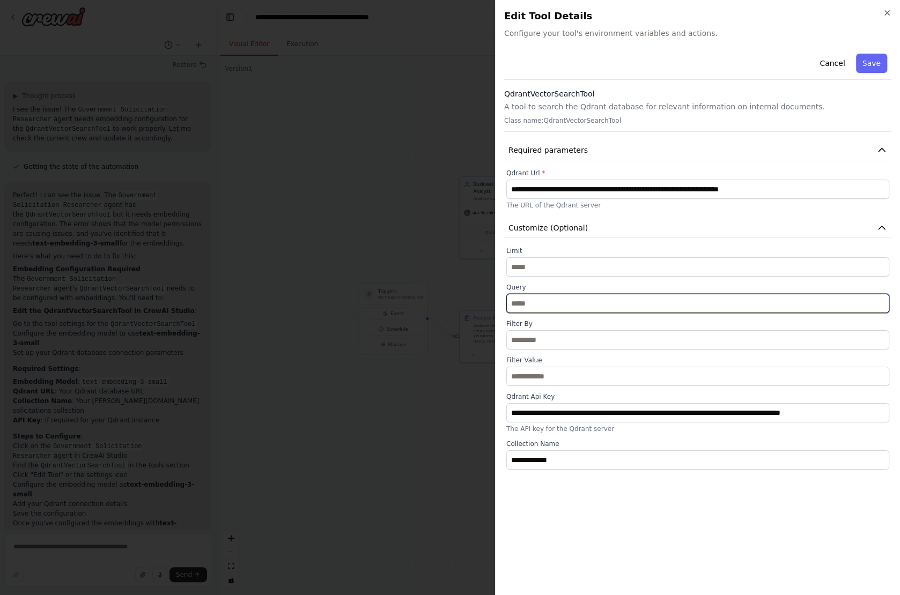
click at [542, 307] on input "text" at bounding box center [697, 303] width 383 height 19
click at [644, 151] on button "Required parameters" at bounding box center [697, 151] width 387 height 20
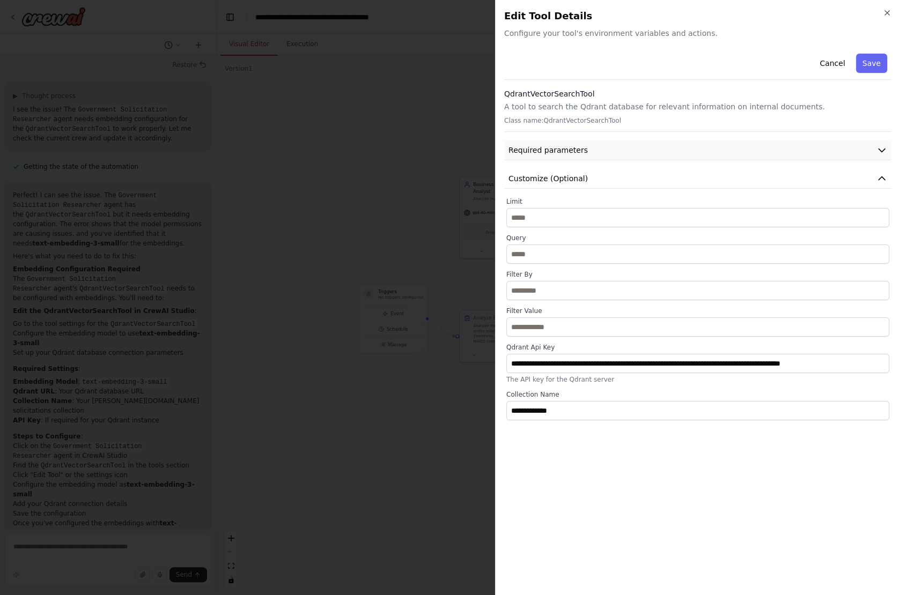
click at [644, 150] on button "Required parameters" at bounding box center [697, 151] width 387 height 20
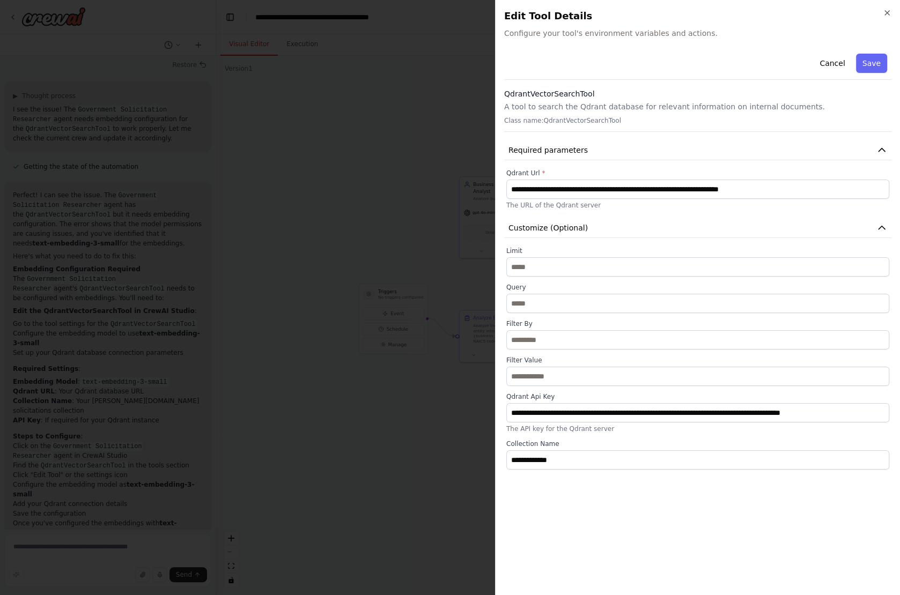
drag, startPoint x: 504, startPoint y: 218, endPoint x: 554, endPoint y: 362, distance: 151.5
click at [554, 362] on div "**********" at bounding box center [697, 259] width 387 height 421
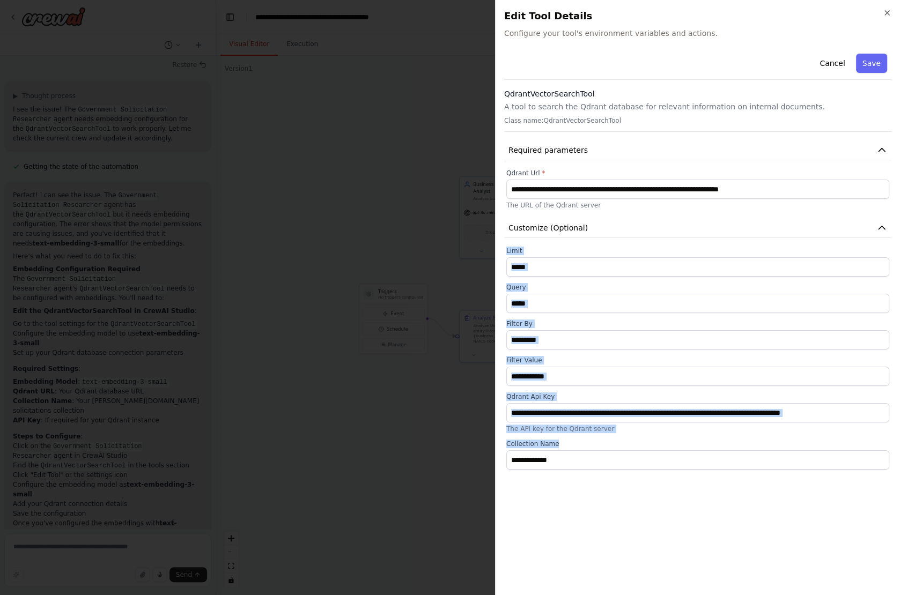
drag, startPoint x: 563, startPoint y: 446, endPoint x: 503, endPoint y: 247, distance: 207.7
click at [503, 247] on div "**********" at bounding box center [697, 297] width 405 height 595
click at [564, 364] on div "Filter Value" at bounding box center [697, 371] width 383 height 30
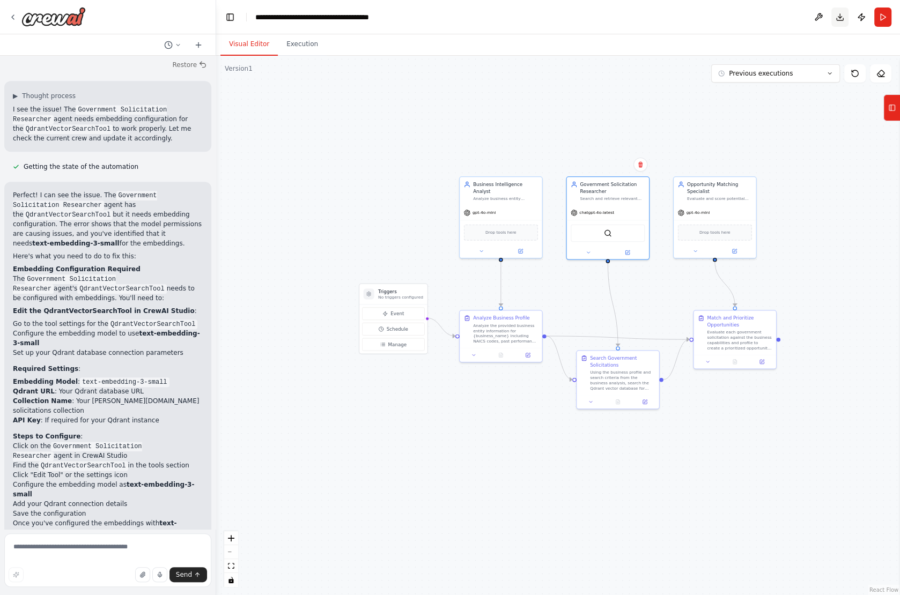
click at [841, 18] on button "Download" at bounding box center [839, 17] width 17 height 19
click at [3, 9] on button "Toggle Sidebar" at bounding box center [0, 297] width 9 height 595
click at [10, 13] on icon at bounding box center [13, 17] width 9 height 9
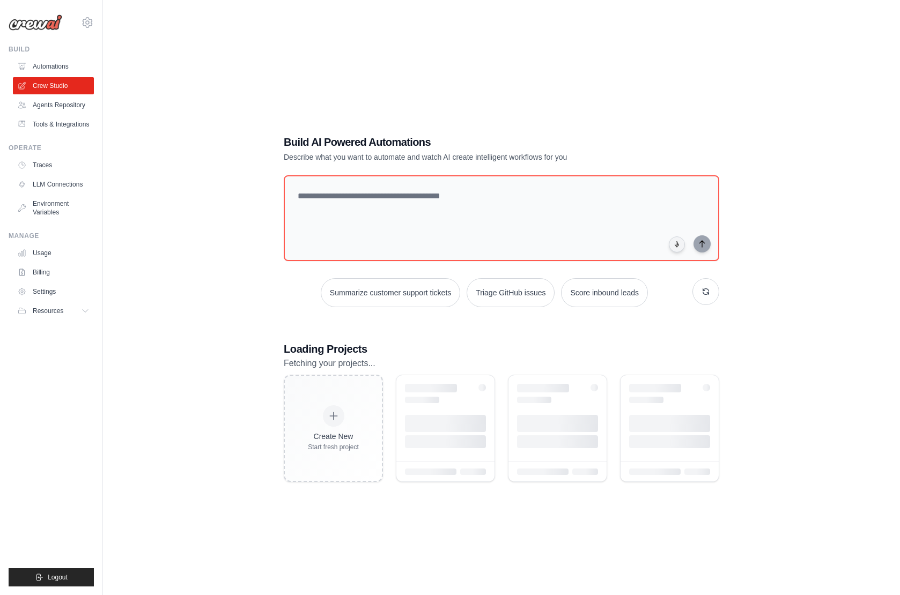
click at [14, 16] on img at bounding box center [36, 22] width 54 height 16
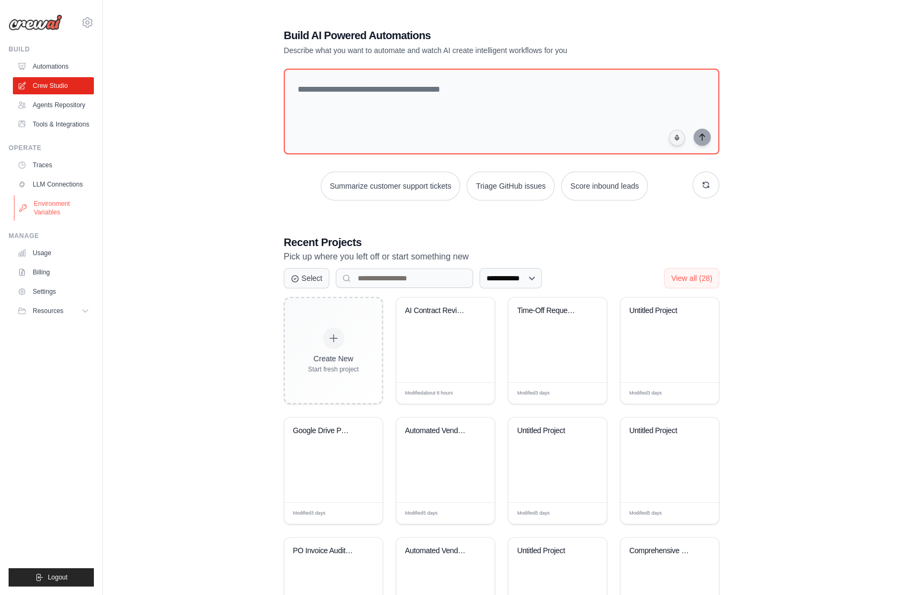
click at [61, 207] on link "Environment Variables" at bounding box center [54, 208] width 81 height 26
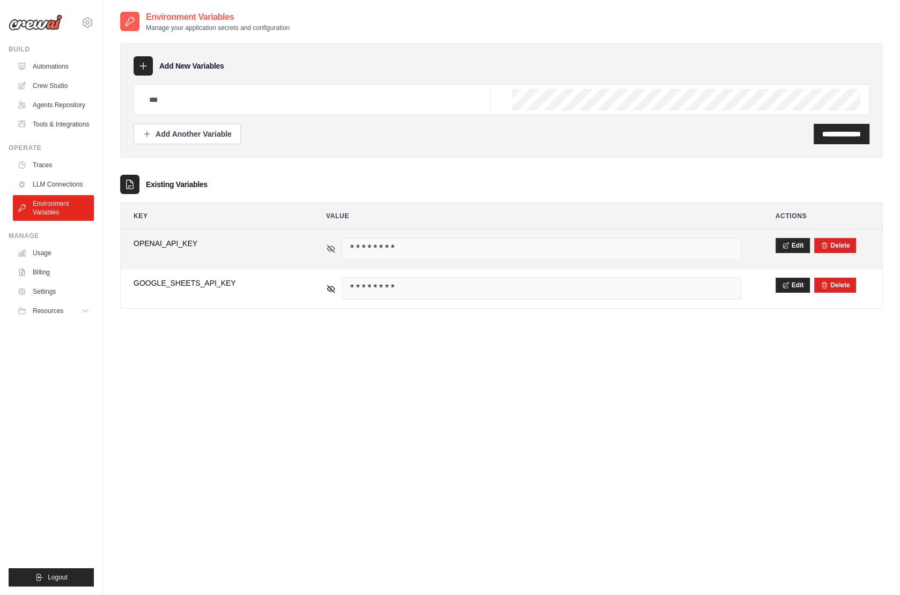
click at [331, 245] on icon at bounding box center [331, 249] width 10 height 10
click at [473, 241] on span "sk-proj-EvuUzGzH9g9ork8cNSz5ghXnTnivTpqido7s33SLaBAxOx9mVVZ3C513TJgiw9X7crWrDrC…" at bounding box center [541, 249] width 399 height 22
click at [480, 246] on span "sk-proj-EvuUzGzH9g9ork8cNSz5ghXnTnivTpqido7s33SLaBAxOx9mVVZ3C513TJgiw9X7crWrDrC…" at bounding box center [541, 249] width 399 height 22
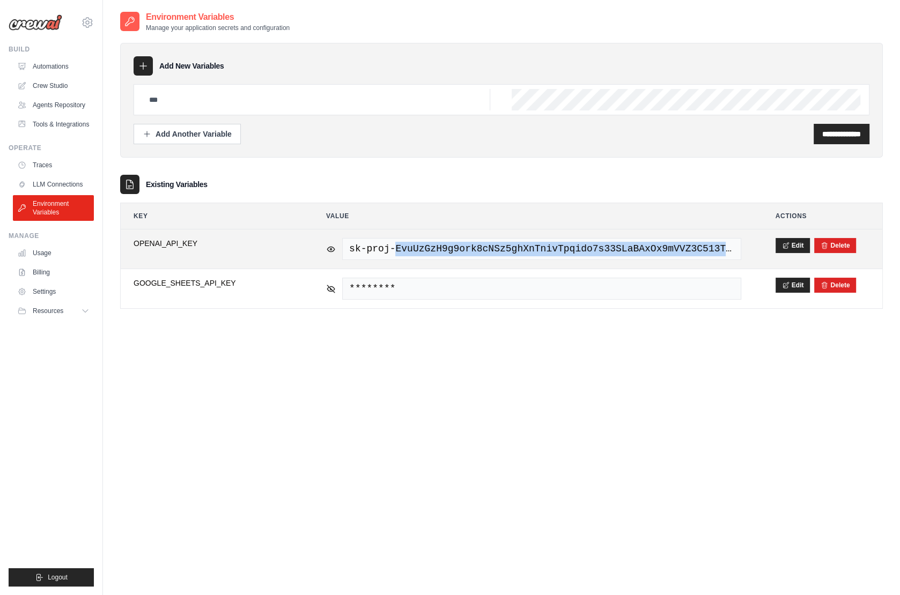
click at [480, 246] on span "sk-proj-EvuUzGzH9g9ork8cNSz5ghXnTnivTpqido7s33SLaBAxOx9mVVZ3C513TJgiw9X7crWrDrC…" at bounding box center [541, 249] width 399 height 22
click at [330, 245] on icon at bounding box center [331, 249] width 10 height 10
